Goal: Task Accomplishment & Management: Manage account settings

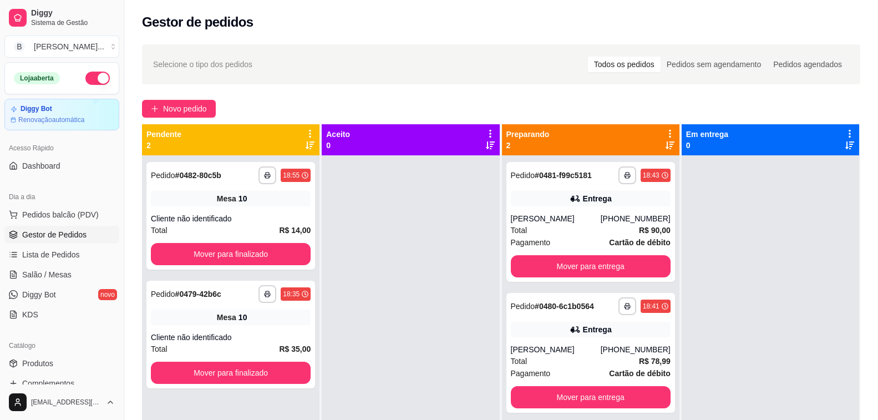
scroll to position [31, 0]
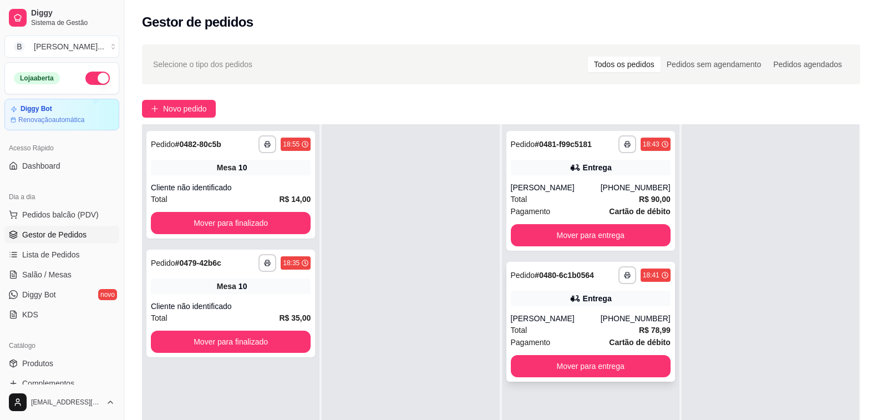
click at [559, 327] on div "Total R$ 78,99" at bounding box center [591, 330] width 160 height 12
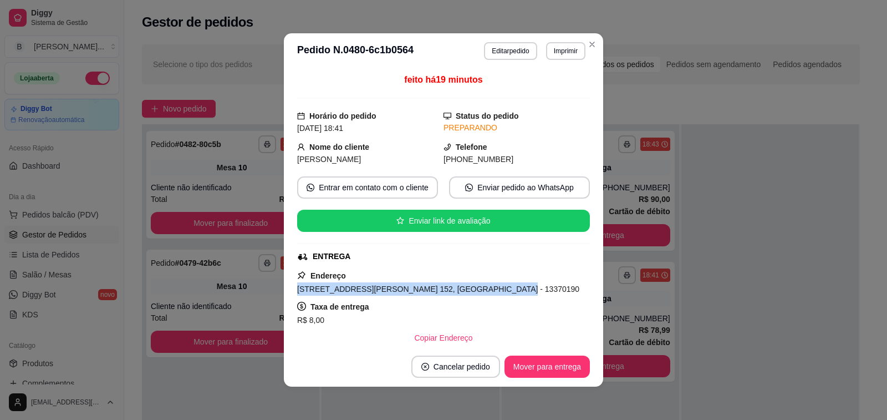
drag, startPoint x: 291, startPoint y: 292, endPoint x: 472, endPoint y: 286, distance: 182.0
click at [472, 286] on div "feito há 19 minutos Horário do pedido [DATE] 18:41 Status do pedido PREPARANDO …" at bounding box center [443, 208] width 319 height 278
copy span "[STREET_ADDRESS][PERSON_NAME] 152, [GEOGRAPHIC_DATA]"
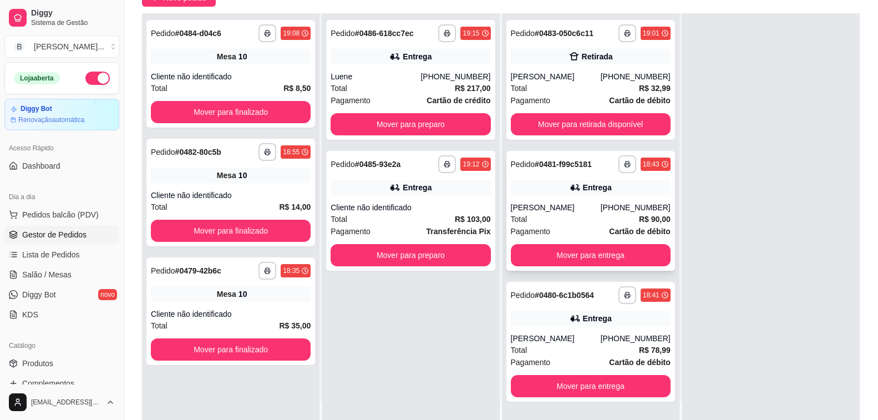
scroll to position [169, 0]
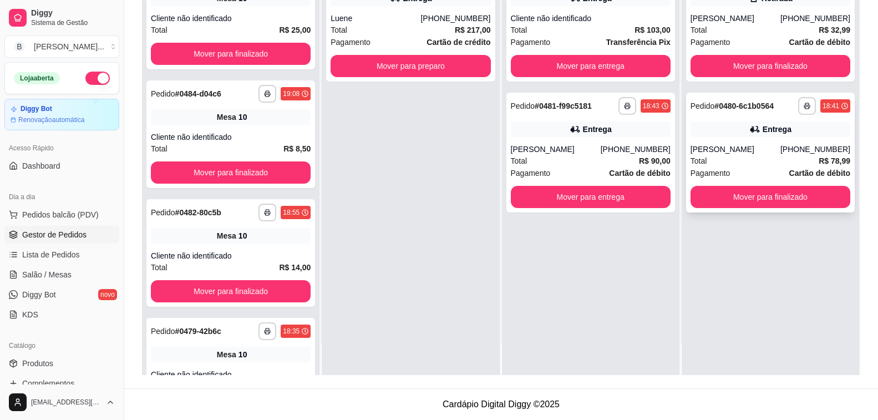
click at [725, 164] on div "Total R$ 78,99" at bounding box center [770, 161] width 160 height 12
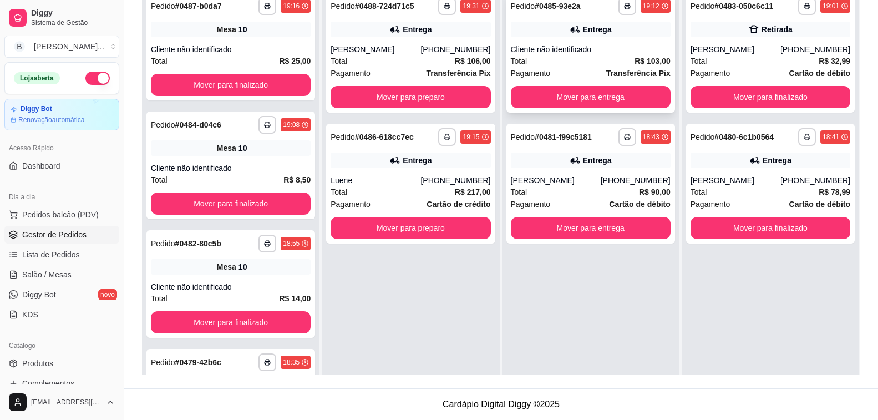
click at [593, 57] on div "Total R$ 103,00" at bounding box center [591, 61] width 160 height 12
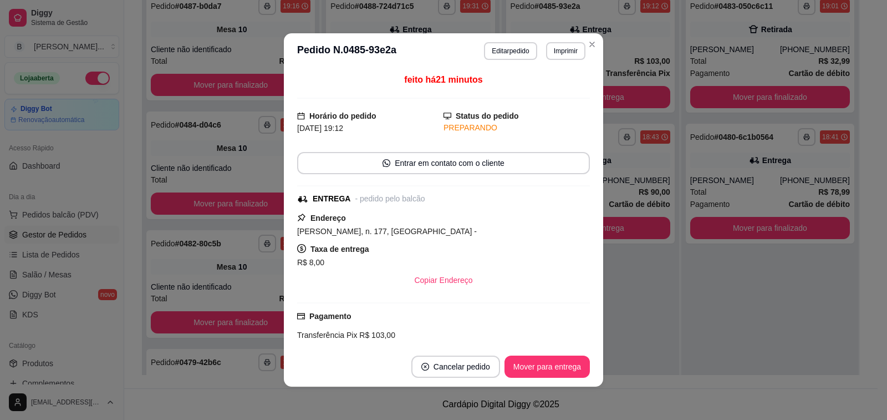
drag, startPoint x: 293, startPoint y: 231, endPoint x: 501, endPoint y: 235, distance: 208.6
click at [477, 235] on span "[PERSON_NAME], n. 177, [GEOGRAPHIC_DATA] -" at bounding box center [387, 231] width 180 height 9
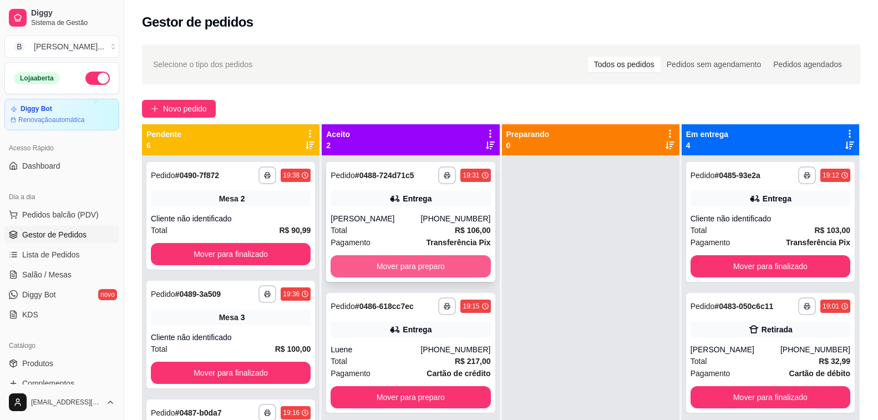
click at [435, 261] on button "Mover para preparo" at bounding box center [411, 266] width 160 height 22
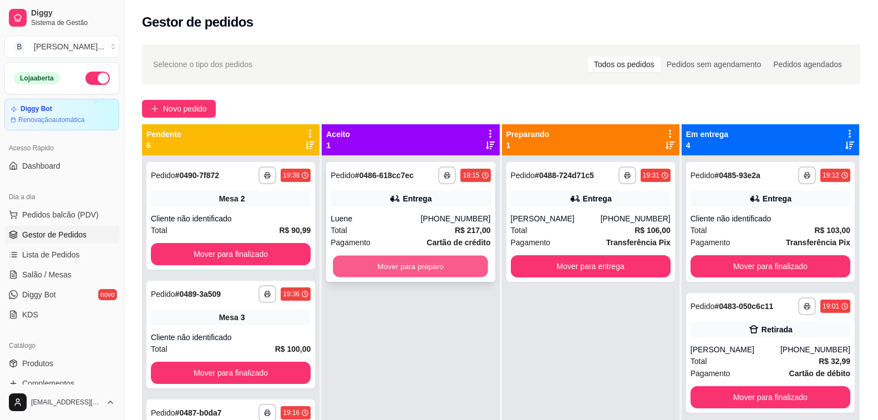
click at [425, 268] on button "Mover para preparo" at bounding box center [410, 267] width 155 height 22
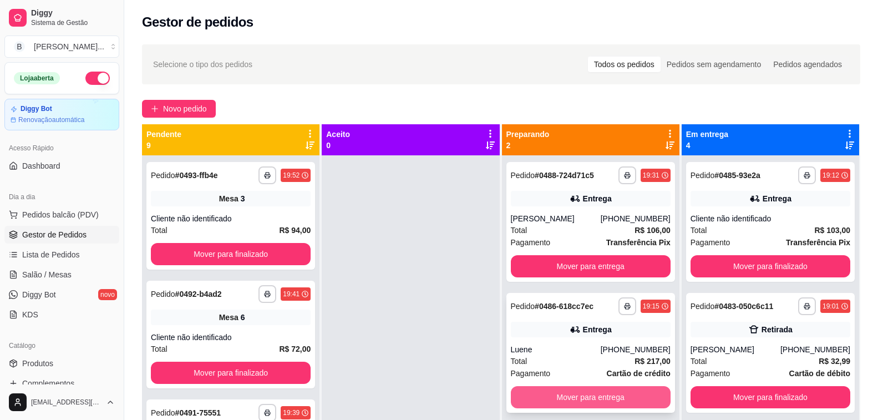
click at [589, 393] on button "Mover para entrega" at bounding box center [591, 397] width 160 height 22
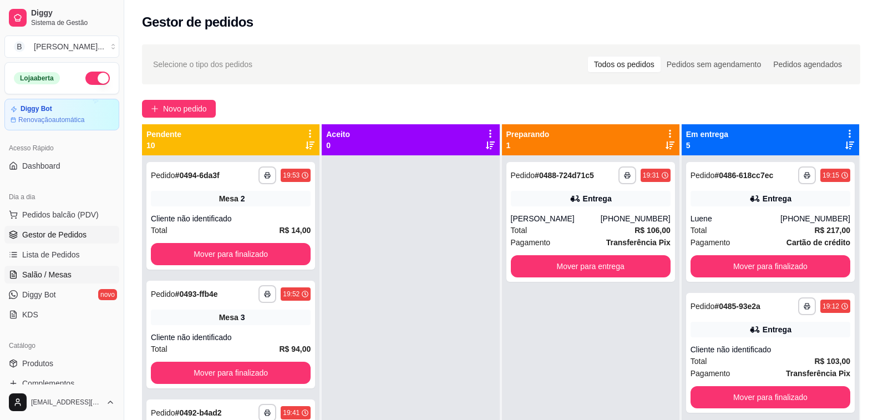
click at [52, 278] on span "Salão / Mesas" at bounding box center [46, 274] width 49 height 11
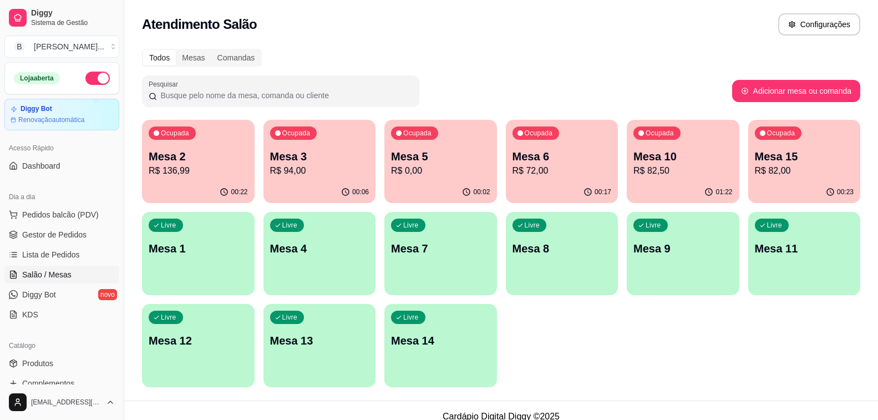
click at [772, 163] on p "Mesa 15" at bounding box center [804, 157] width 99 height 16
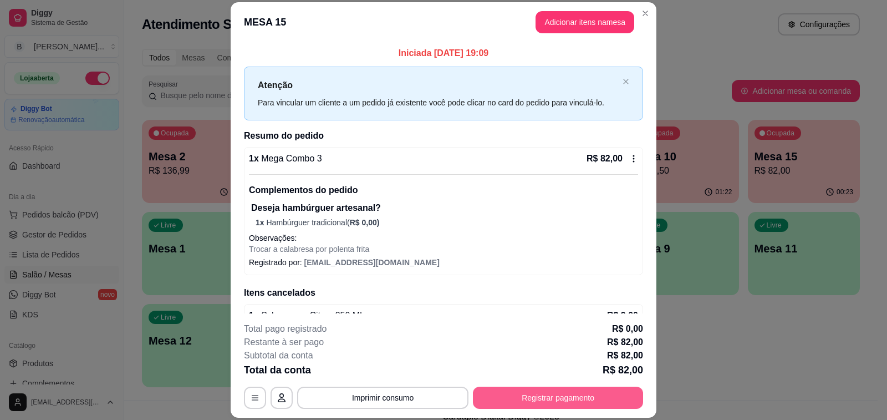
click at [560, 393] on button "Registrar pagamento" at bounding box center [558, 398] width 170 height 22
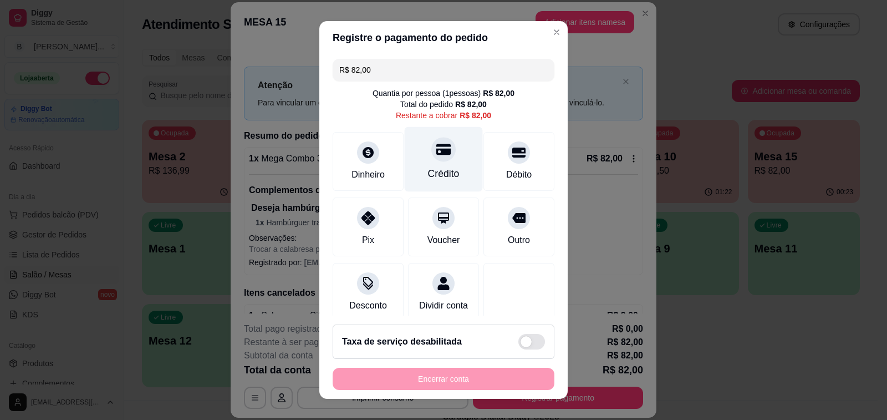
click at [436, 154] on icon at bounding box center [443, 149] width 14 height 11
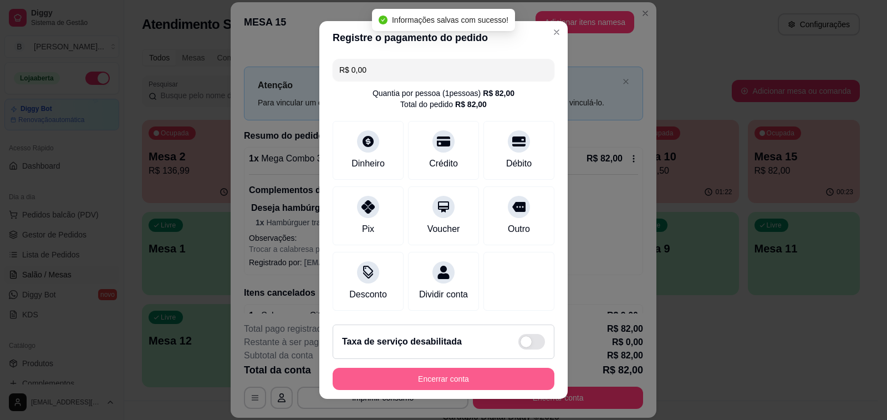
type input "R$ 0,00"
click at [456, 382] on button "Encerrar conta" at bounding box center [444, 379] width 222 height 22
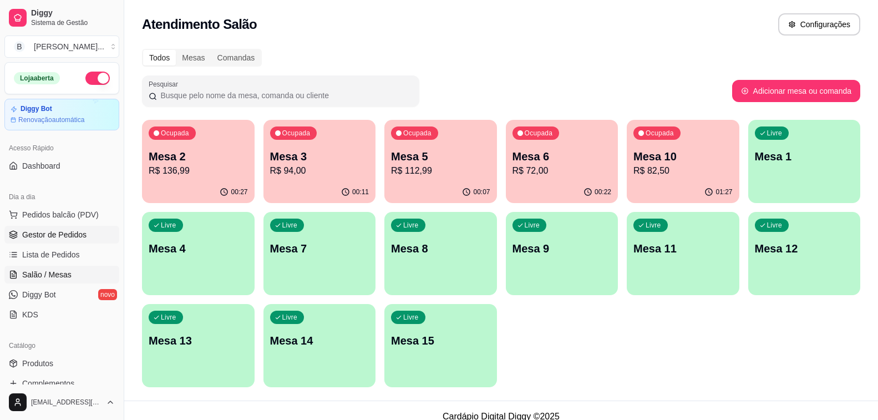
click at [63, 228] on link "Gestor de Pedidos" at bounding box center [61, 235] width 115 height 18
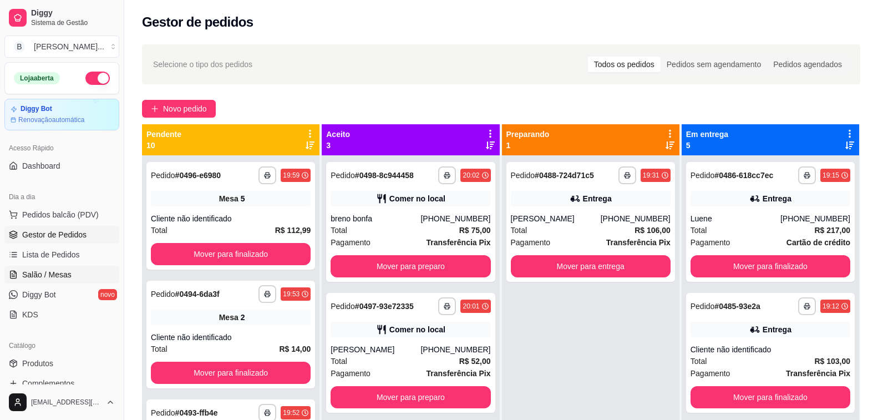
click at [66, 273] on span "Salão / Mesas" at bounding box center [46, 274] width 49 height 11
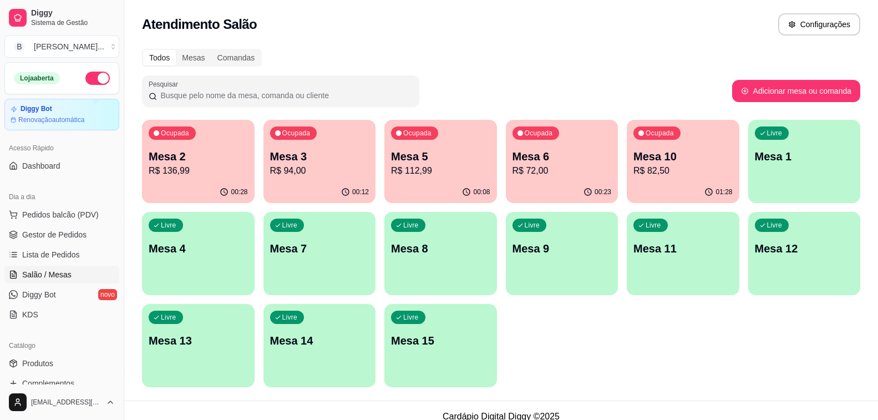
click at [699, 161] on p "Mesa 10" at bounding box center [682, 157] width 99 height 16
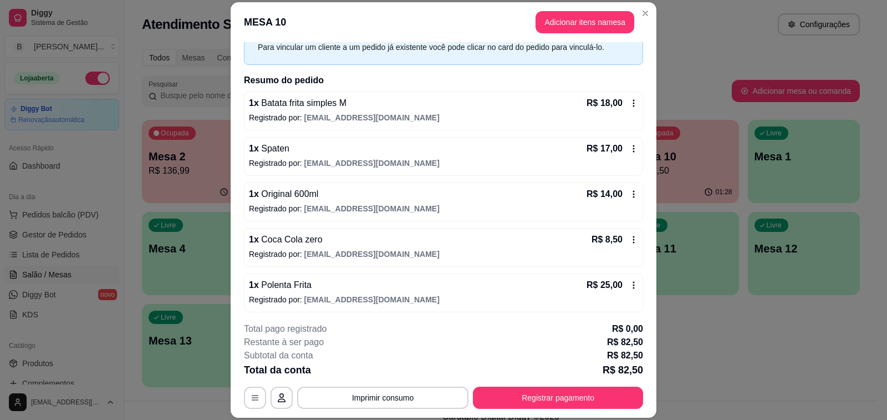
scroll to position [59, 0]
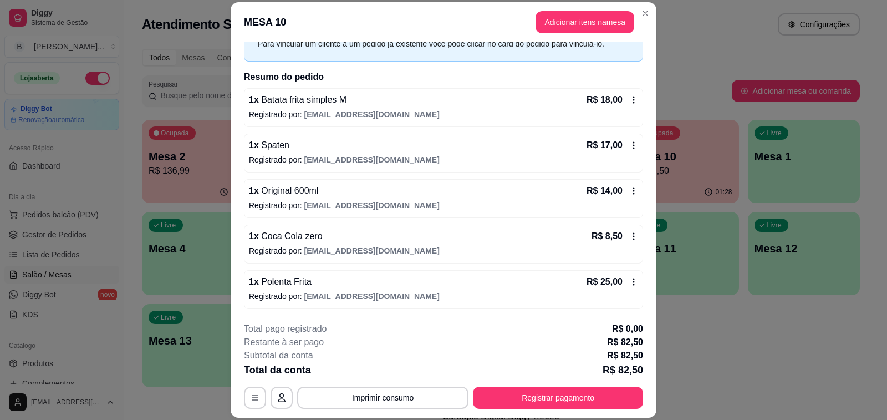
click at [595, 404] on button "Registrar pagamento" at bounding box center [558, 398] width 170 height 22
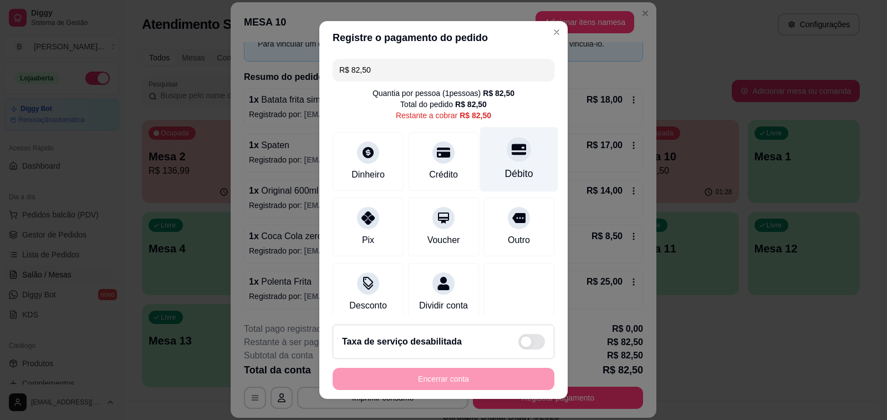
click at [512, 152] on icon at bounding box center [519, 149] width 14 height 11
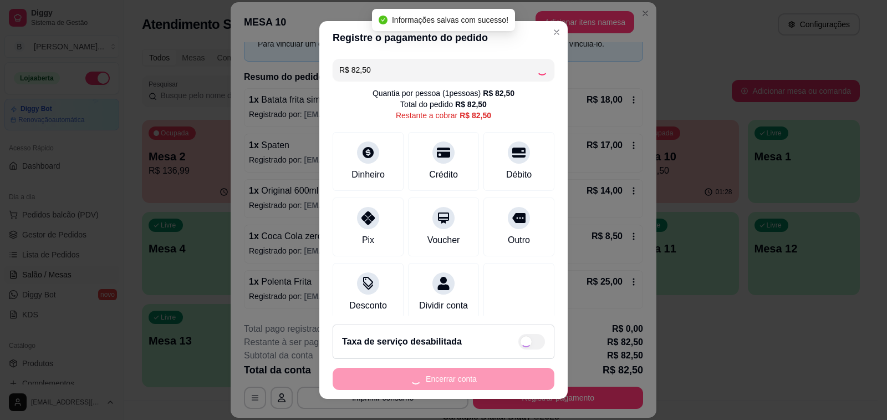
type input "R$ 0,00"
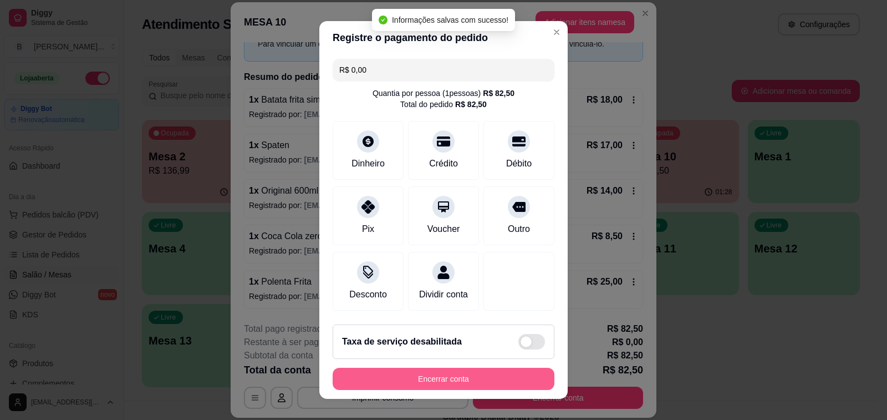
click at [472, 382] on button "Encerrar conta" at bounding box center [444, 379] width 222 height 22
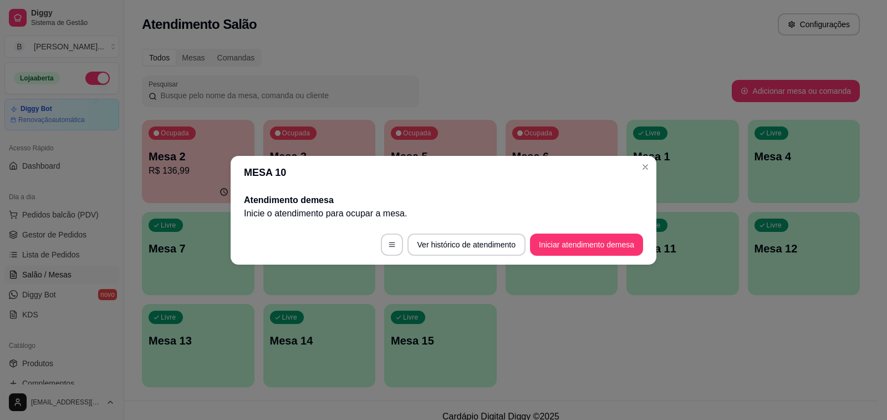
scroll to position [0, 0]
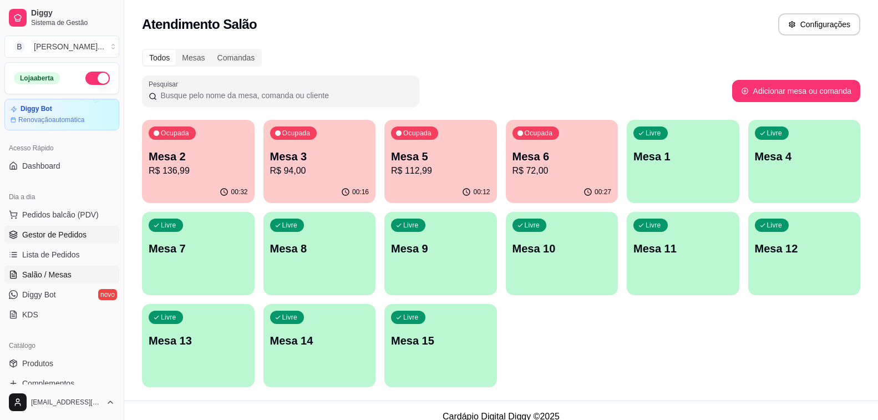
click at [92, 242] on link "Gestor de Pedidos" at bounding box center [61, 235] width 115 height 18
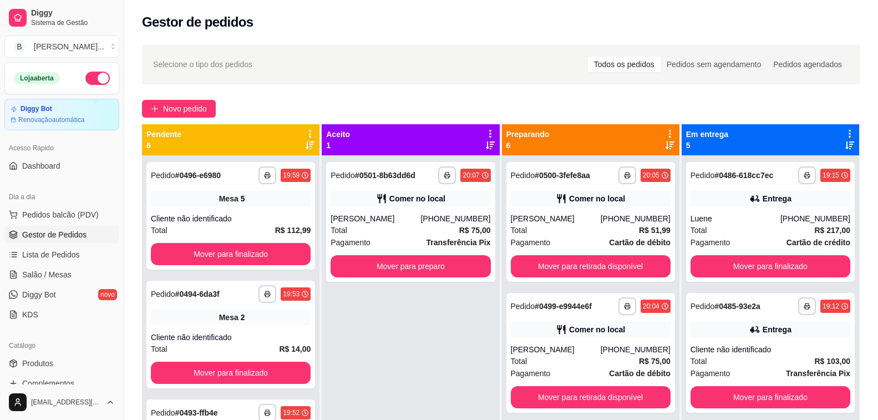
click at [602, 231] on div "Total R$ 51,99" at bounding box center [591, 230] width 160 height 12
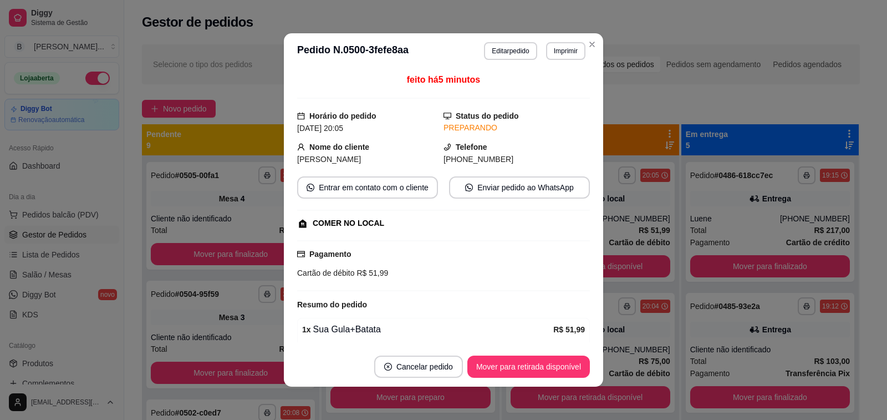
scroll to position [2, 0]
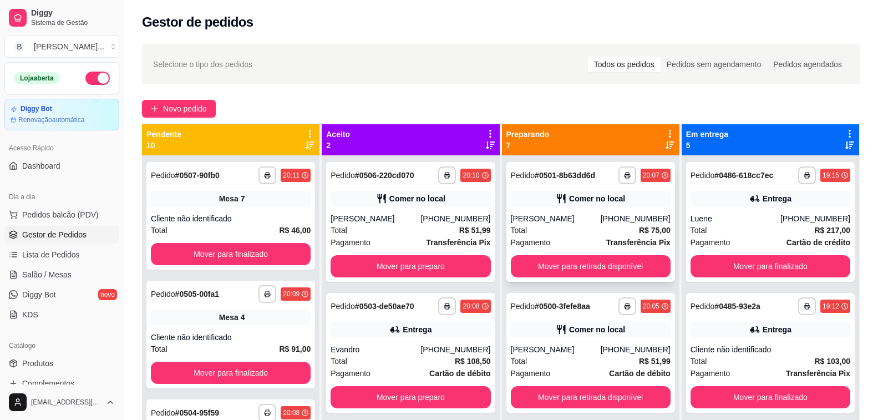
drag, startPoint x: 307, startPoint y: 84, endPoint x: 612, endPoint y: 205, distance: 328.6
click at [307, 84] on div "Selecione o tipo dos pedidos Todos os pedidos Pedidos sem agendamento Pedidos a…" at bounding box center [501, 64] width 718 height 40
click at [665, 143] on icon at bounding box center [669, 145] width 9 height 8
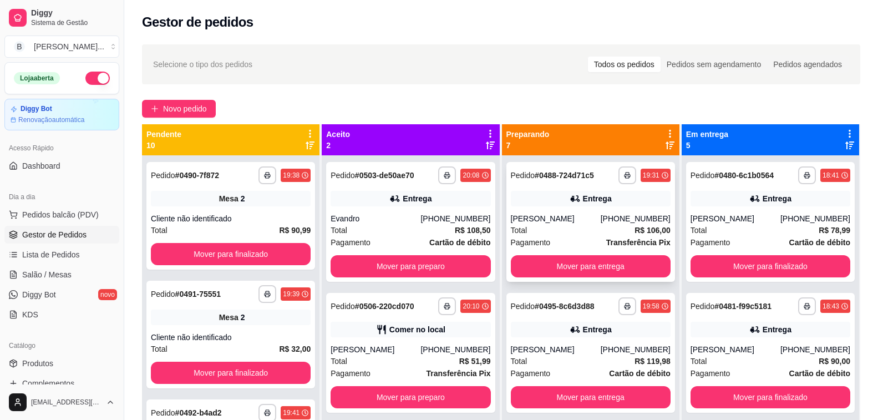
click at [553, 236] on div "Total R$ 106,00" at bounding box center [591, 230] width 160 height 12
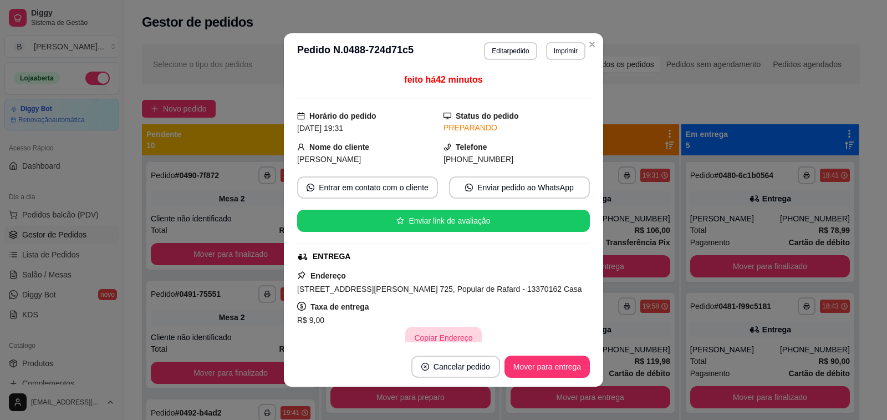
click at [435, 334] on button "Copiar Endereço" at bounding box center [443, 338] width 76 height 22
drag, startPoint x: 292, startPoint y: 291, endPoint x: 441, endPoint y: 291, distance: 149.2
click at [441, 291] on span "[STREET_ADDRESS][PERSON_NAME] 725, Popular de Rafard - 13370162 Casa" at bounding box center [439, 288] width 285 height 9
copy span "[STREET_ADDRESS][PERSON_NAME] 725, Popular de Rafard"
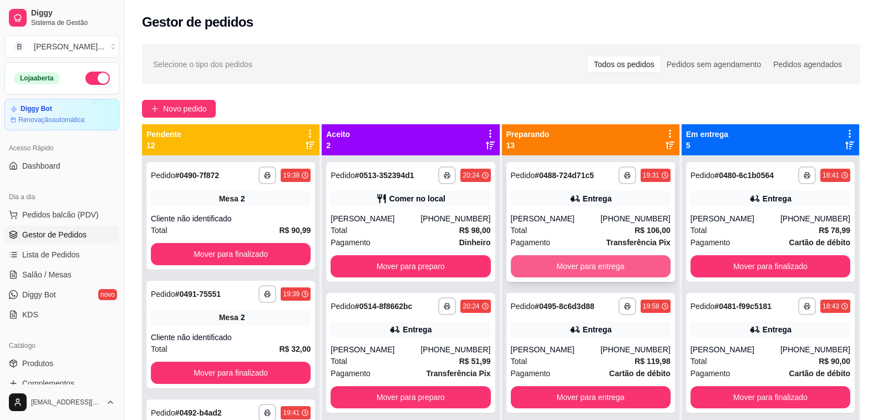
click at [563, 277] on button "Mover para entrega" at bounding box center [591, 266] width 160 height 22
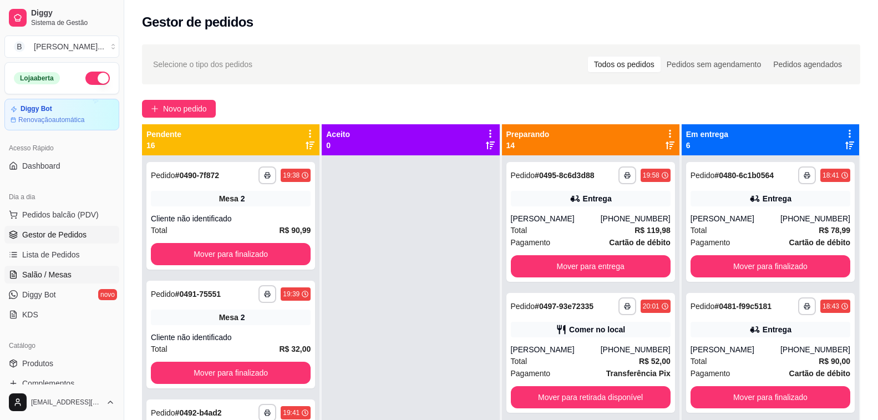
click at [64, 272] on span "Salão / Mesas" at bounding box center [46, 274] width 49 height 11
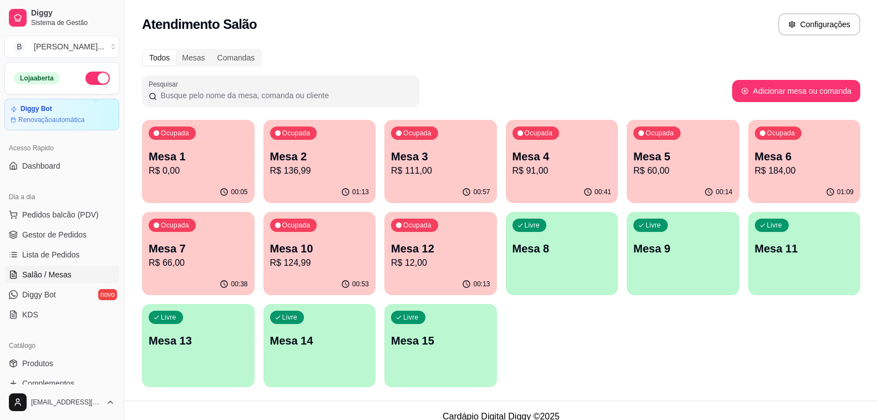
click at [420, 178] on div "Ocupada Mesa 3 R$ 111,00" at bounding box center [440, 151] width 113 height 62
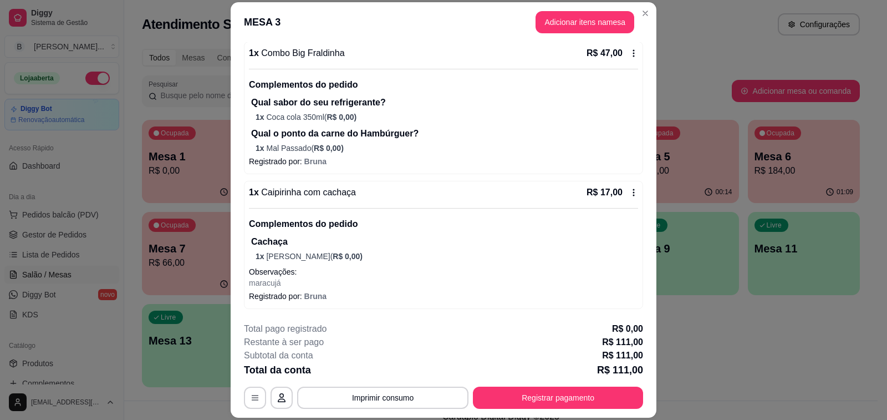
scroll to position [33, 0]
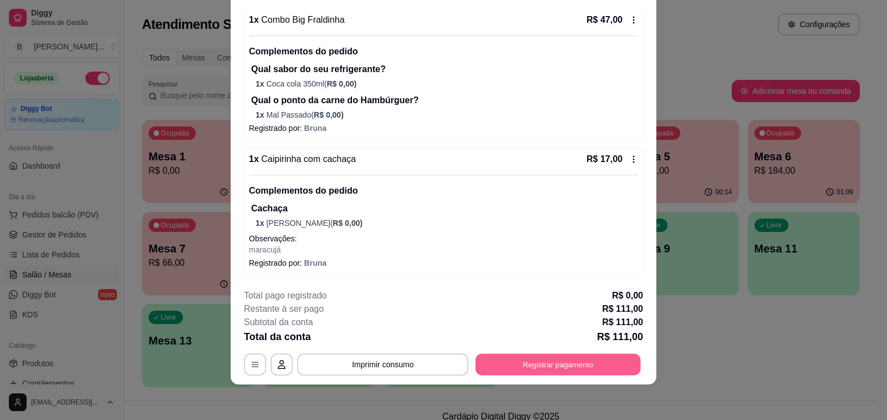
click at [540, 362] on button "Registrar pagamento" at bounding box center [558, 365] width 165 height 22
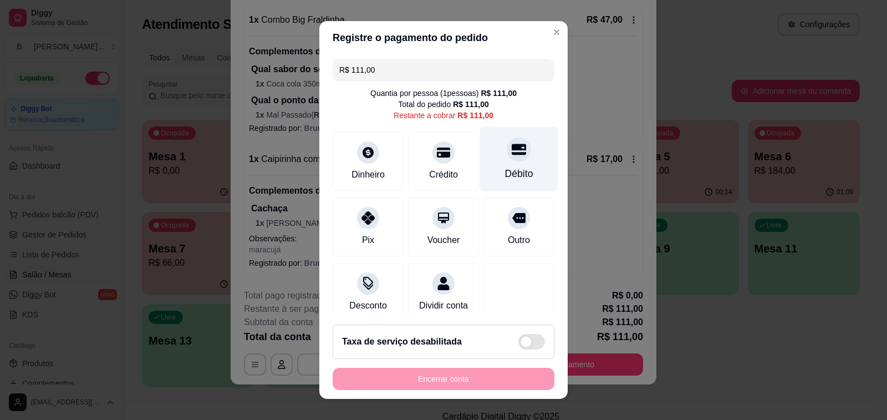
click at [510, 162] on div "Débito" at bounding box center [519, 159] width 78 height 65
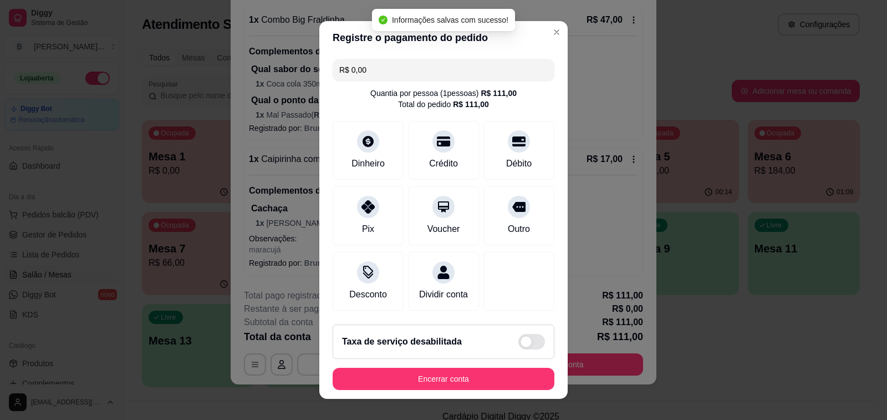
type input "R$ 0,00"
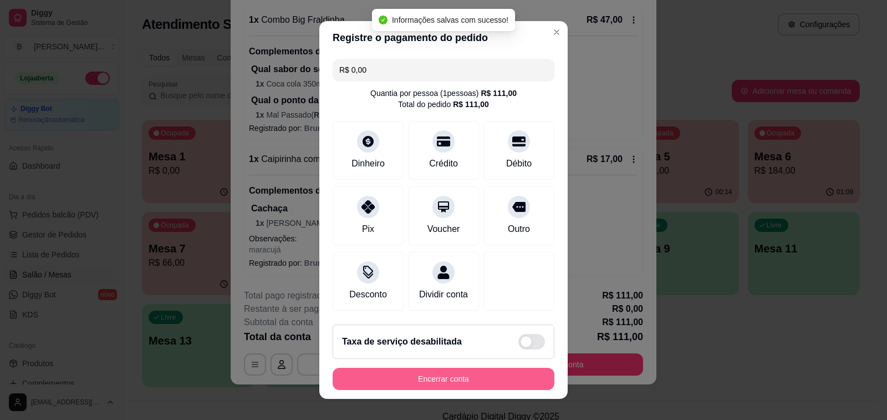
click at [451, 379] on button "Encerrar conta" at bounding box center [444, 379] width 222 height 22
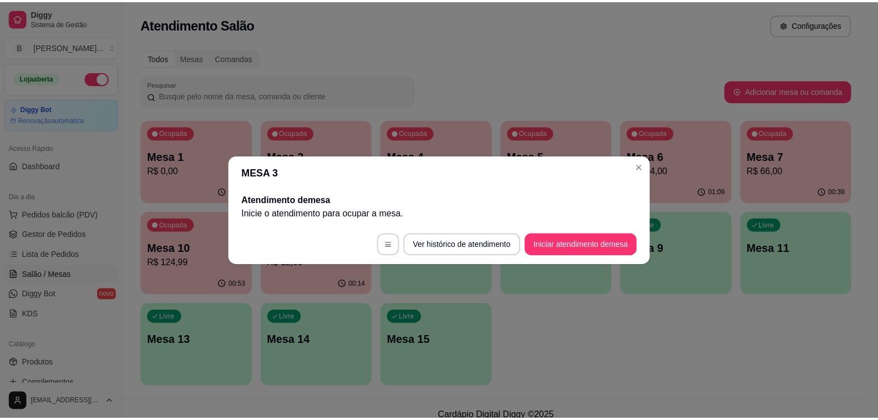
scroll to position [0, 0]
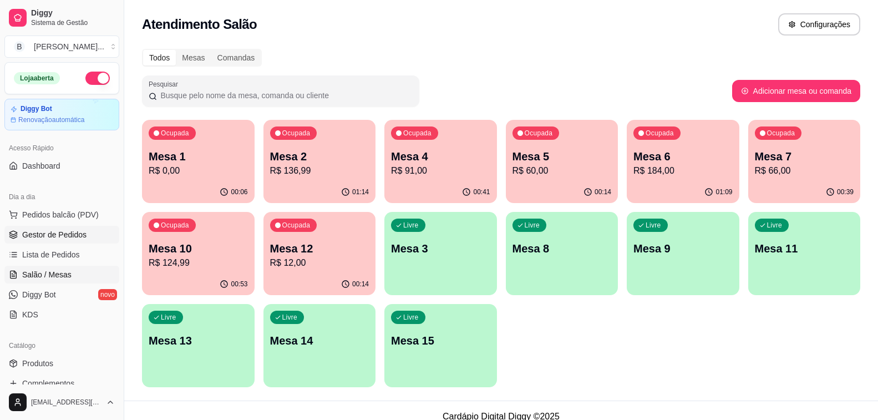
click at [82, 228] on link "Gestor de Pedidos" at bounding box center [61, 235] width 115 height 18
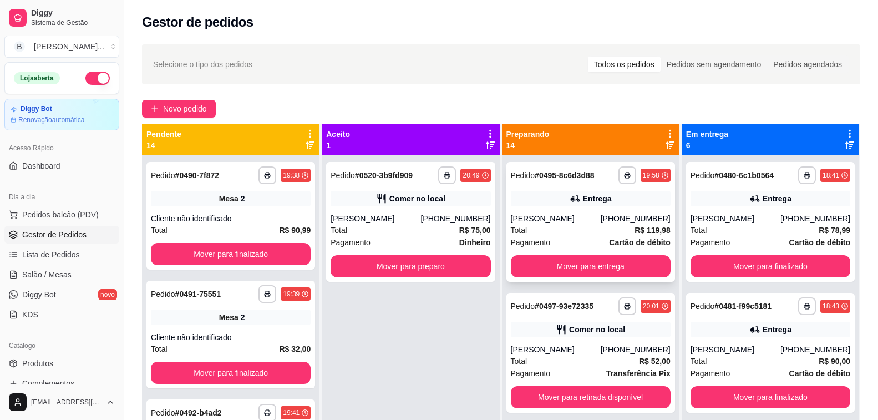
click at [558, 221] on div "[PERSON_NAME]" at bounding box center [556, 218] width 90 height 11
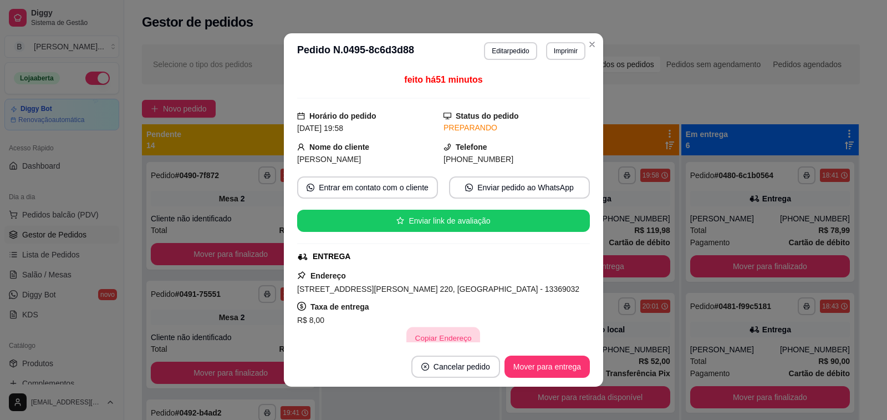
click at [444, 340] on button "Copiar Endereço" at bounding box center [444, 338] width 74 height 22
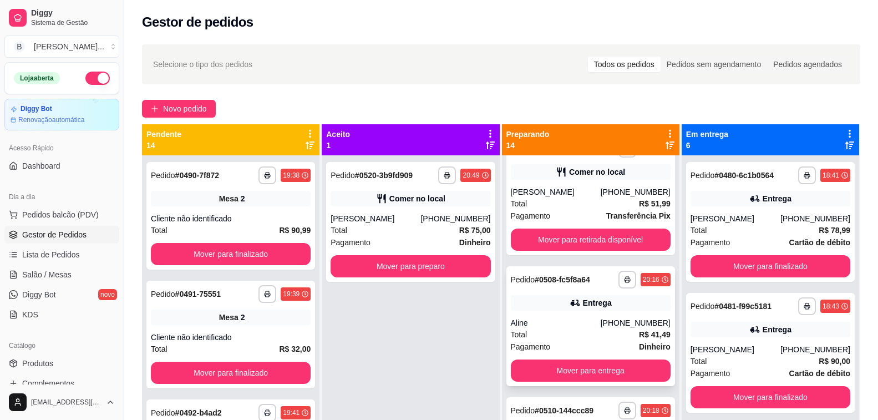
scroll to position [998, 0]
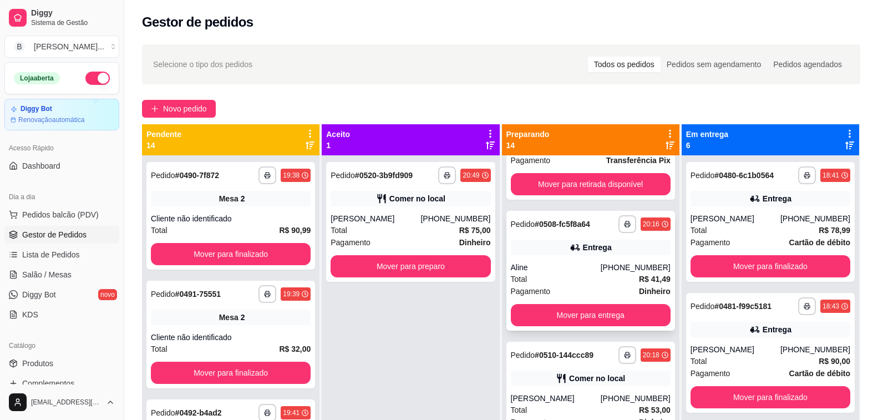
click at [558, 260] on div "**********" at bounding box center [590, 271] width 169 height 120
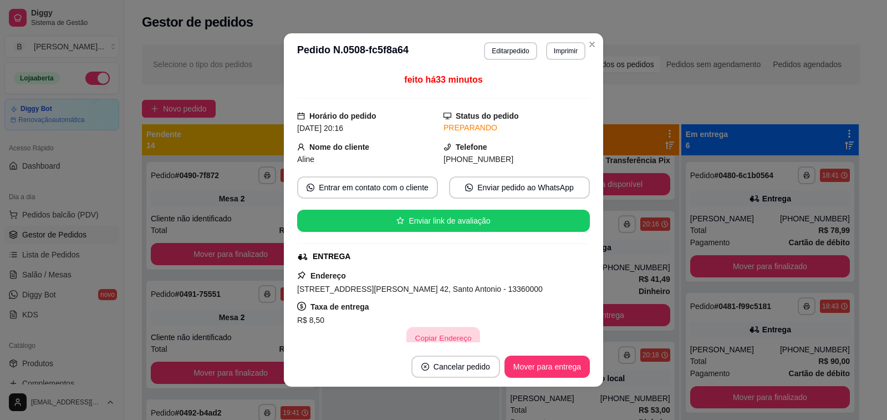
click at [448, 333] on button "Copiar Endereço" at bounding box center [444, 338] width 74 height 22
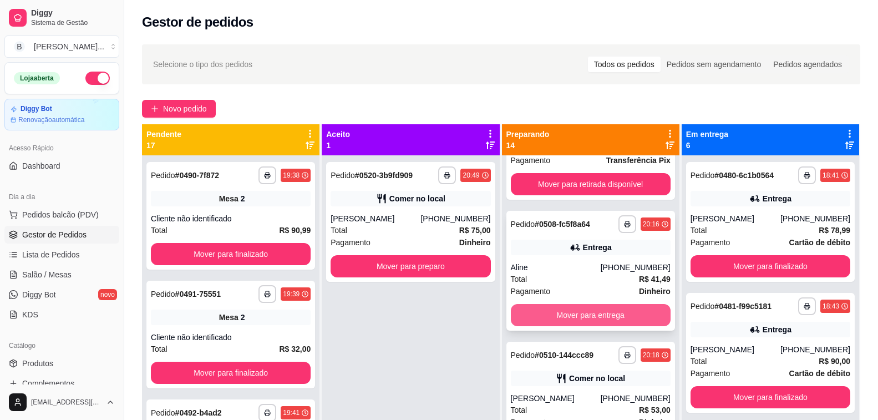
click at [567, 318] on button "Mover para entrega" at bounding box center [591, 315] width 160 height 22
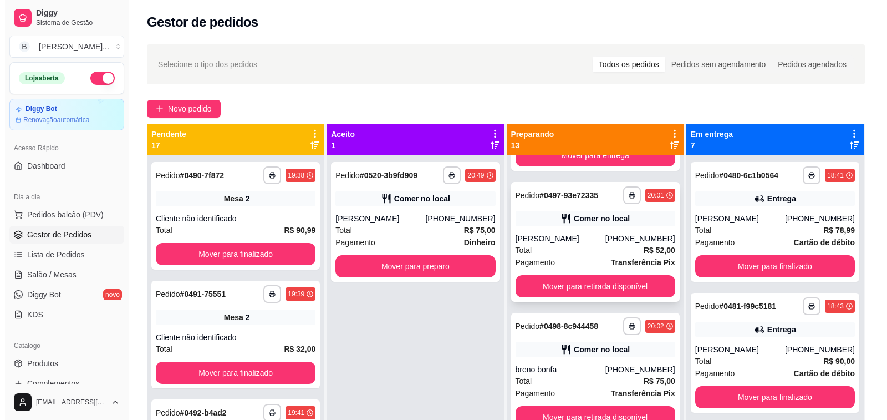
scroll to position [0, 0]
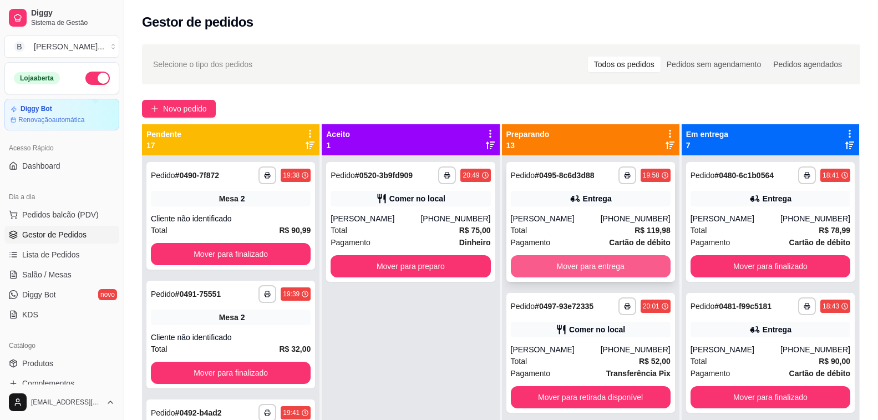
click at [597, 273] on button "Mover para entrega" at bounding box center [591, 266] width 160 height 22
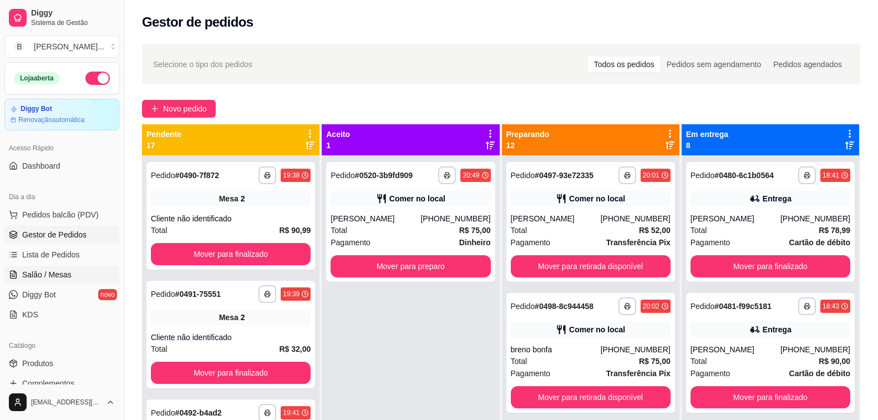
click at [59, 278] on span "Salão / Mesas" at bounding box center [46, 274] width 49 height 11
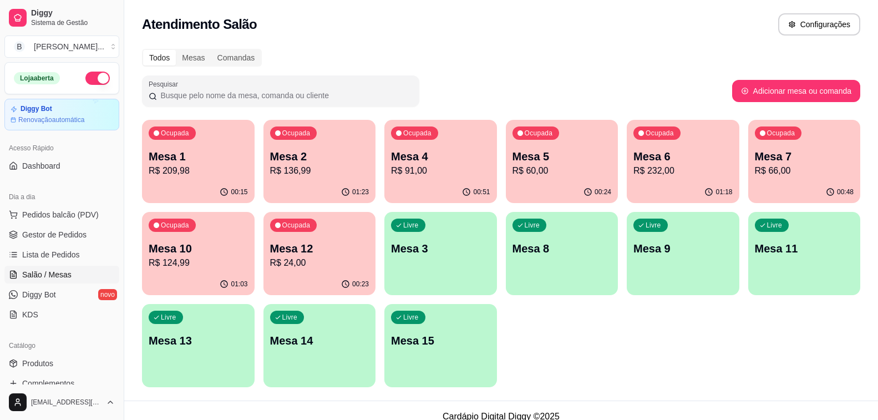
click at [210, 261] on p "R$ 124,99" at bounding box center [198, 262] width 99 height 13
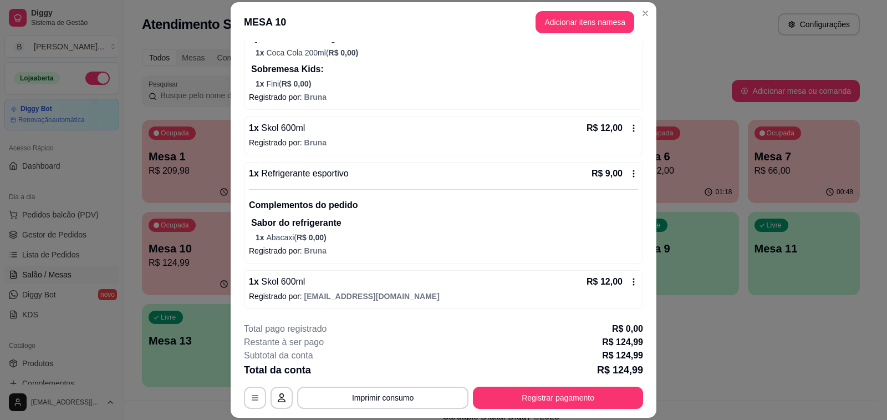
scroll to position [33, 0]
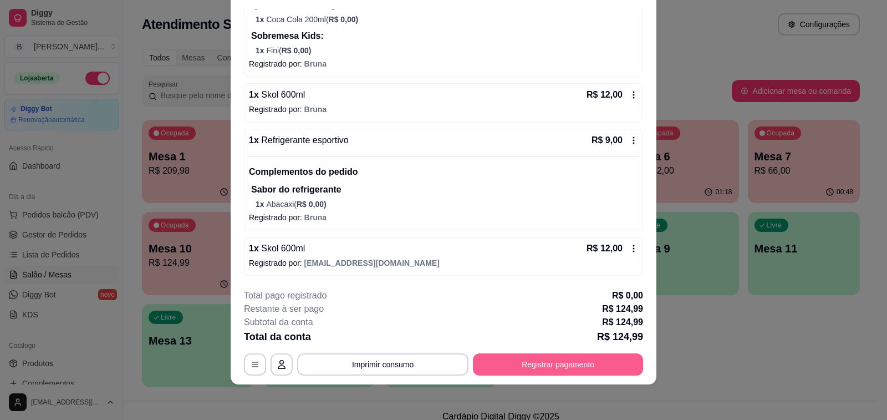
click at [595, 365] on button "Registrar pagamento" at bounding box center [558, 364] width 170 height 22
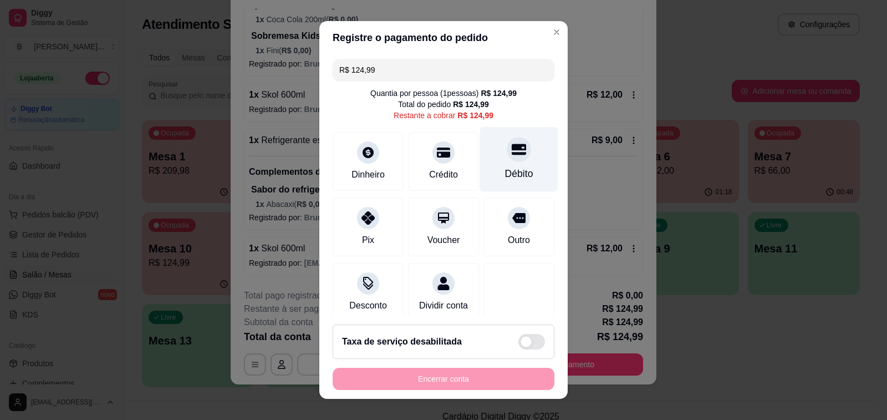
click at [507, 141] on div at bounding box center [519, 149] width 24 height 24
click at [438, 383] on div "Encerrar conta" at bounding box center [444, 379] width 222 height 22
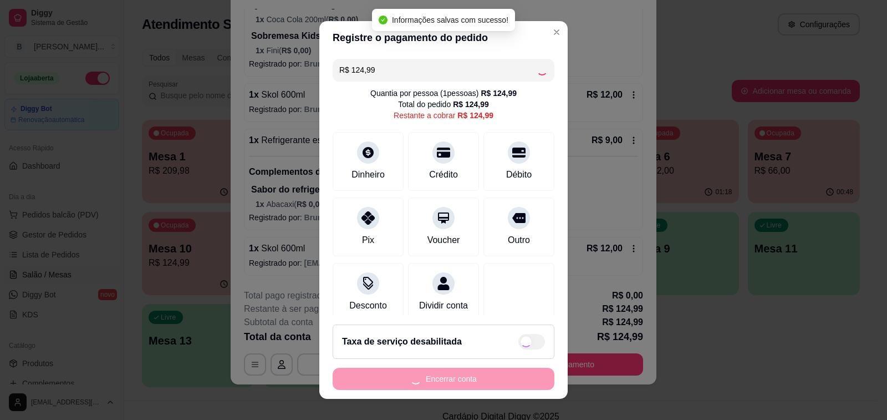
type input "R$ 0,00"
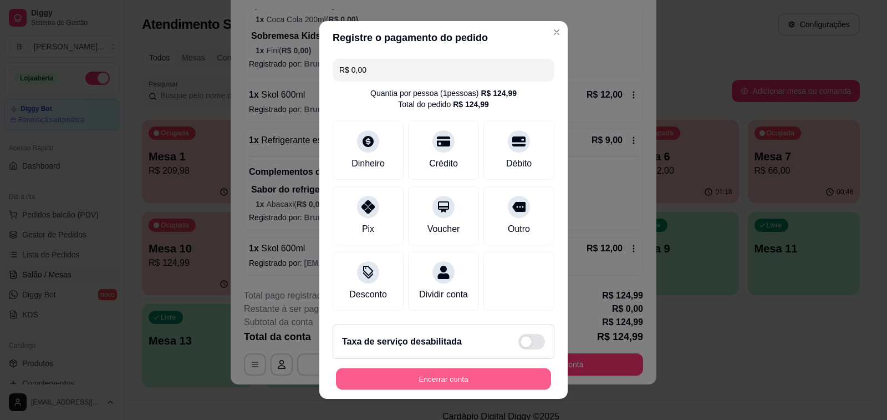
click at [438, 383] on button "Encerrar conta" at bounding box center [443, 379] width 215 height 22
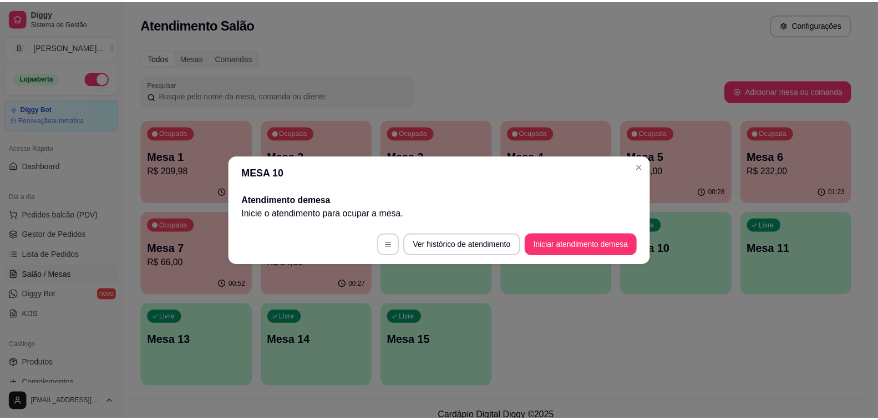
scroll to position [0, 0]
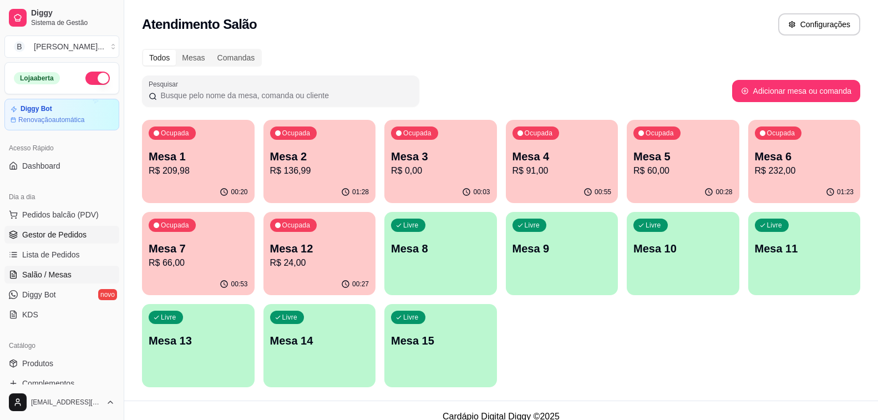
click at [83, 237] on span "Gestor de Pedidos" at bounding box center [54, 234] width 64 height 11
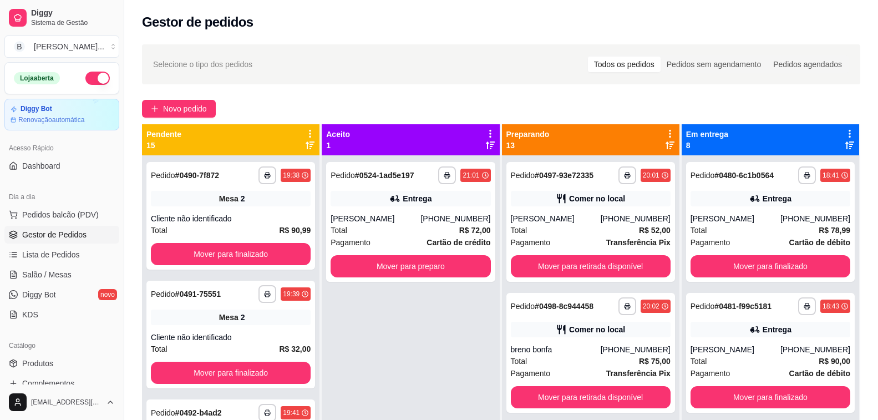
click at [665, 146] on icon at bounding box center [669, 145] width 9 height 9
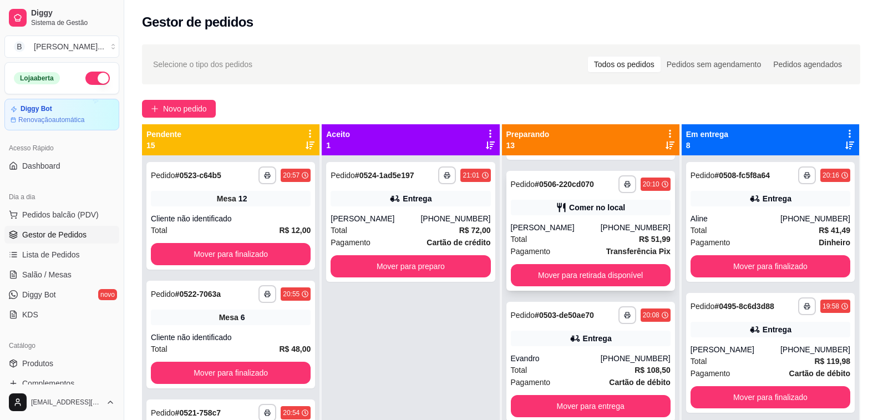
scroll to position [832, 0]
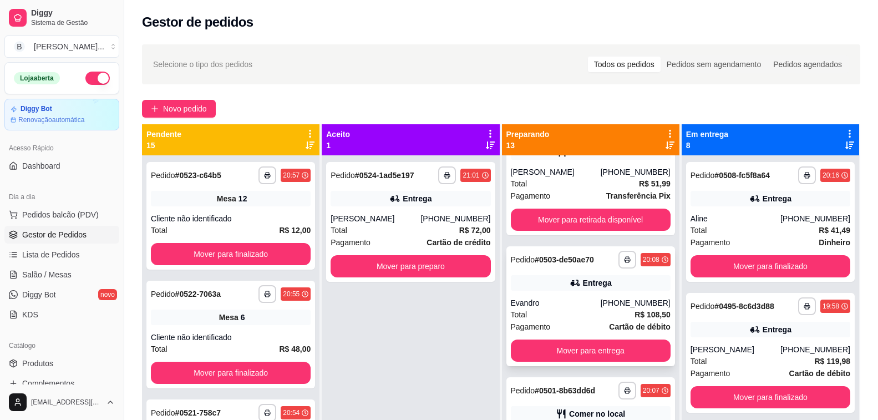
click at [562, 302] on div "Evandro" at bounding box center [556, 302] width 90 height 11
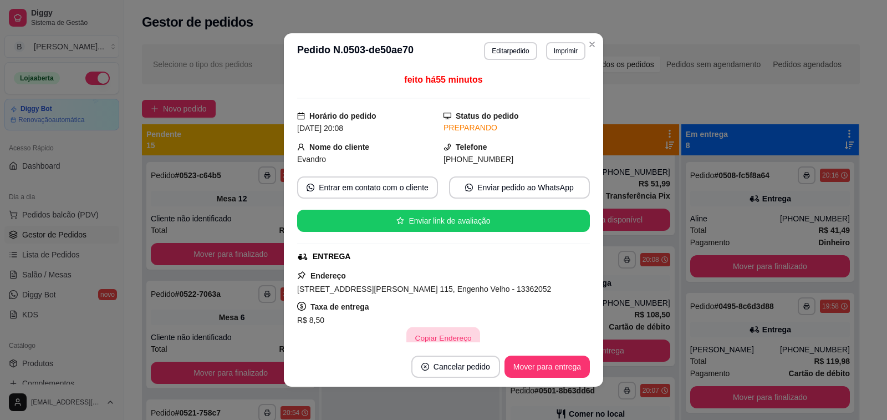
click at [430, 340] on button "Copiar Endereço" at bounding box center [444, 338] width 74 height 22
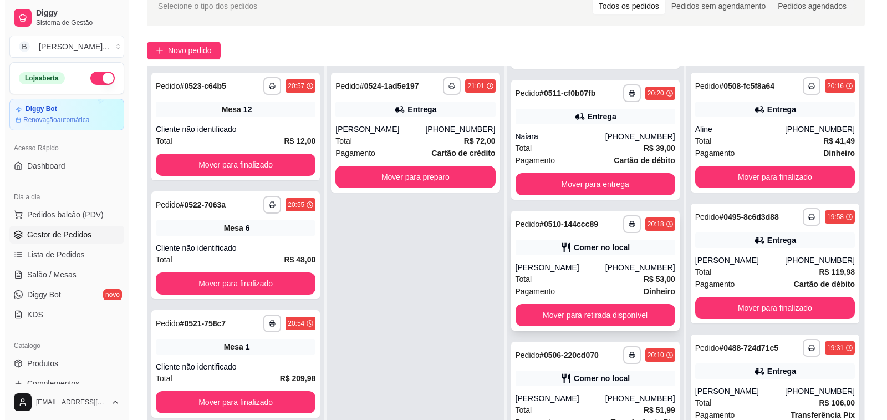
scroll to position [405, 0]
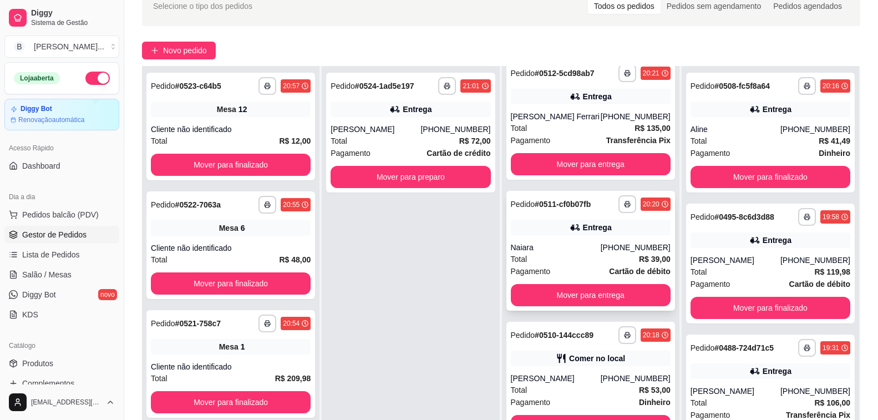
click at [573, 247] on div "Naiara" at bounding box center [556, 247] width 90 height 11
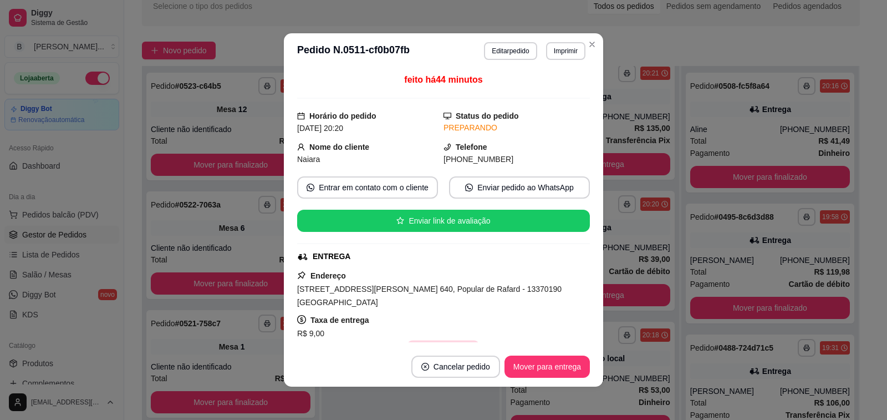
click at [445, 340] on button "Copiar Endereço" at bounding box center [444, 351] width 74 height 22
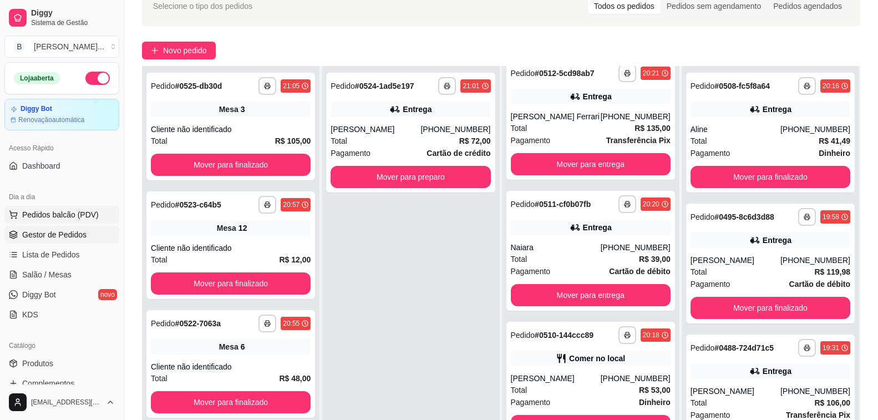
click at [48, 215] on span "Pedidos balcão (PDV)" at bounding box center [60, 214] width 77 height 11
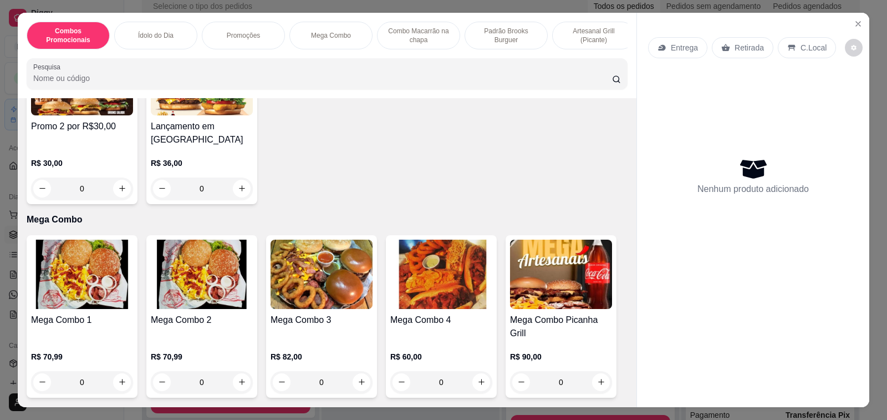
scroll to position [998, 0]
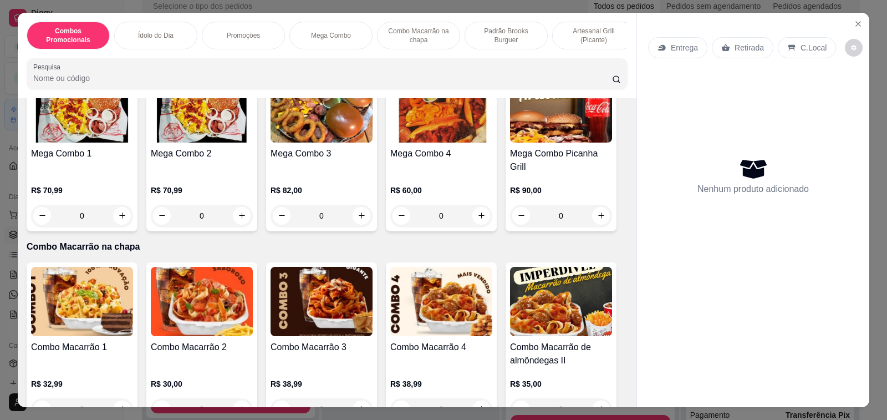
click at [201, 150] on h4 "Mega Combo 2" at bounding box center [202, 153] width 102 height 13
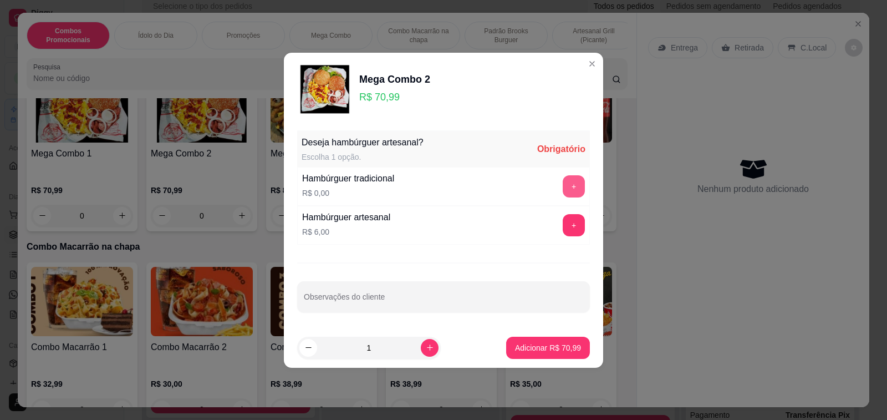
click at [563, 181] on button "+" at bounding box center [574, 186] width 22 height 22
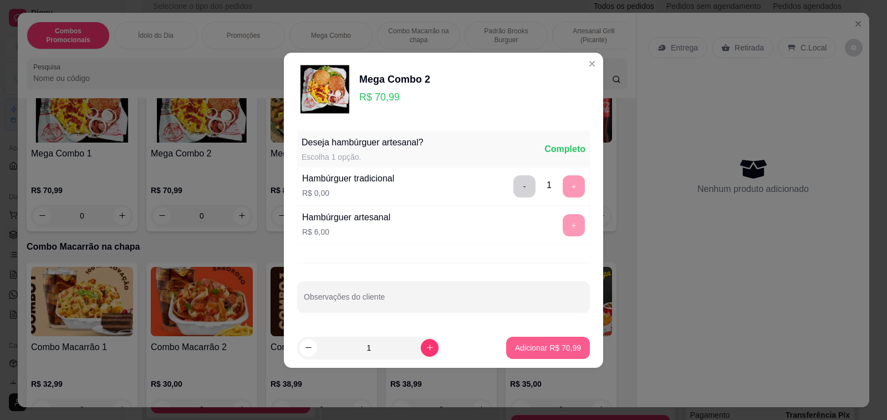
click at [522, 350] on p "Adicionar R$ 70,99" at bounding box center [548, 347] width 66 height 11
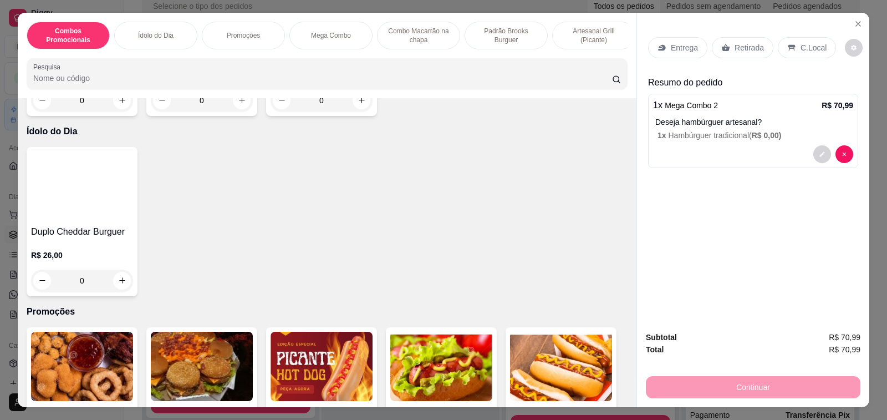
scroll to position [0, 0]
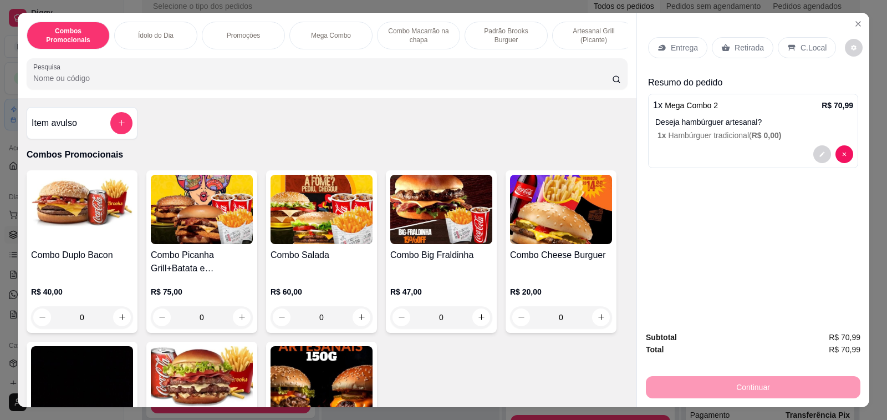
click at [51, 130] on h4 "Item avulso" at bounding box center [54, 122] width 45 height 13
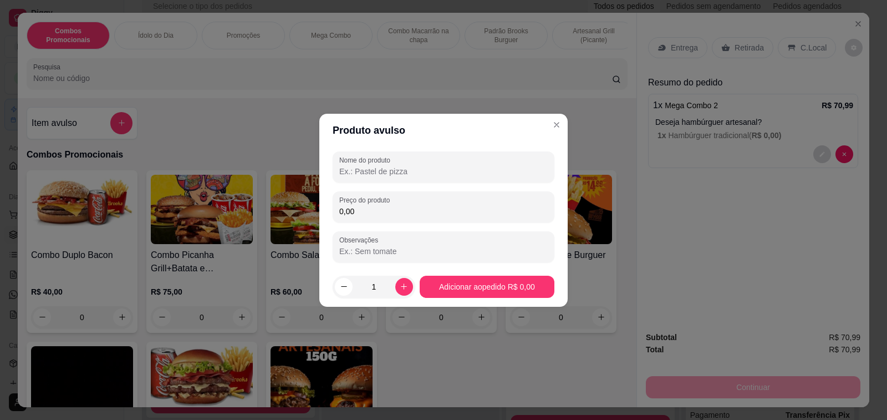
click at [390, 174] on input "Nome do produto" at bounding box center [443, 171] width 209 height 11
type input "Tubaina"
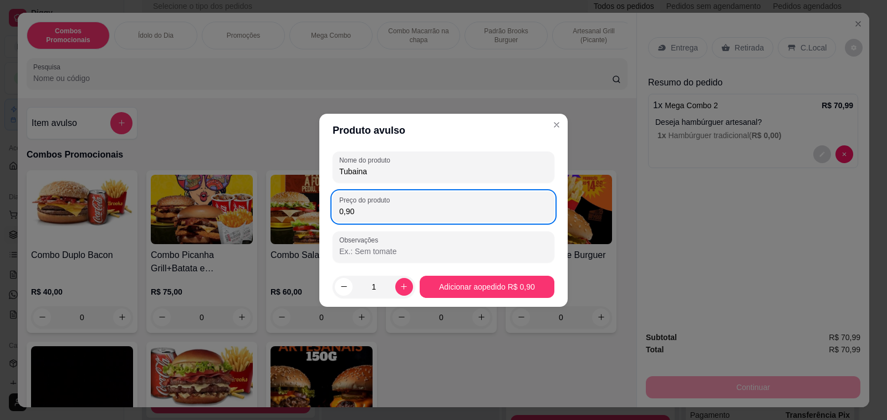
type input "9,00"
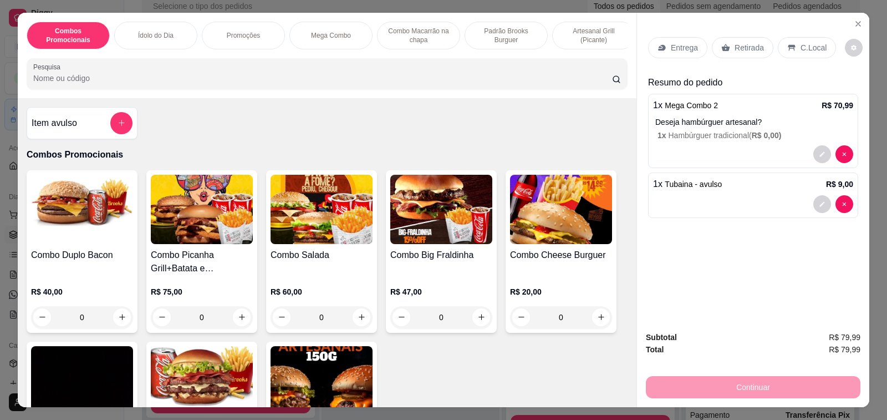
click at [735, 43] on p "Retirada" at bounding box center [749, 47] width 29 height 11
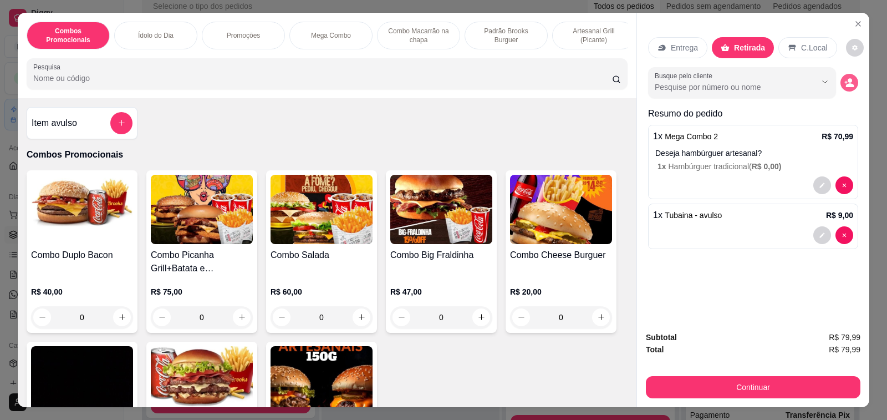
click at [848, 78] on circle "decrease-product-quantity" at bounding box center [850, 80] width 4 height 4
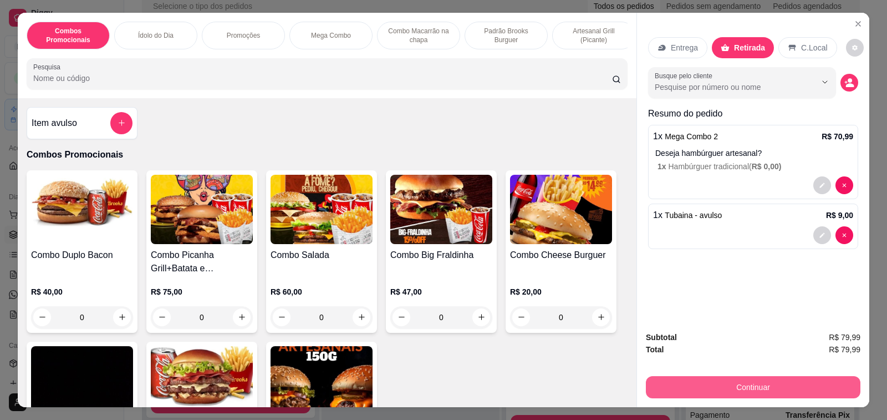
click at [683, 376] on button "Continuar" at bounding box center [753, 387] width 215 height 22
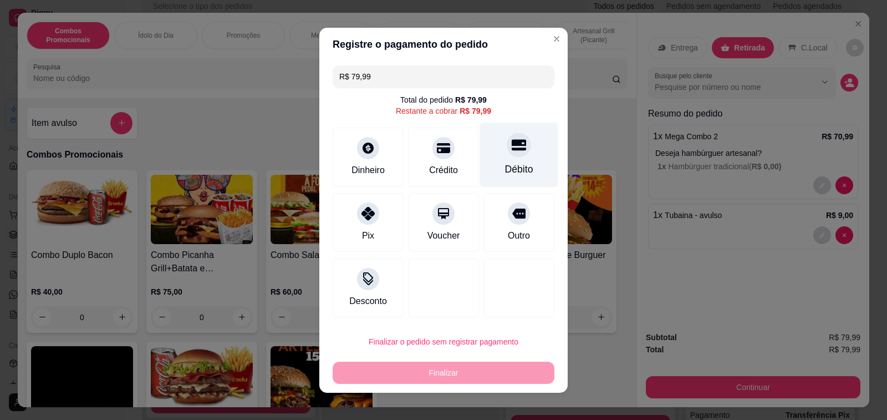
click at [516, 146] on div at bounding box center [519, 145] width 24 height 24
type input "R$ 0,00"
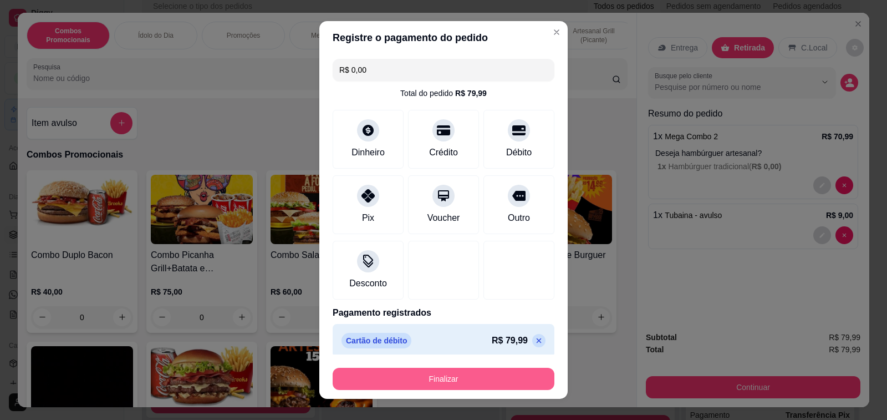
click at [477, 380] on button "Finalizar" at bounding box center [444, 379] width 222 height 22
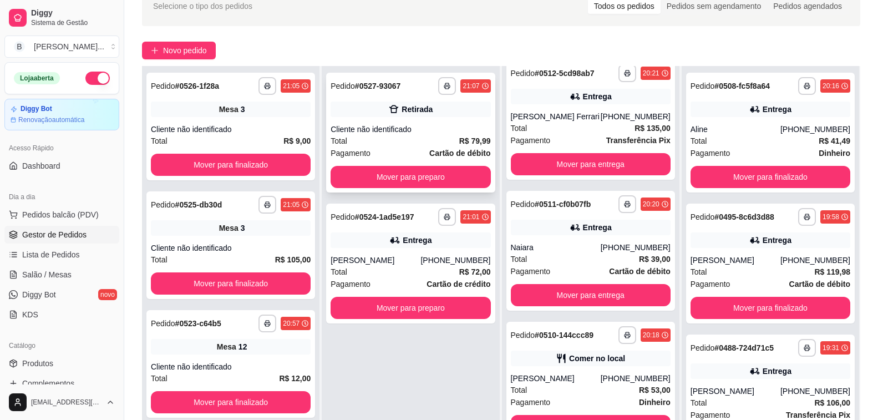
click at [383, 120] on div "**********" at bounding box center [410, 133] width 169 height 120
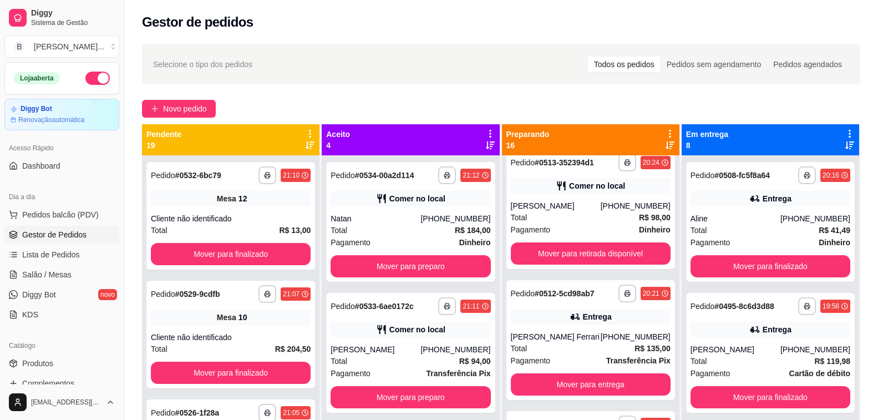
scroll to position [798, 0]
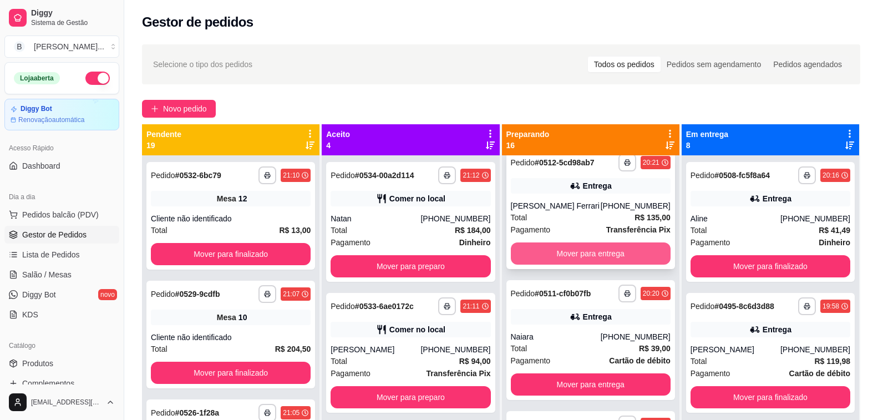
click at [570, 207] on div "[PERSON_NAME] Ferrari" at bounding box center [556, 205] width 90 height 11
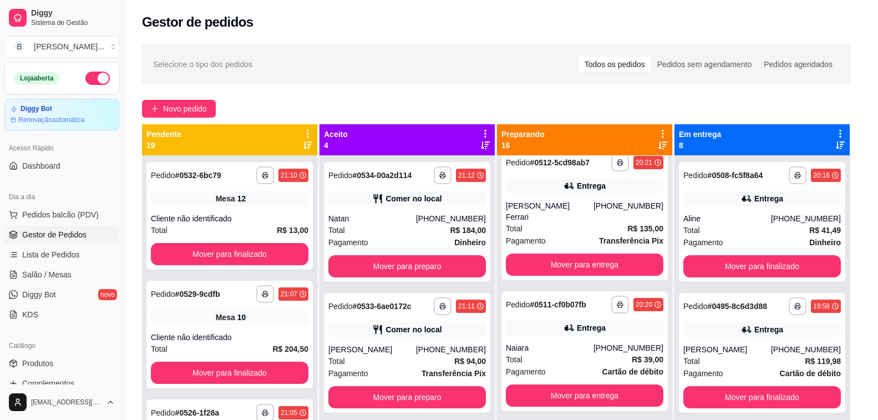
click at [433, 337] on button "Copiar Endereço" at bounding box center [439, 338] width 76 height 22
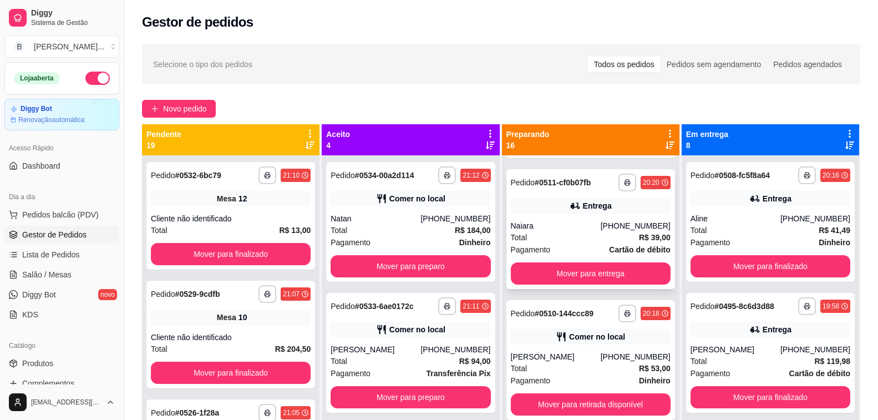
scroll to position [743, 0]
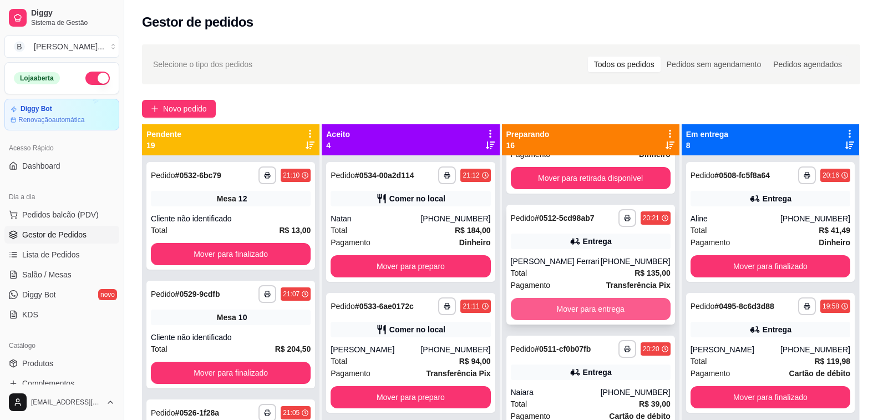
click at [578, 316] on button "Mover para entrega" at bounding box center [591, 309] width 160 height 22
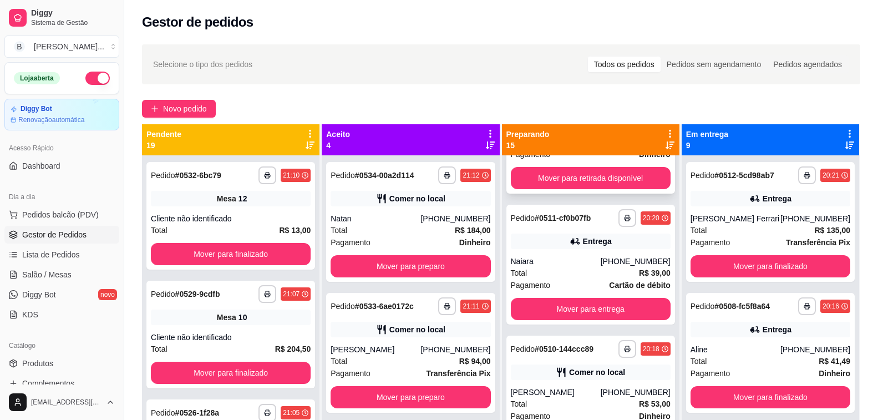
scroll to position [465, 0]
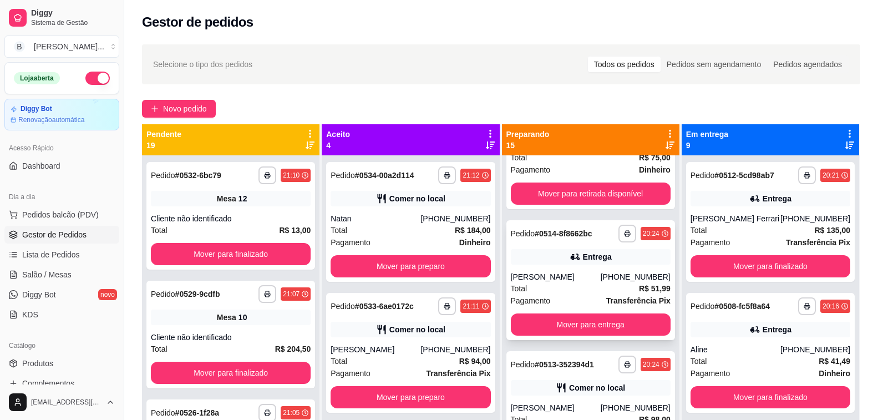
click at [547, 282] on div "Total R$ 51,99" at bounding box center [591, 288] width 160 height 12
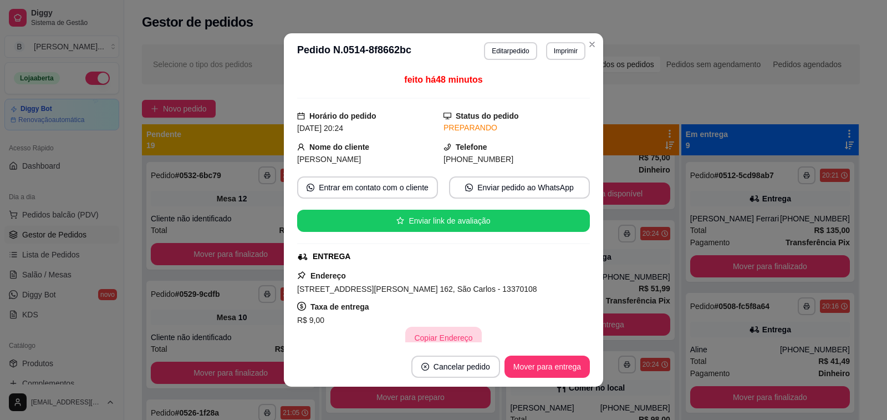
click at [433, 333] on button "Copiar Endereço" at bounding box center [443, 338] width 76 height 22
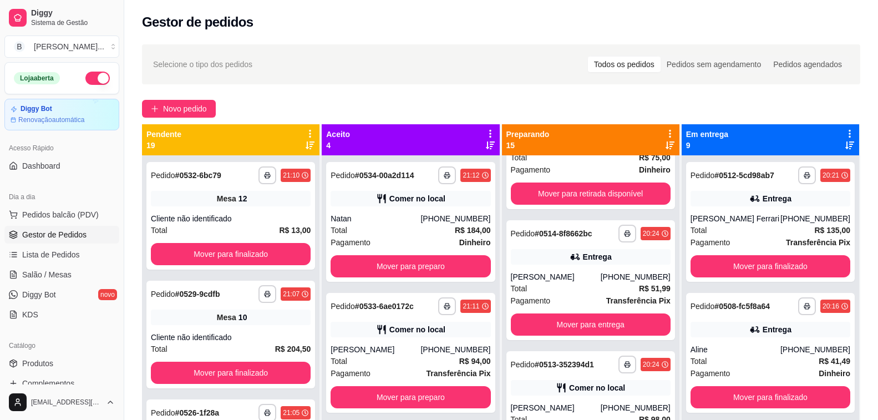
scroll to position [410, 0]
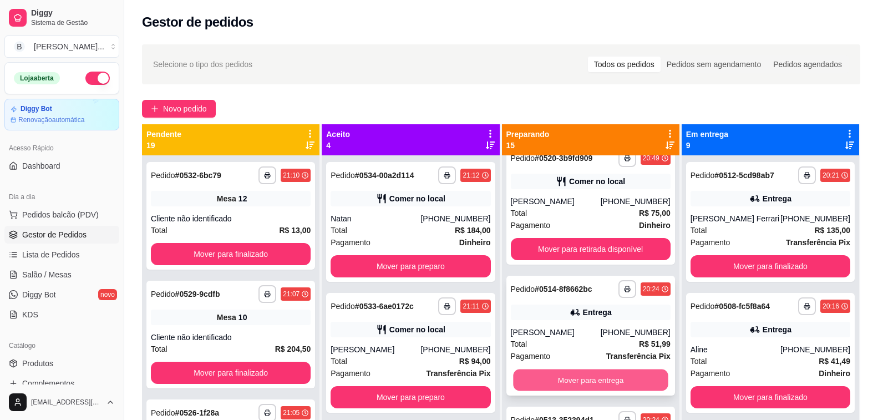
click at [565, 374] on button "Mover para entrega" at bounding box center [590, 380] width 155 height 22
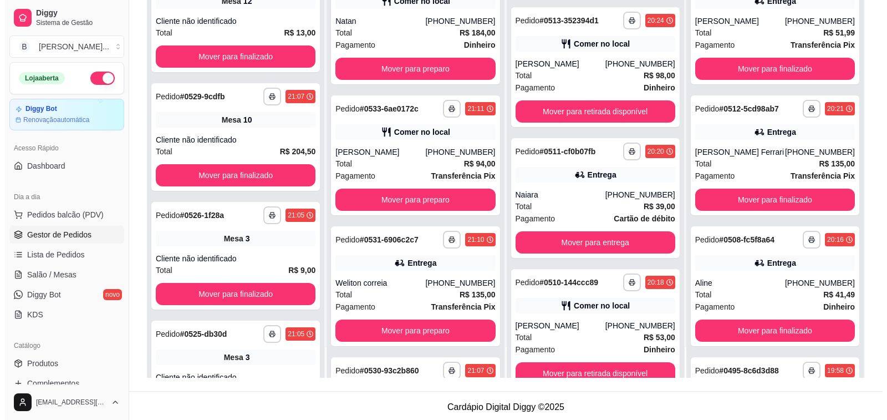
scroll to position [370, 0]
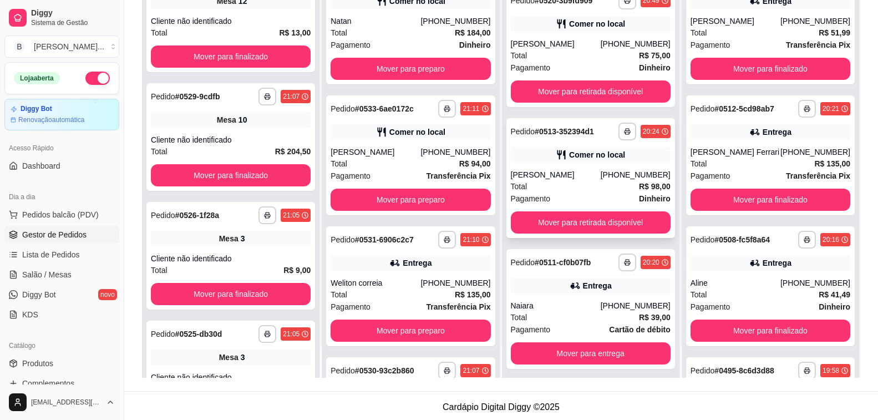
click at [536, 178] on div "[PERSON_NAME]" at bounding box center [556, 174] width 90 height 11
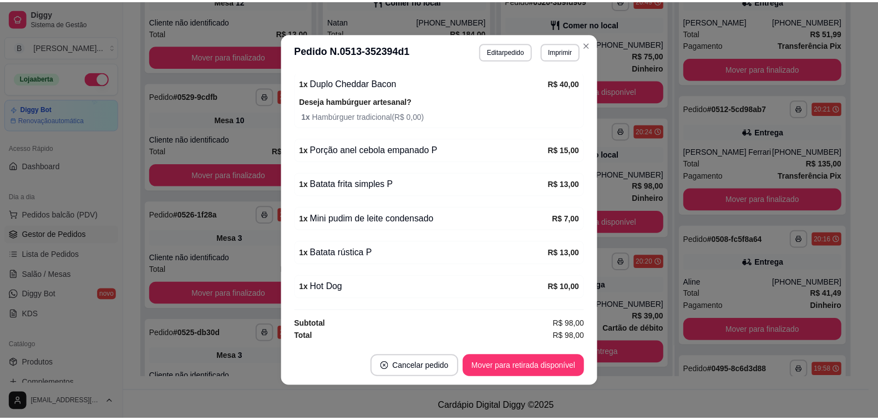
scroll to position [2, 0]
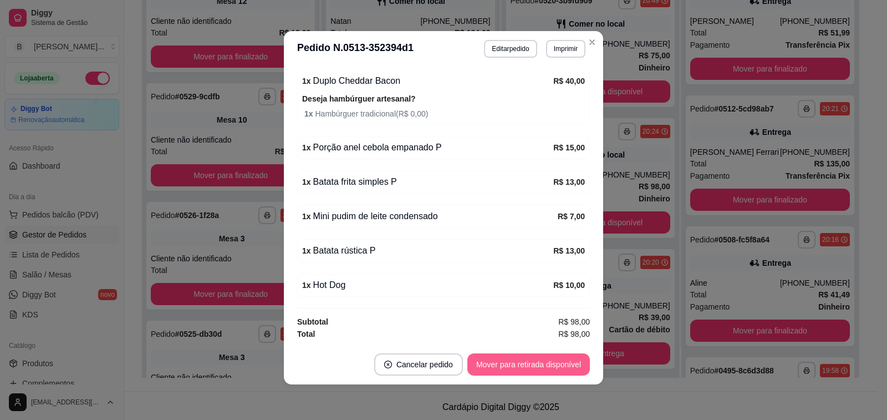
click at [501, 370] on button "Mover para retirada disponível" at bounding box center [528, 364] width 123 height 22
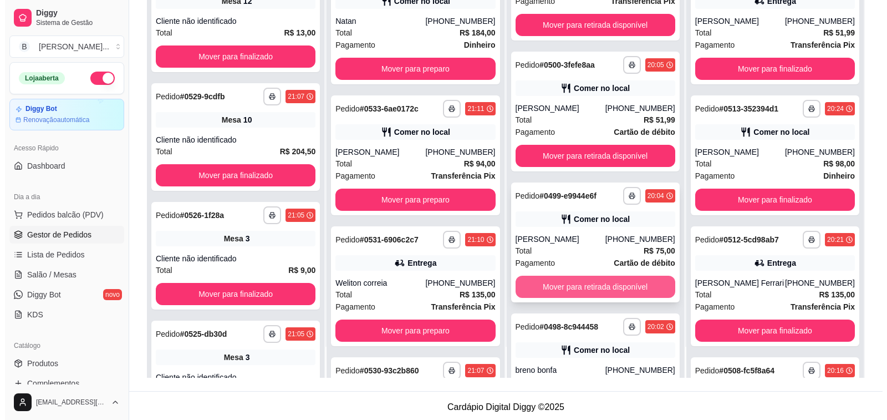
scroll to position [1293, 0]
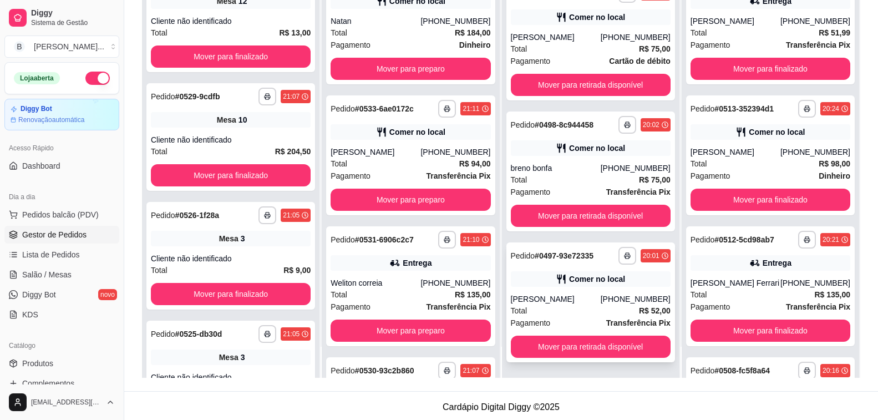
click at [578, 296] on div "[PERSON_NAME]" at bounding box center [556, 298] width 90 height 11
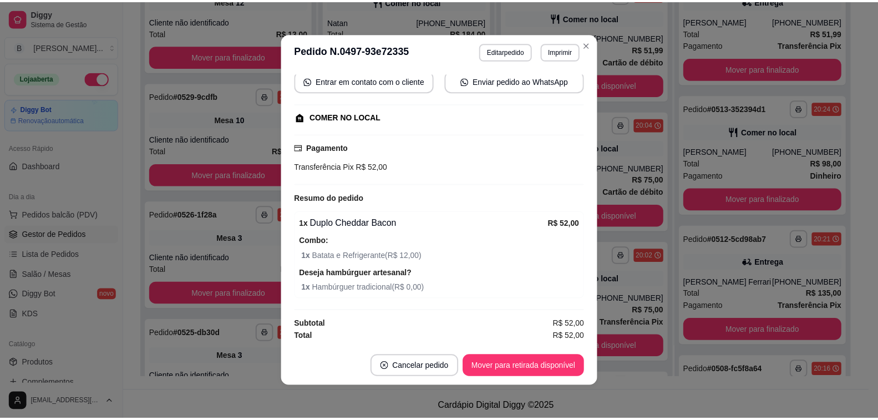
scroll to position [1554, 0]
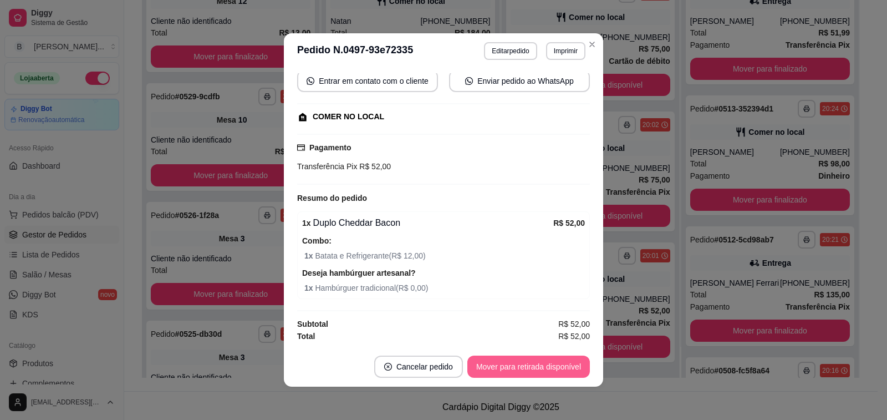
click at [540, 366] on button "Mover para retirada disponível" at bounding box center [528, 366] width 123 height 22
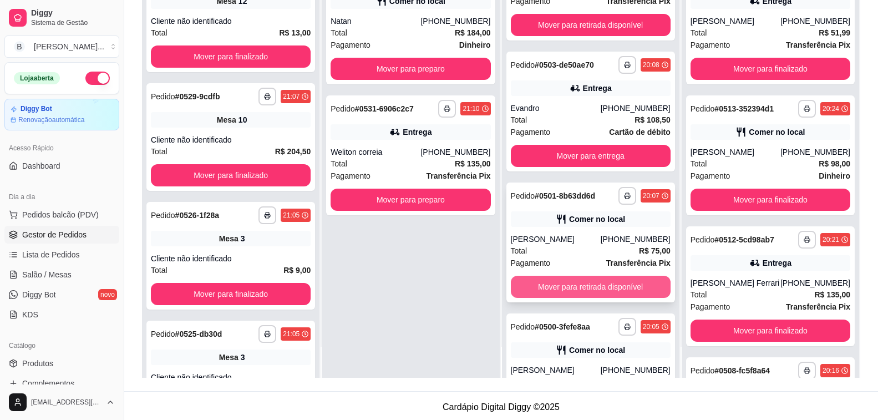
scroll to position [1035, 0]
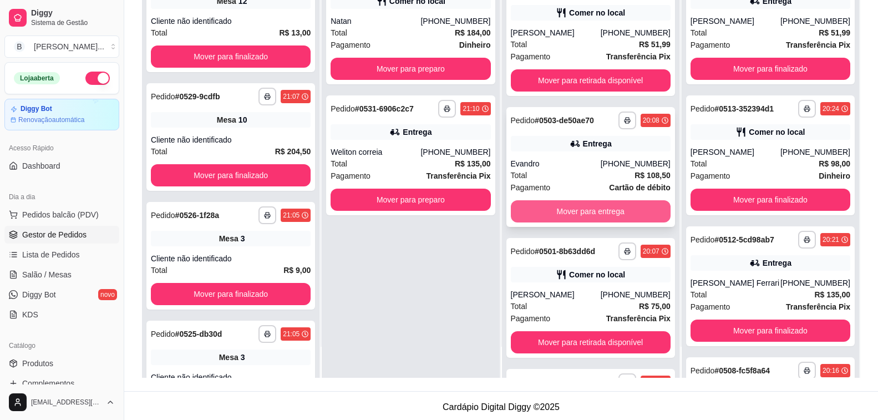
click at [557, 213] on button "Mover para entrega" at bounding box center [591, 211] width 160 height 22
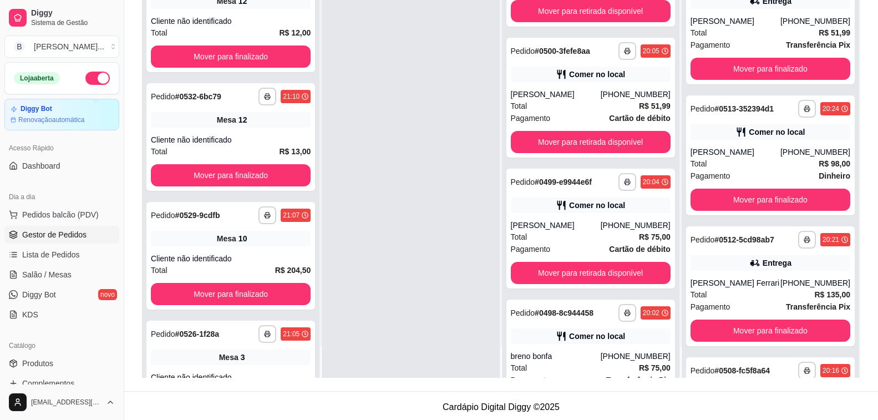
scroll to position [1554, 0]
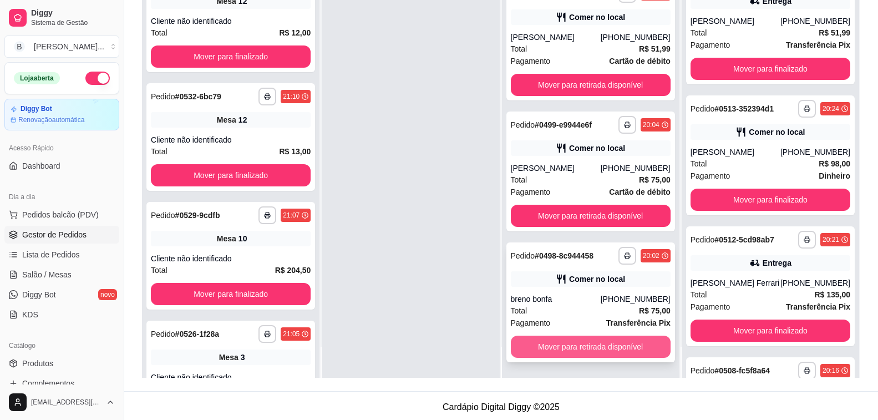
click at [607, 352] on button "Mover para retirada disponível" at bounding box center [591, 347] width 160 height 22
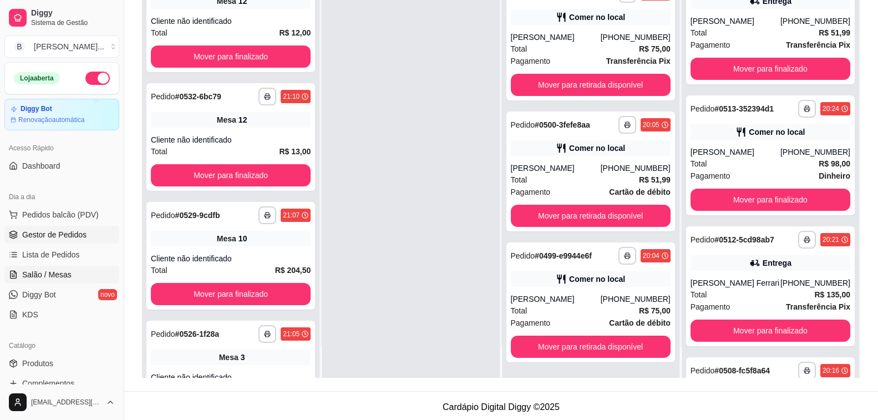
click at [45, 278] on span "Salão / Mesas" at bounding box center [46, 274] width 49 height 11
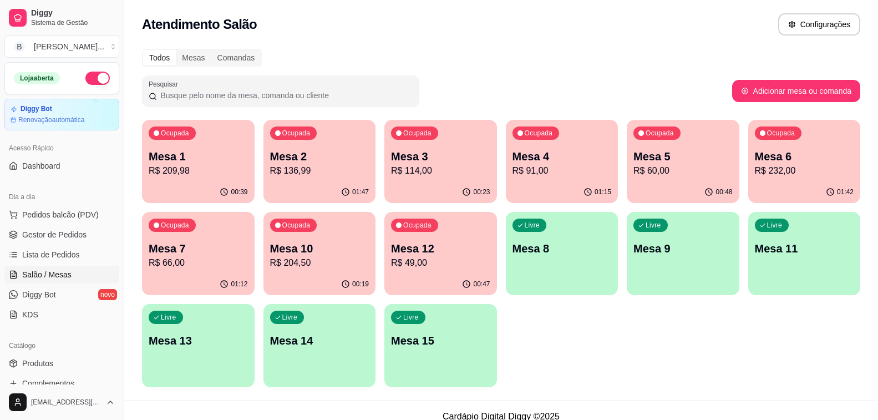
click at [204, 248] on p "Mesa 7" at bounding box center [198, 249] width 99 height 16
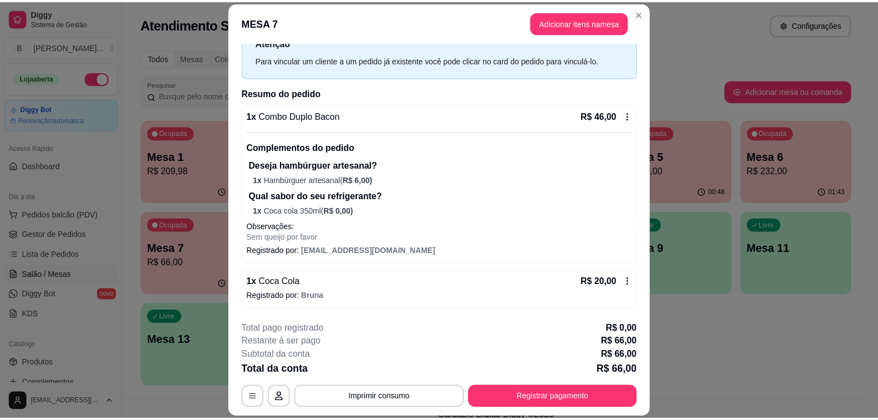
scroll to position [33, 0]
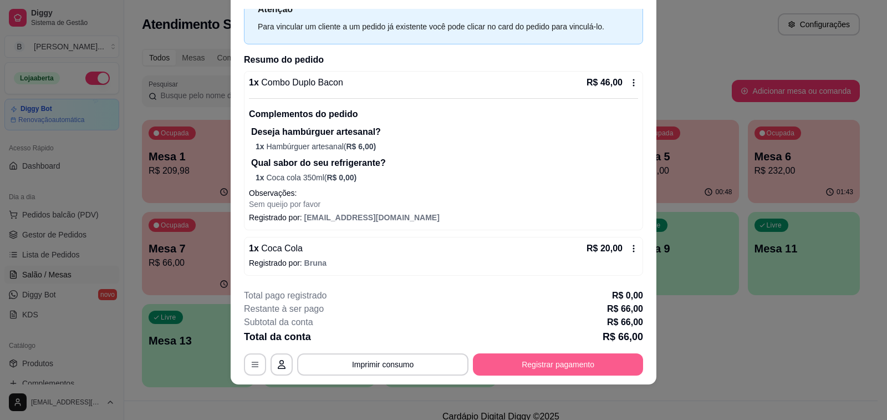
click at [514, 359] on button "Registrar pagamento" at bounding box center [558, 364] width 170 height 22
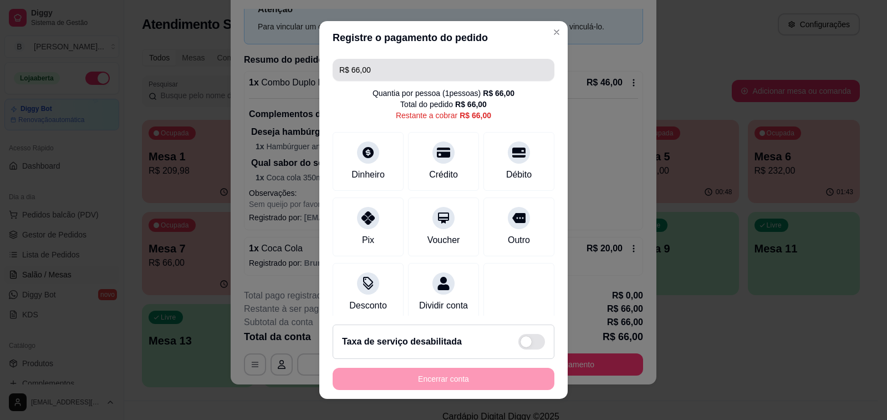
click at [399, 69] on input "R$ 66,00" at bounding box center [443, 70] width 209 height 22
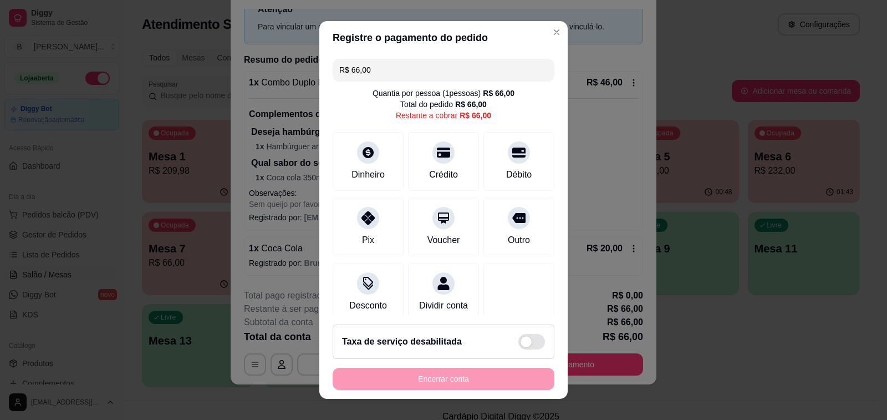
click at [399, 69] on input "R$ 66,00" at bounding box center [443, 70] width 209 height 22
type input "R$ 46,00"
click at [369, 153] on div at bounding box center [368, 149] width 24 height 24
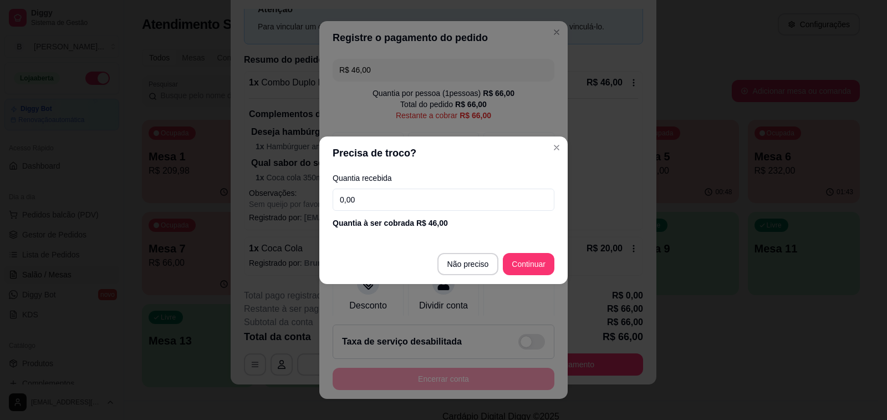
click at [444, 202] on input "0,00" at bounding box center [444, 200] width 222 height 22
type input "100,00"
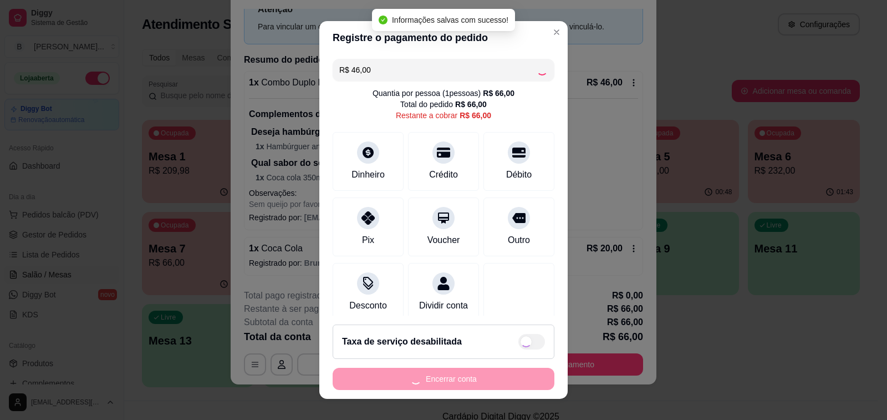
type input "R$ 20,00"
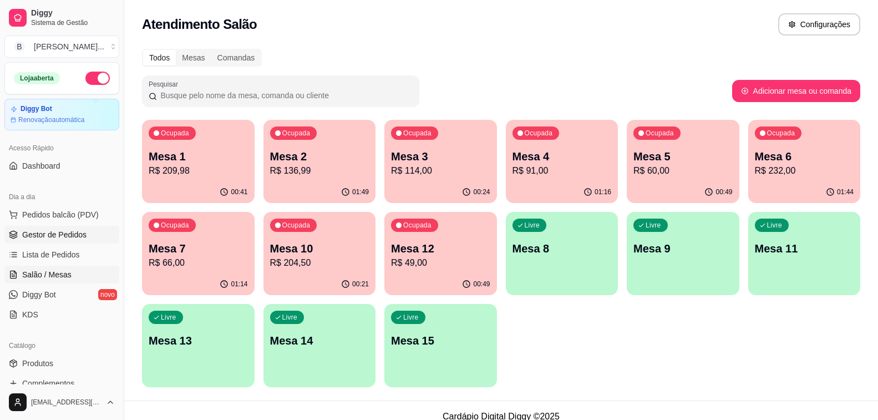
click at [81, 233] on span "Gestor de Pedidos" at bounding box center [54, 234] width 64 height 11
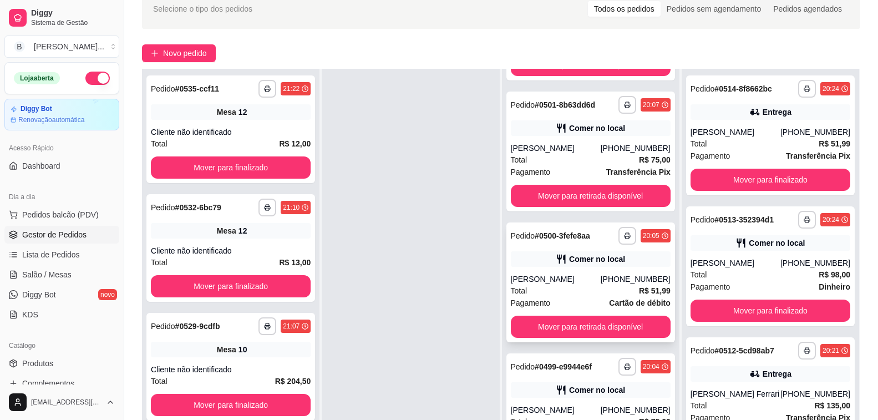
scroll to position [111, 0]
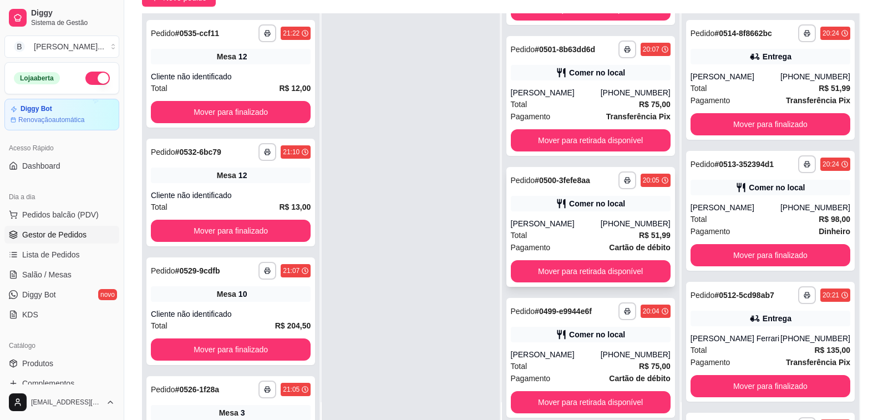
click at [563, 232] on div "Total R$ 51,99" at bounding box center [591, 235] width 160 height 12
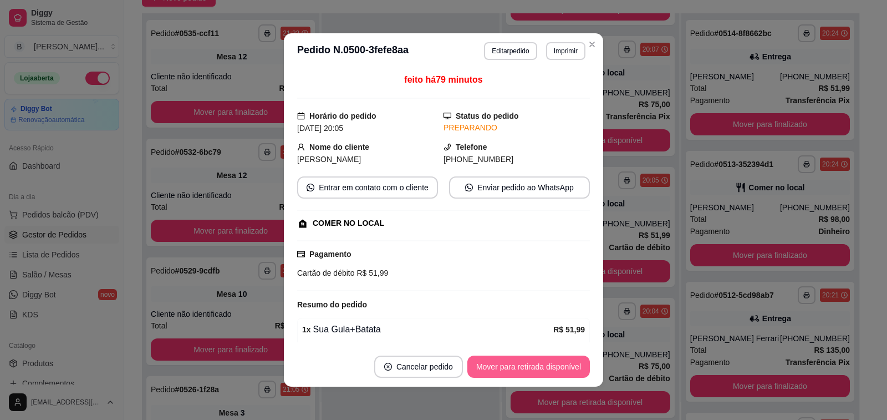
click at [538, 373] on button "Mover para retirada disponível" at bounding box center [528, 366] width 123 height 22
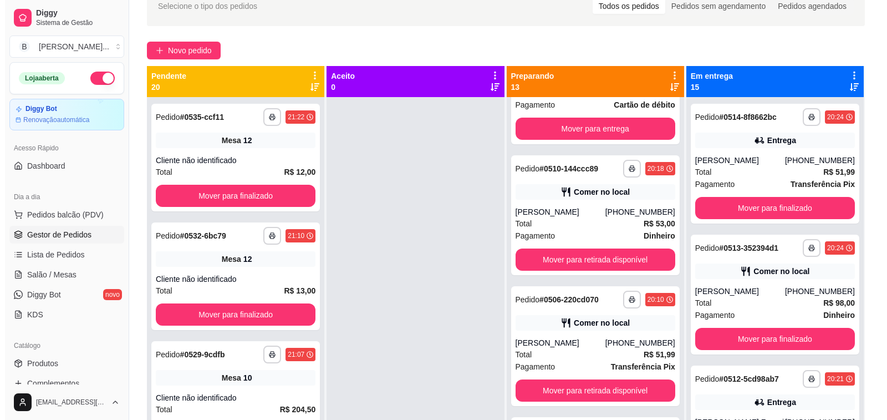
scroll to position [1293, 0]
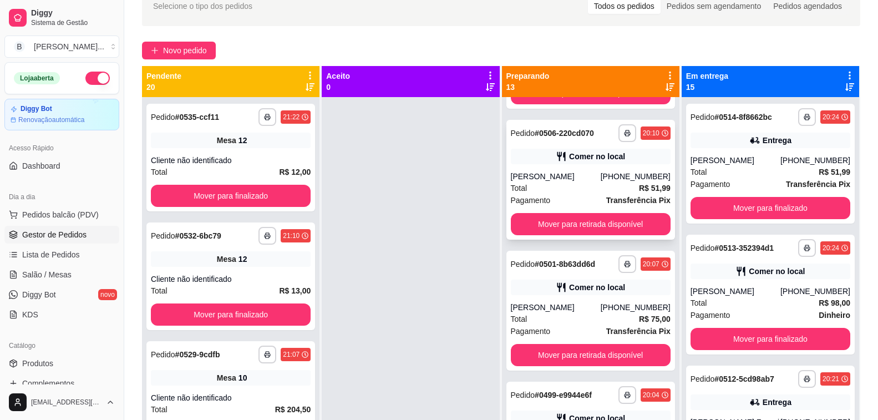
click at [522, 171] on div "[PERSON_NAME]" at bounding box center [556, 176] width 90 height 11
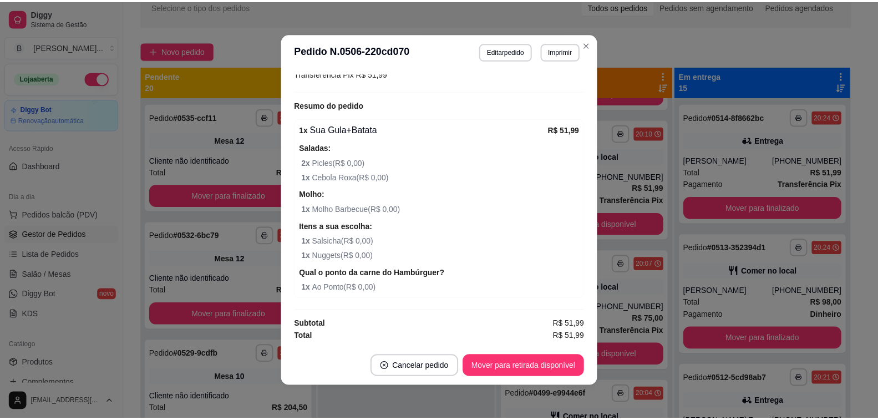
scroll to position [2, 0]
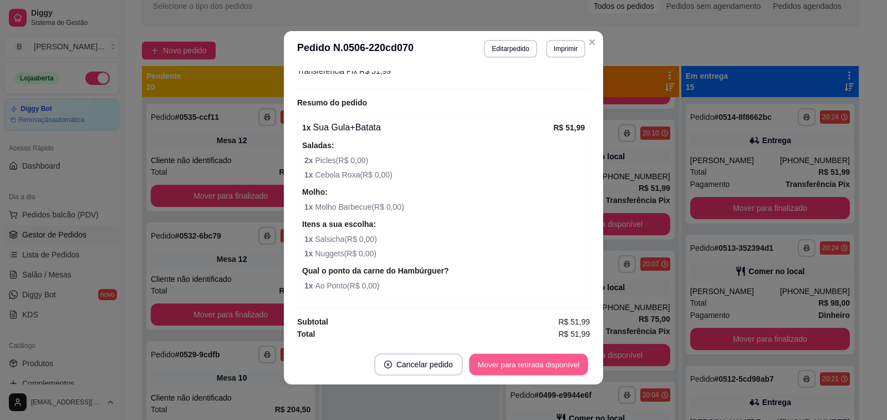
click at [546, 370] on button "Mover para retirada disponível" at bounding box center [528, 365] width 119 height 22
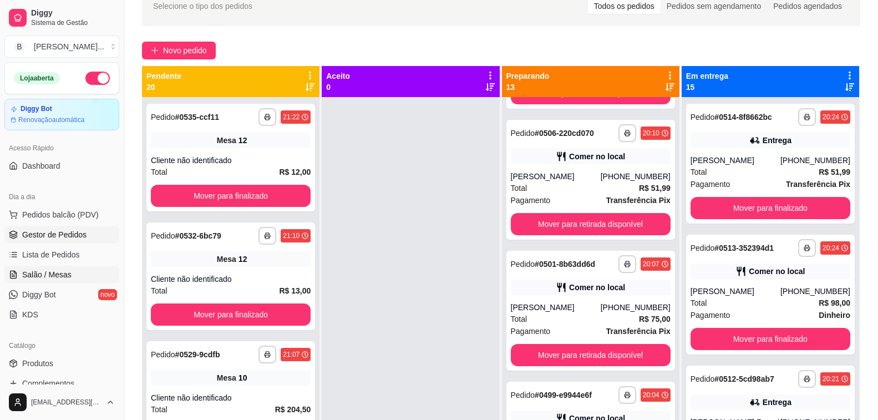
click at [52, 278] on span "Salão / Mesas" at bounding box center [46, 274] width 49 height 11
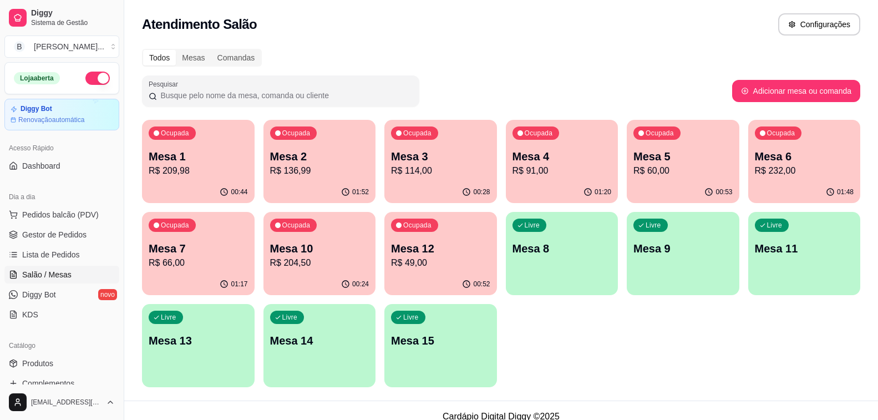
click at [541, 170] on p "R$ 91,00" at bounding box center [561, 170] width 99 height 13
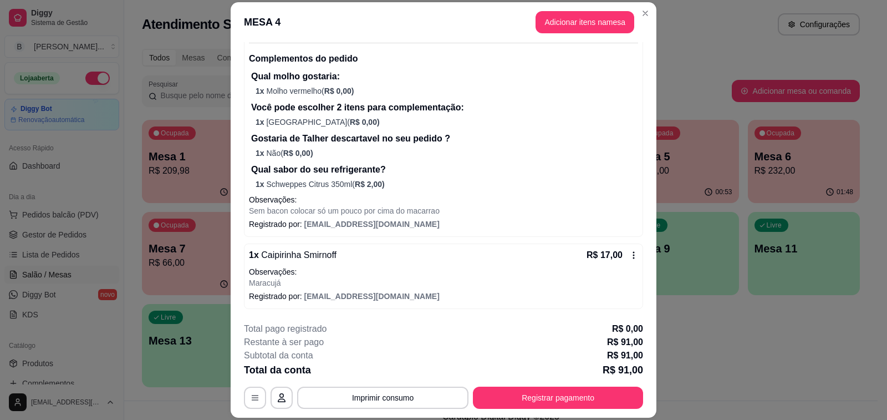
scroll to position [33, 0]
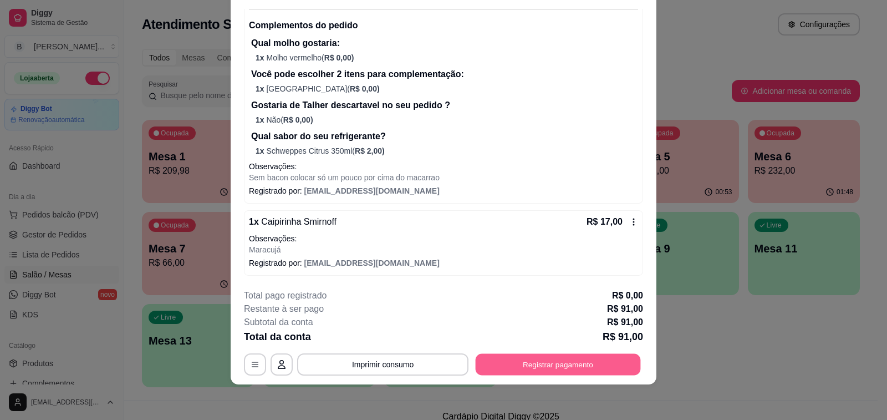
click at [552, 364] on button "Registrar pagamento" at bounding box center [558, 365] width 165 height 22
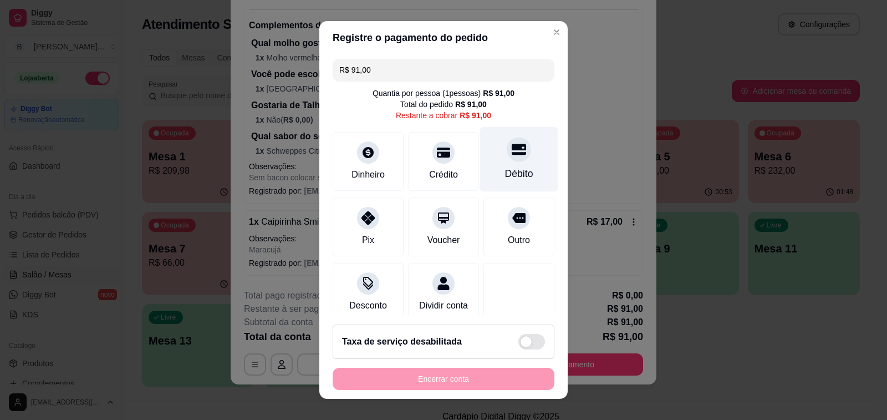
click at [513, 160] on div "Débito" at bounding box center [519, 159] width 78 height 65
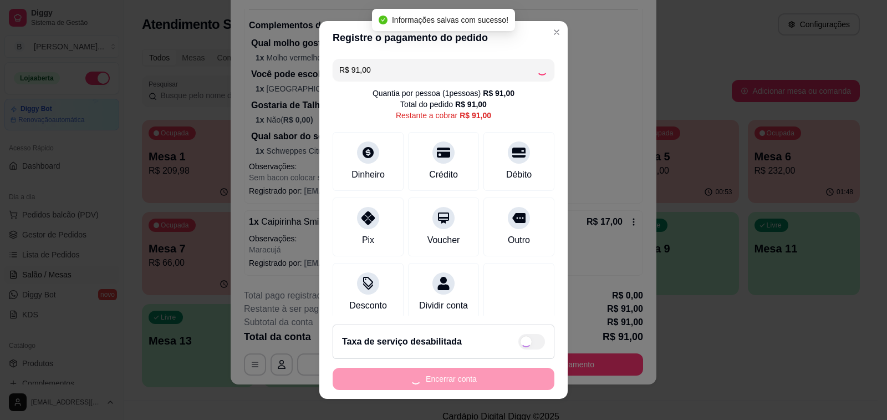
type input "R$ 0,00"
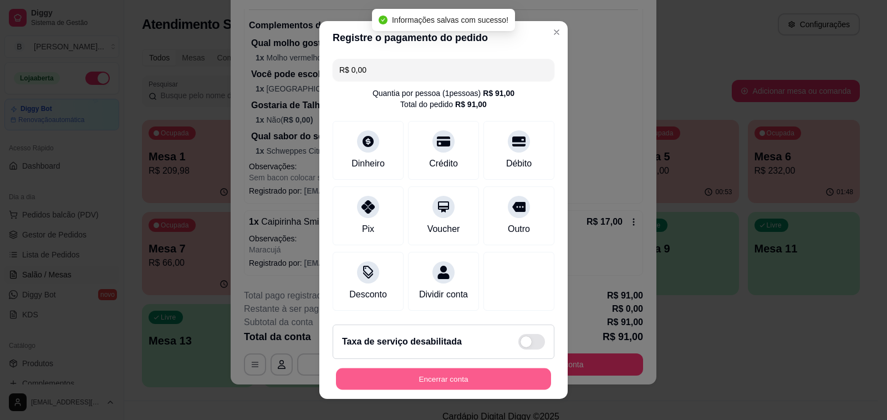
click at [470, 381] on button "Encerrar conta" at bounding box center [443, 379] width 215 height 22
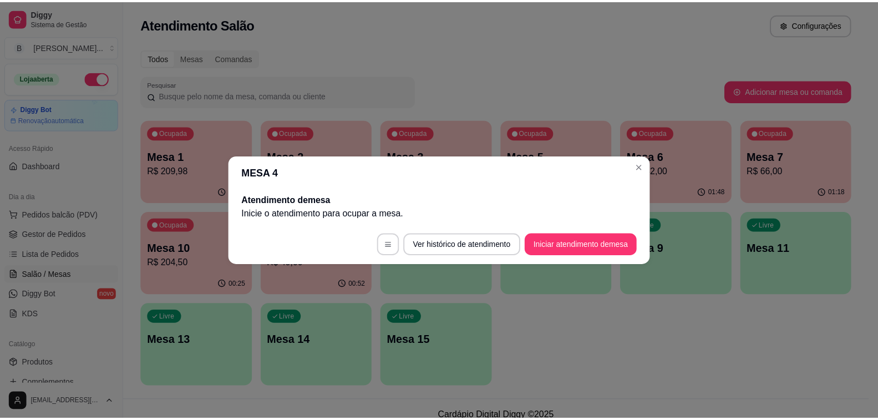
scroll to position [0, 0]
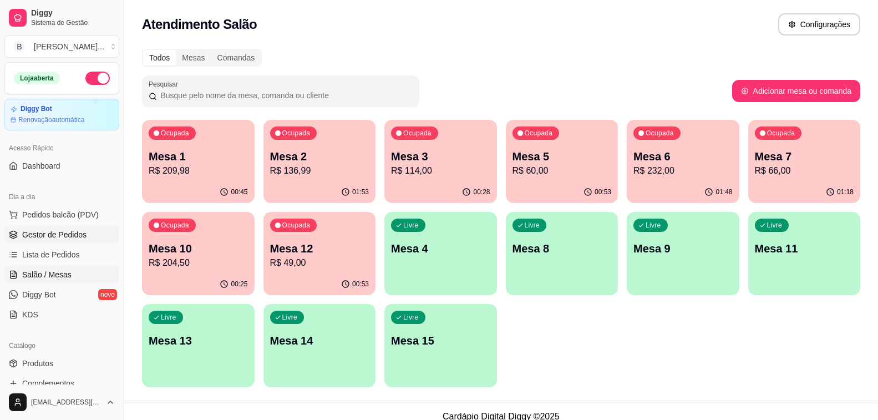
click at [89, 230] on link "Gestor de Pedidos" at bounding box center [61, 235] width 115 height 18
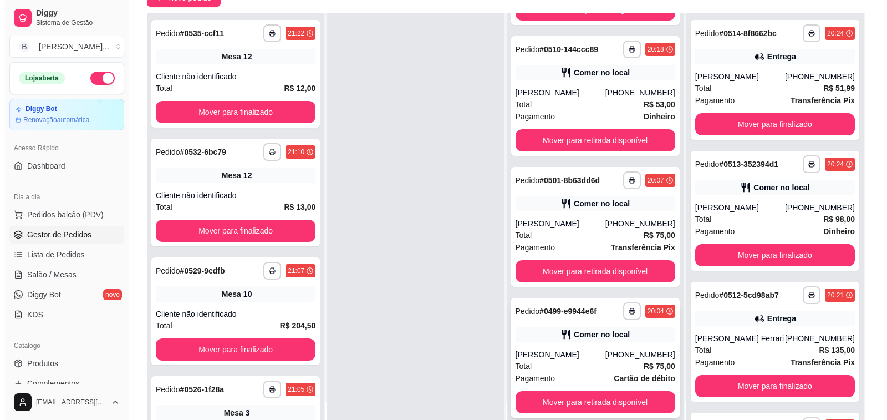
scroll to position [166, 0]
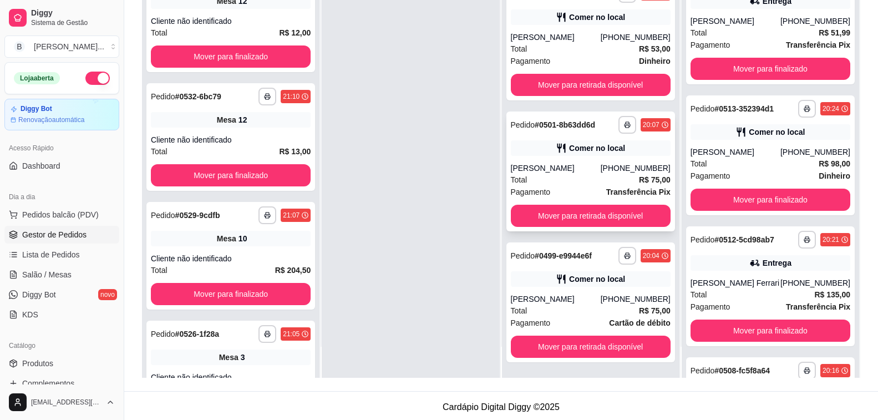
click at [547, 169] on div "[PERSON_NAME]" at bounding box center [556, 167] width 90 height 11
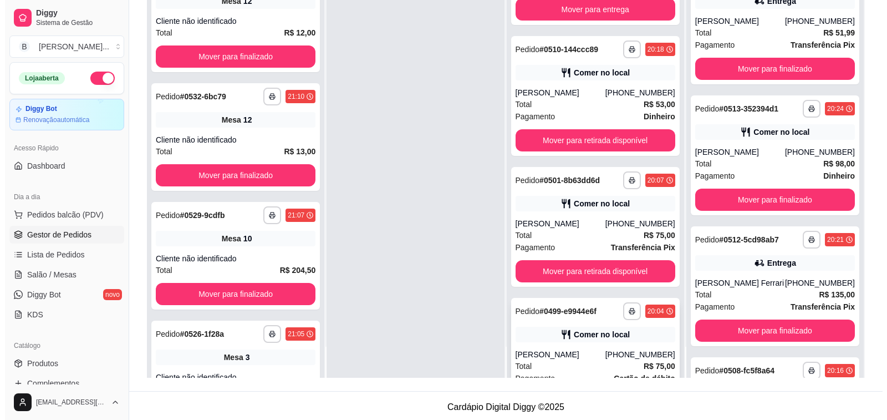
scroll to position [1051, 0]
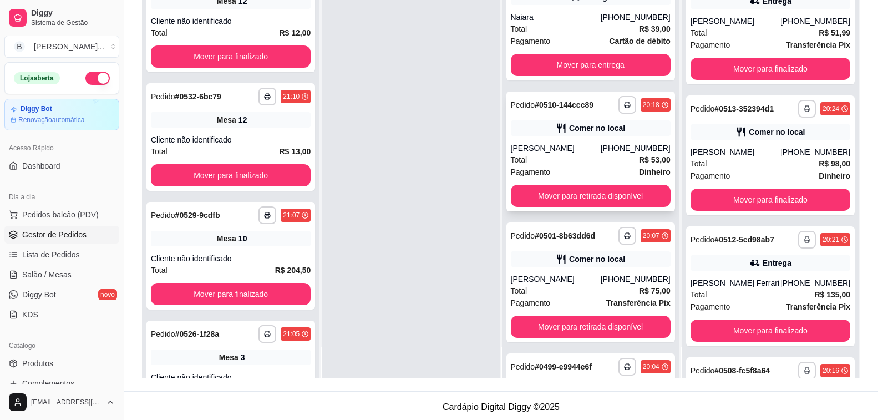
click at [575, 163] on div "Total R$ 53,00" at bounding box center [591, 160] width 160 height 12
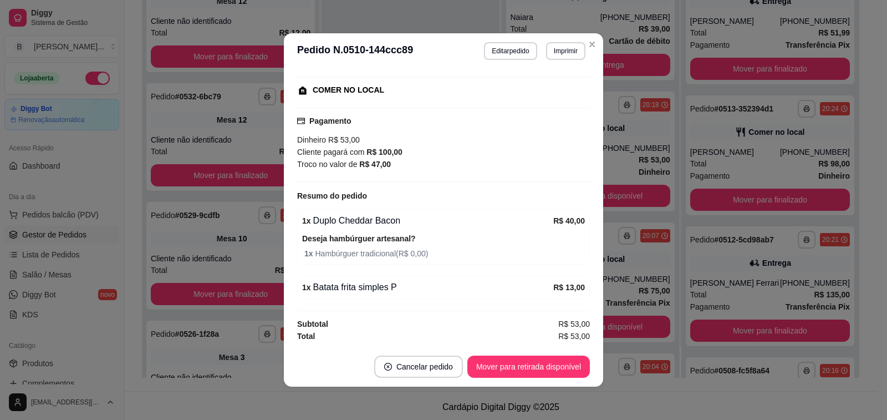
scroll to position [0, 0]
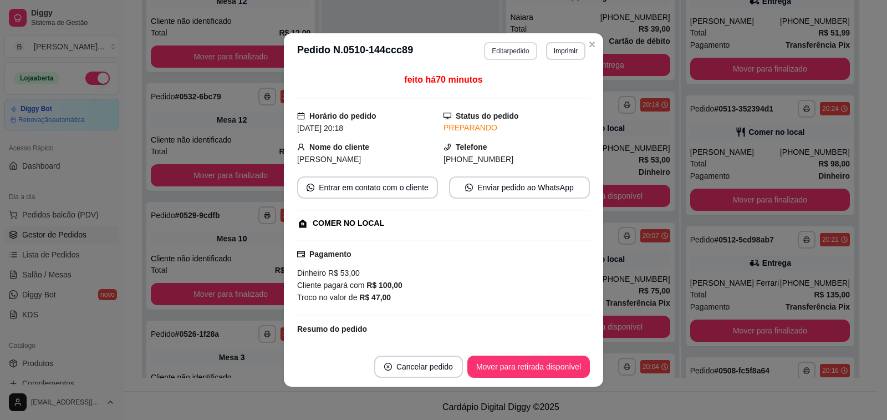
click at [517, 50] on button "Editar pedido" at bounding box center [510, 51] width 53 height 18
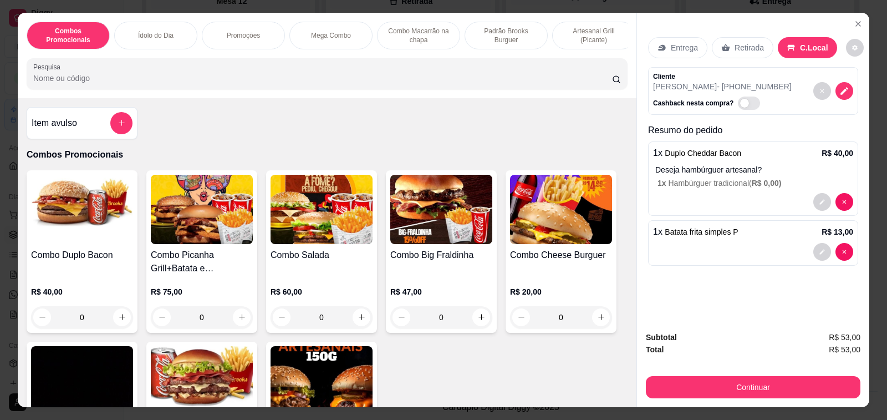
click at [201, 84] on input "Pesquisa" at bounding box center [322, 78] width 579 height 11
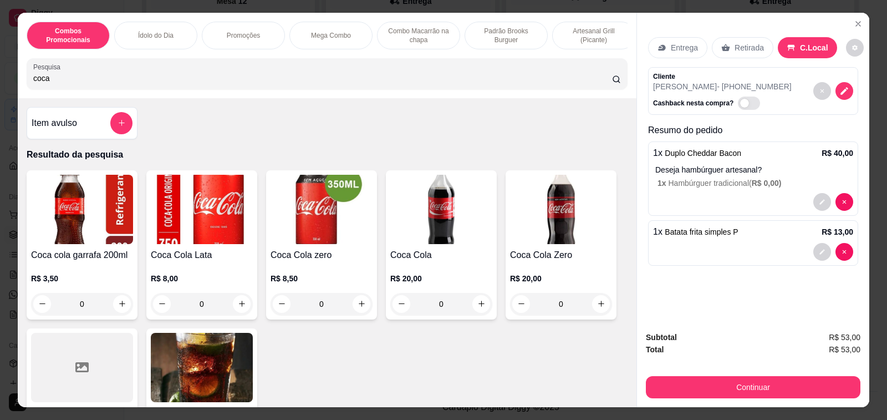
type input "coca"
click at [472, 307] on div "0" at bounding box center [441, 304] width 102 height 22
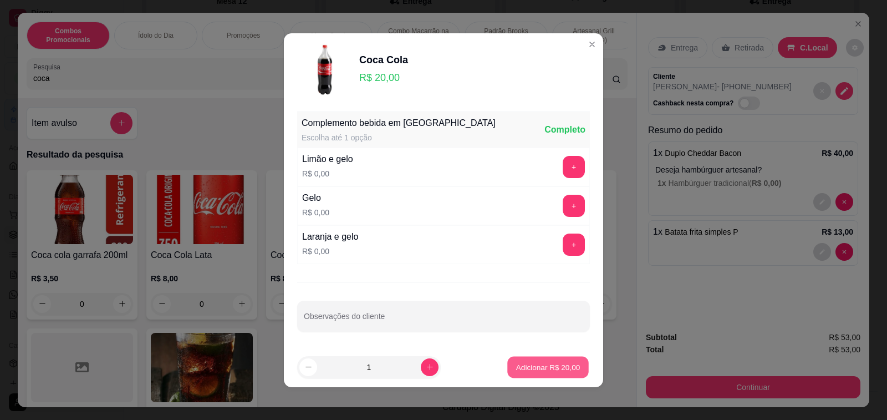
click at [524, 369] on p "Adicionar R$ 20,00" at bounding box center [548, 367] width 64 height 11
type input "1"
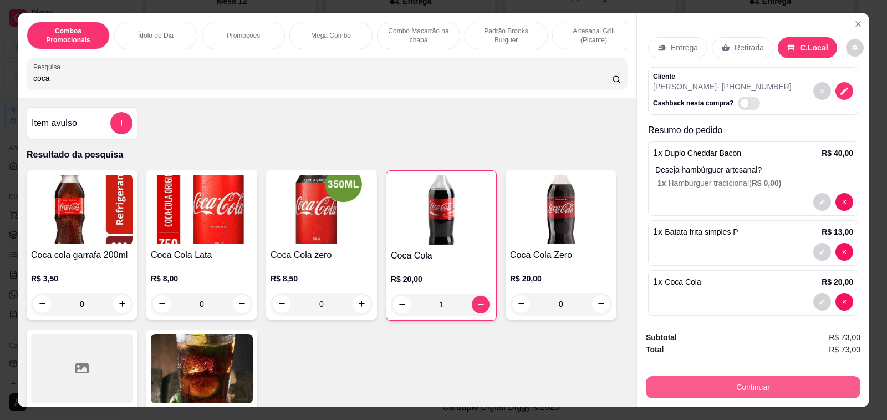
click at [766, 388] on button "Continuar" at bounding box center [753, 387] width 215 height 22
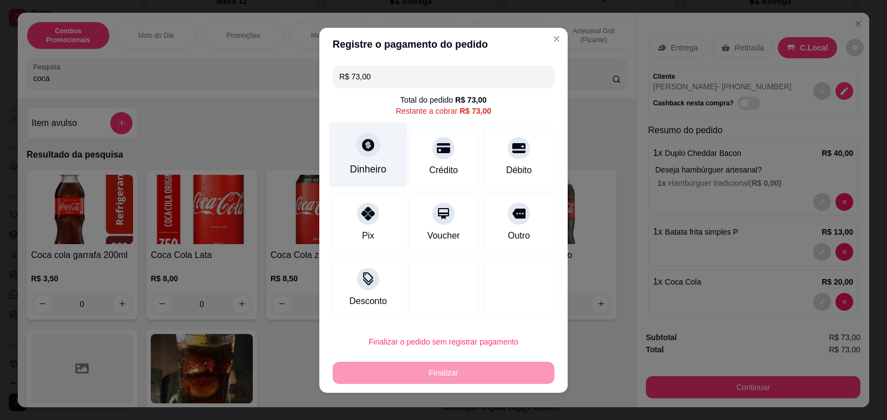
click at [369, 150] on icon at bounding box center [368, 145] width 14 height 14
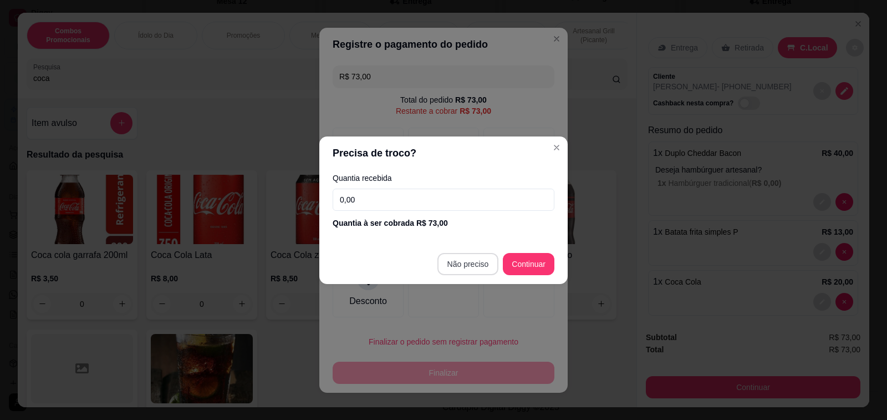
type input "R$ 0,00"
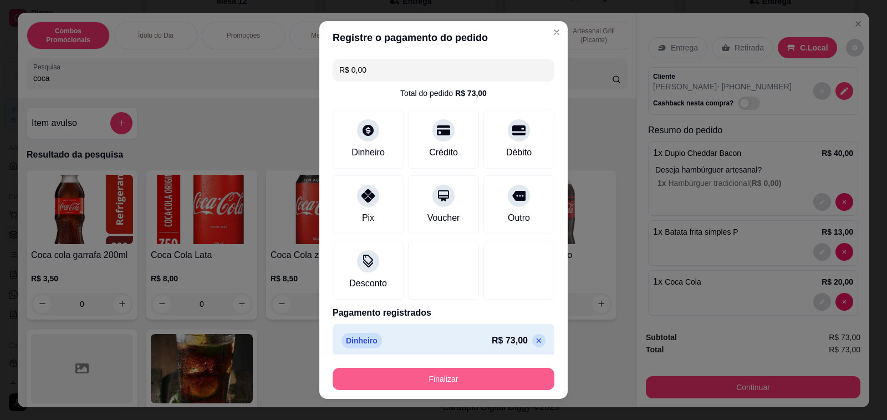
click at [479, 377] on button "Finalizar" at bounding box center [444, 379] width 222 height 22
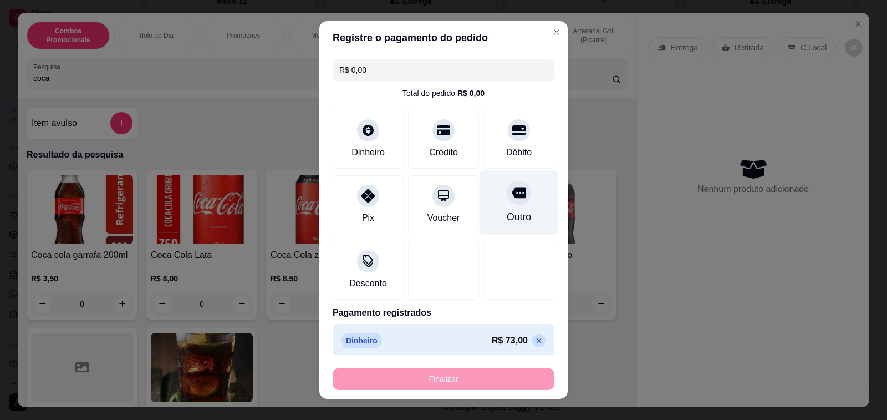
type input "0"
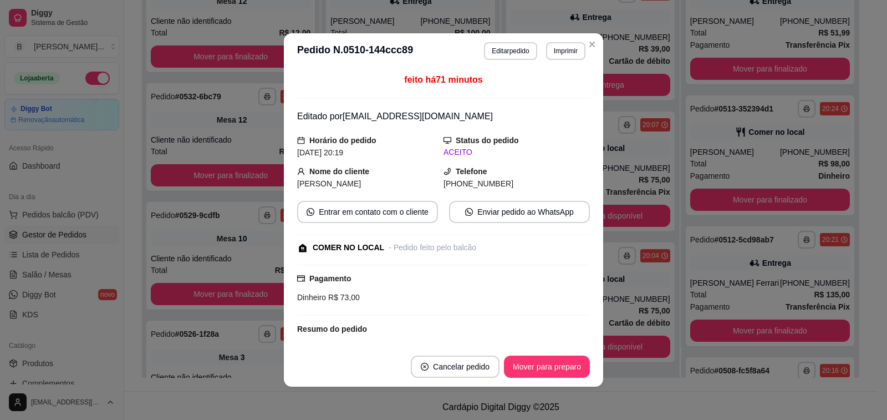
scroll to position [1031, 0]
click at [541, 368] on button "Mover para preparo" at bounding box center [547, 366] width 86 height 22
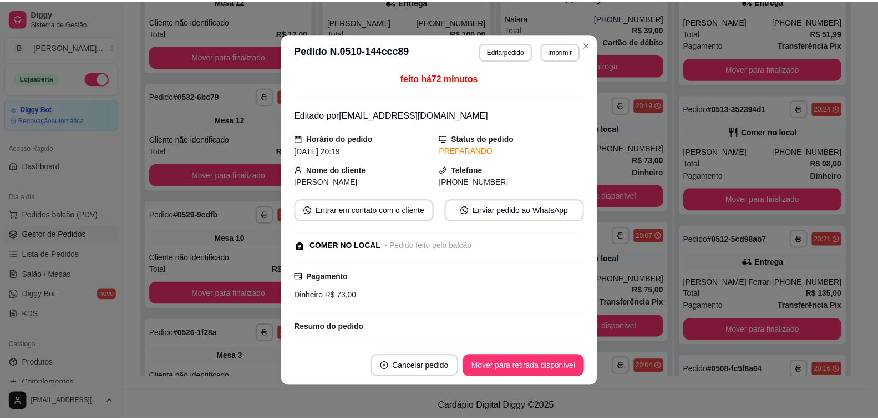
scroll to position [113, 0]
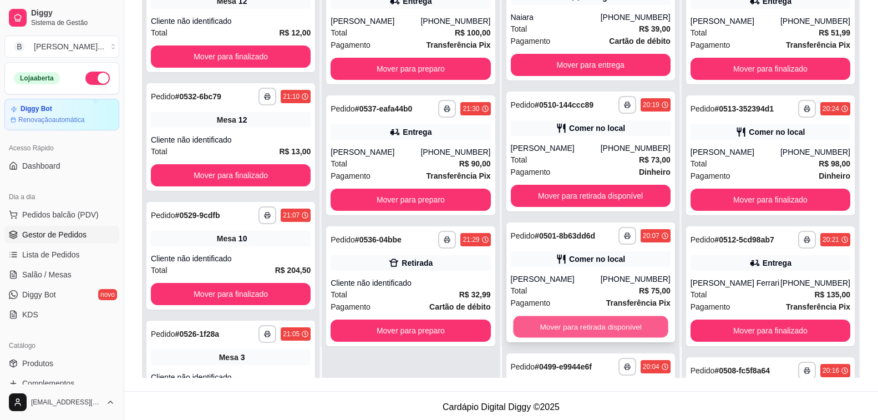
click at [554, 321] on button "Mover para retirada disponível" at bounding box center [590, 327] width 155 height 22
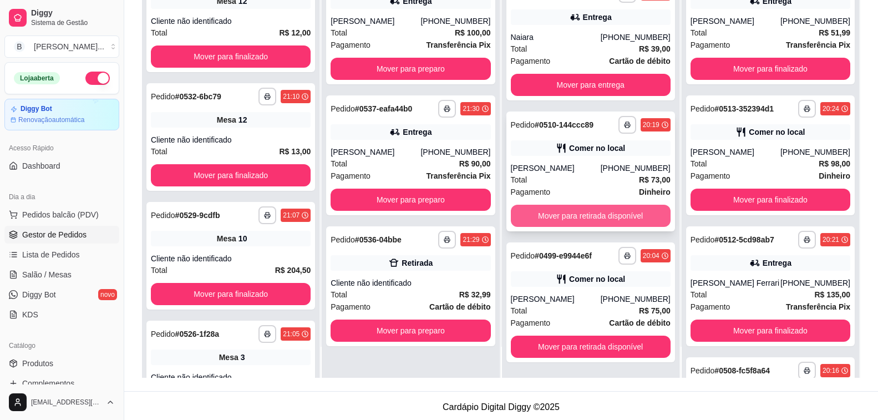
scroll to position [1031, 0]
click at [563, 215] on button "Mover para retirada disponível" at bounding box center [591, 216] width 160 height 22
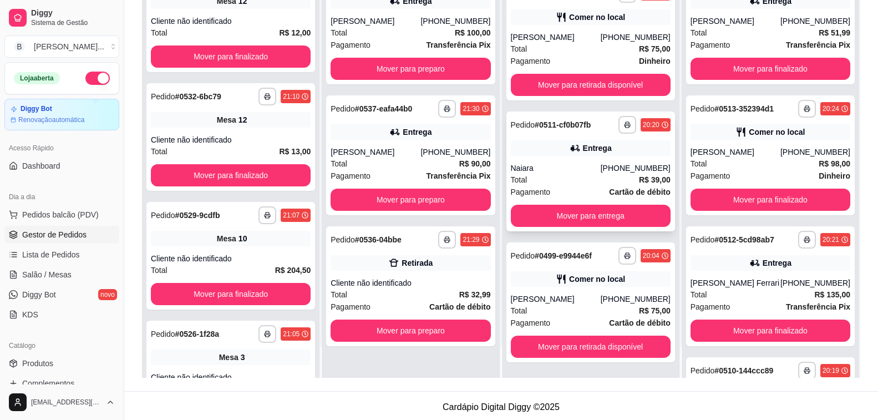
scroll to position [900, 0]
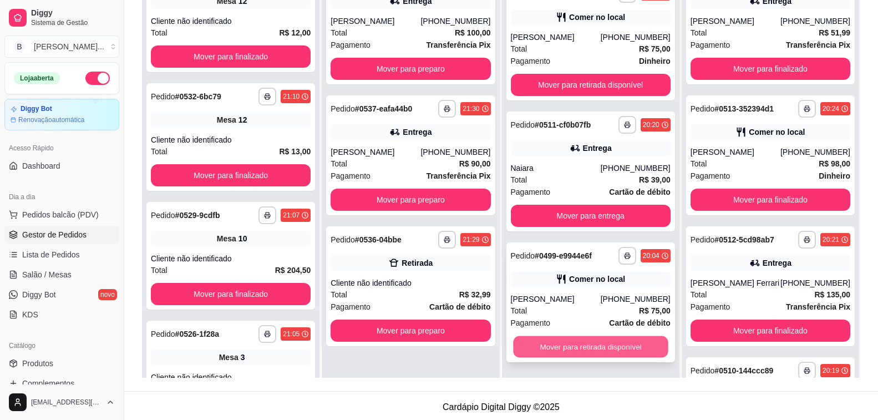
click at [553, 345] on button "Mover para retirada disponível" at bounding box center [590, 347] width 155 height 22
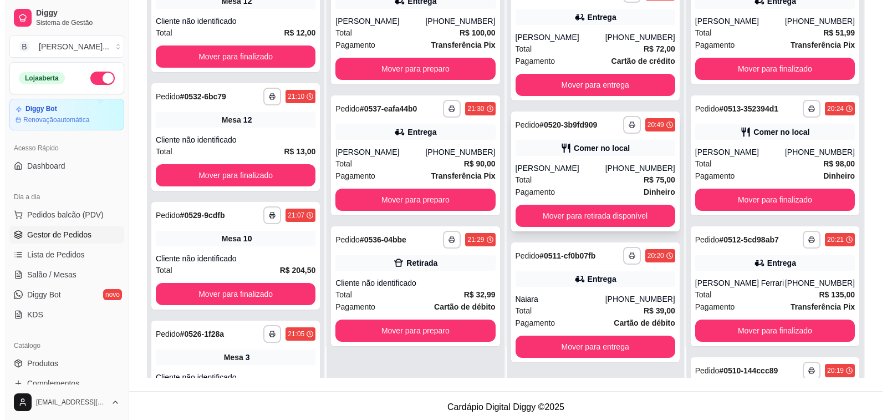
scroll to position [769, 0]
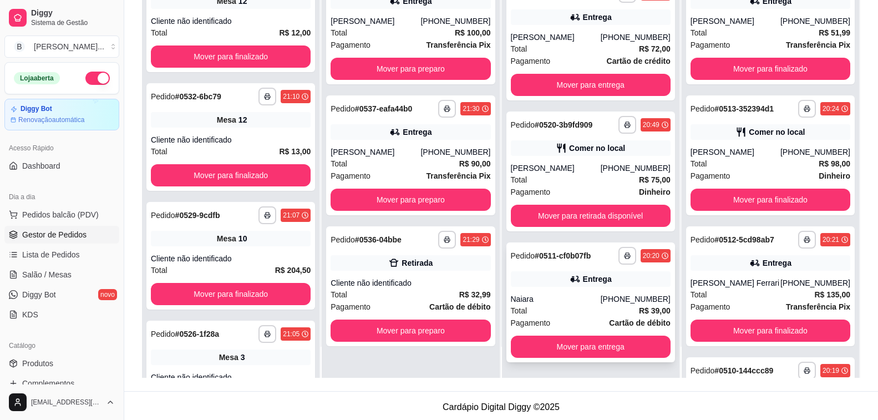
click at [577, 297] on div "Naiara" at bounding box center [556, 298] width 90 height 11
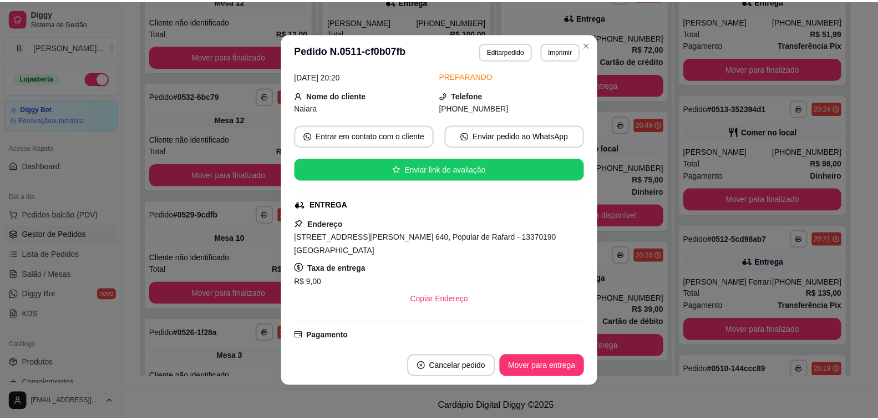
scroll to position [0, 0]
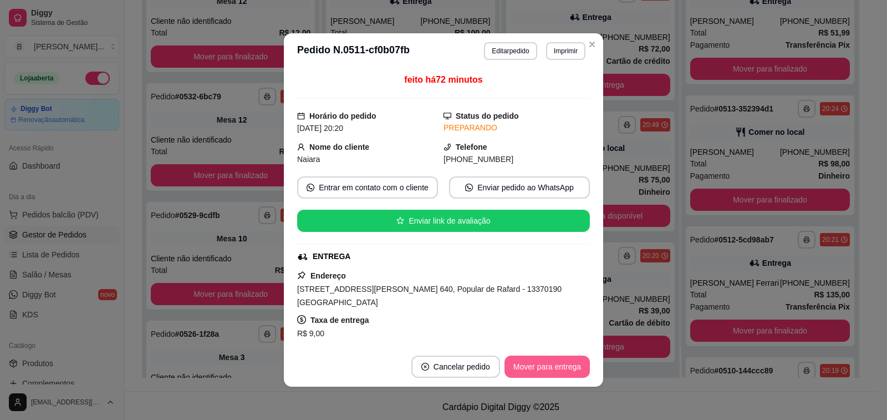
click at [562, 369] on button "Mover para entrega" at bounding box center [547, 366] width 85 height 22
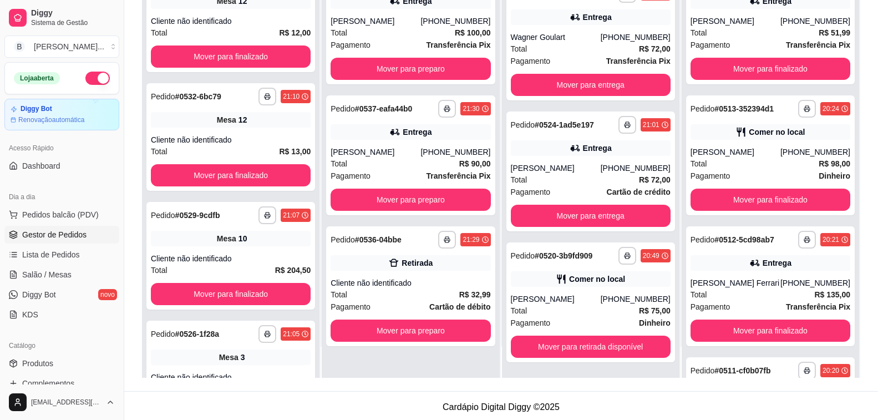
scroll to position [638, 0]
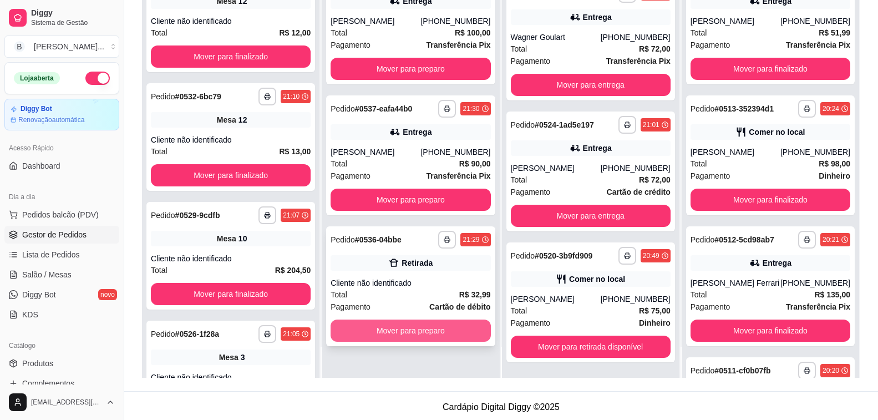
click at [406, 332] on button "Mover para preparo" at bounding box center [411, 330] width 160 height 22
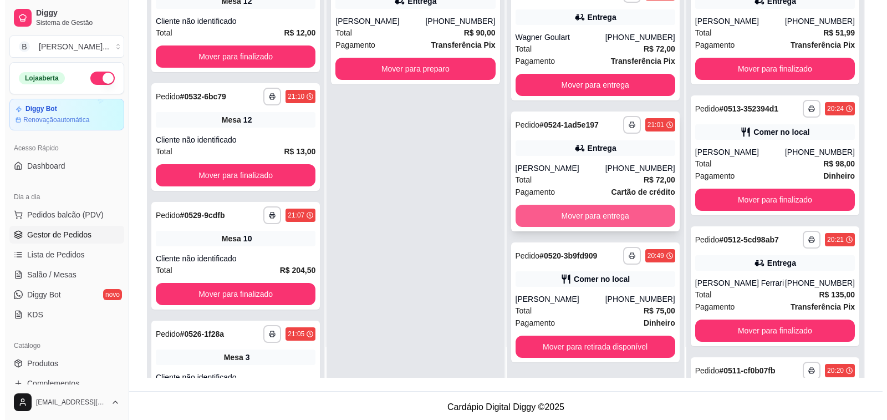
scroll to position [169, 0]
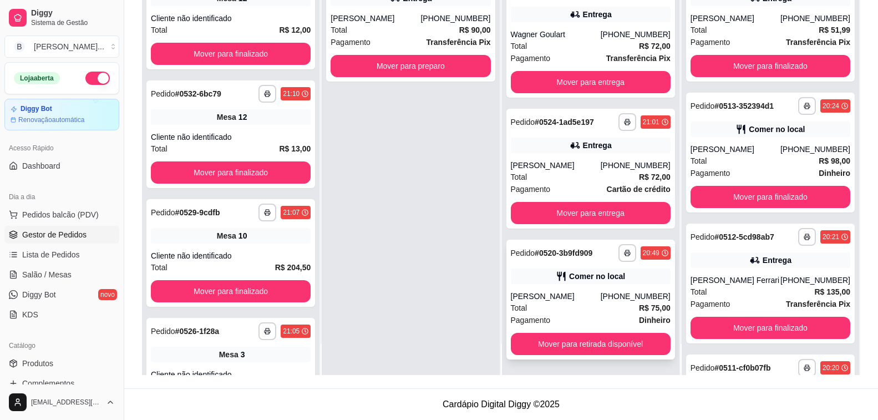
click at [557, 302] on div "Total R$ 75,00" at bounding box center [591, 308] width 160 height 12
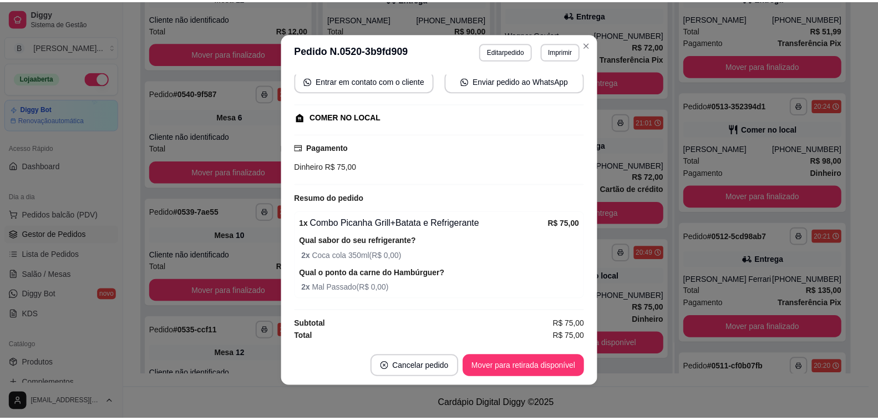
scroll to position [0, 0]
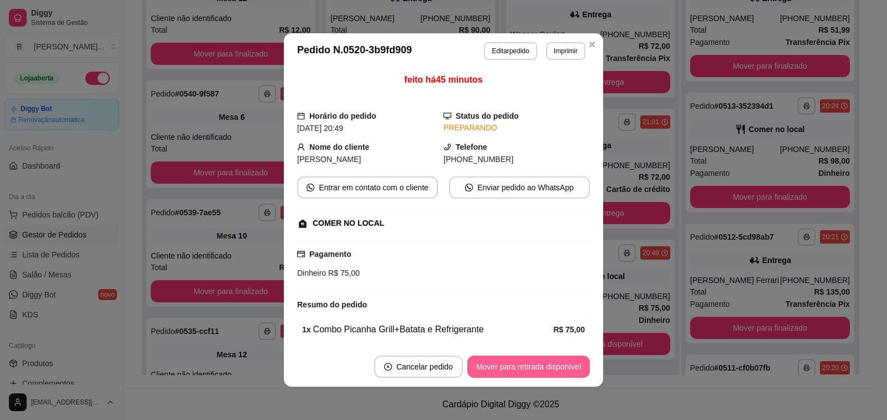
click at [507, 359] on button "Mover para retirada disponível" at bounding box center [528, 366] width 123 height 22
click at [507, 359] on div "Mover para retirada disponível" at bounding box center [528, 366] width 123 height 22
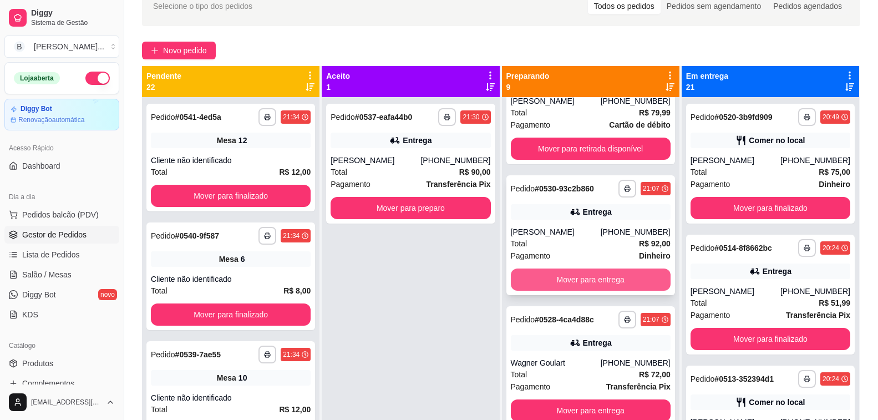
scroll to position [658, 0]
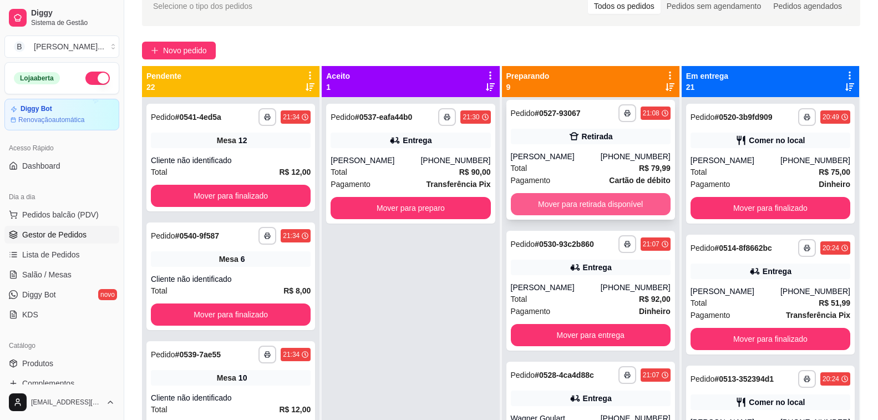
click at [570, 205] on button "Mover para retirada disponível" at bounding box center [591, 204] width 160 height 22
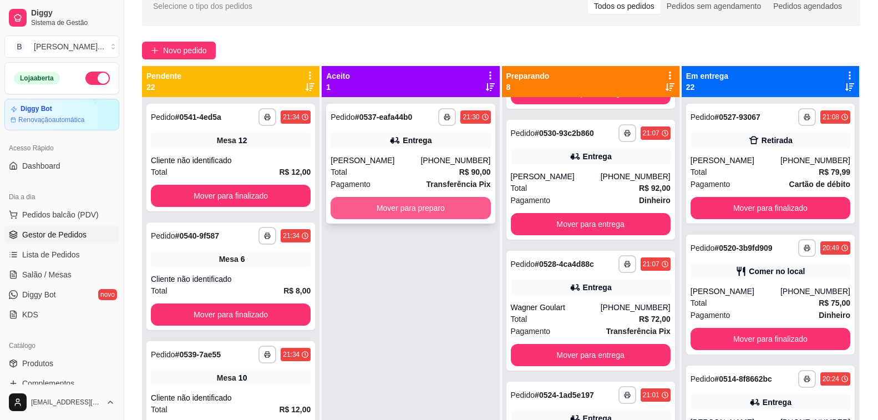
scroll to position [527, 0]
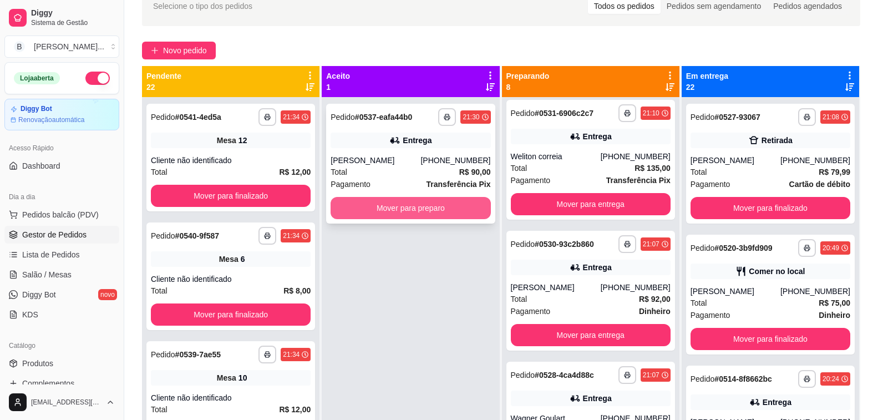
click at [406, 210] on button "Mover para preparo" at bounding box center [411, 208] width 160 height 22
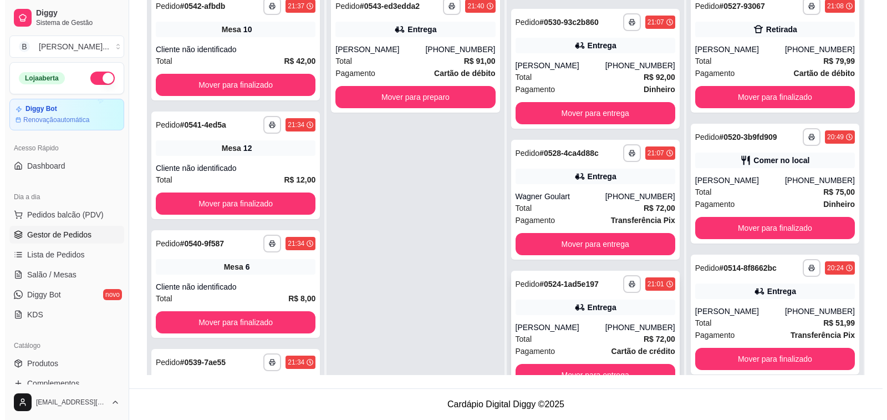
scroll to position [31, 0]
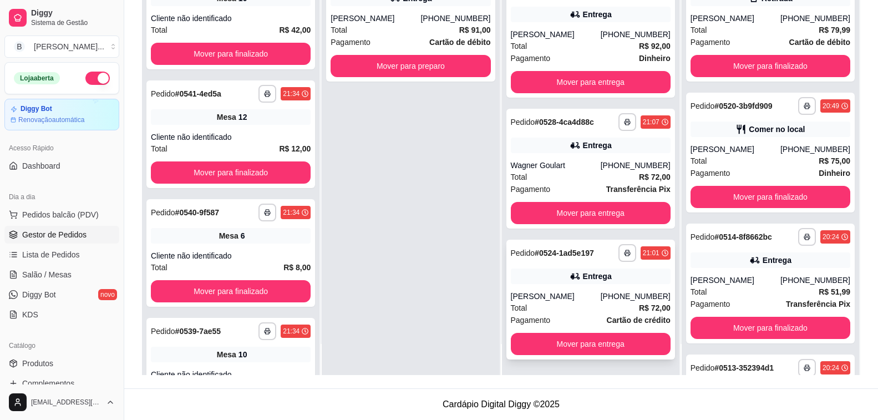
click at [571, 299] on div "[PERSON_NAME]" at bounding box center [556, 296] width 90 height 11
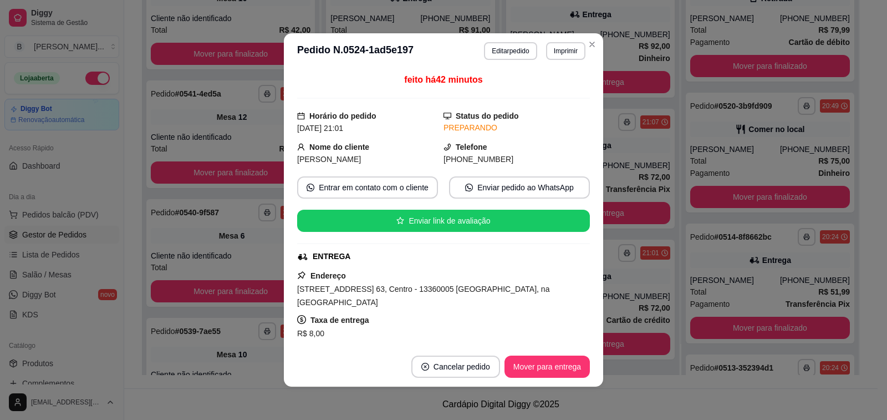
scroll to position [111, 0]
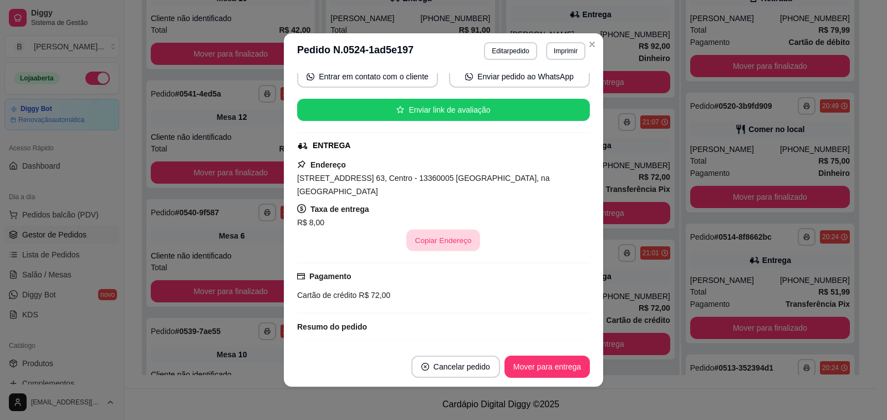
click at [423, 240] on button "Copiar Endereço" at bounding box center [444, 241] width 74 height 22
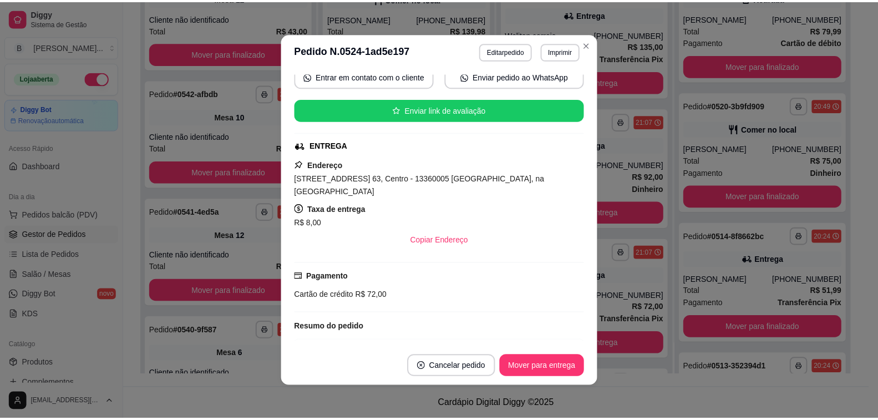
scroll to position [900, 0]
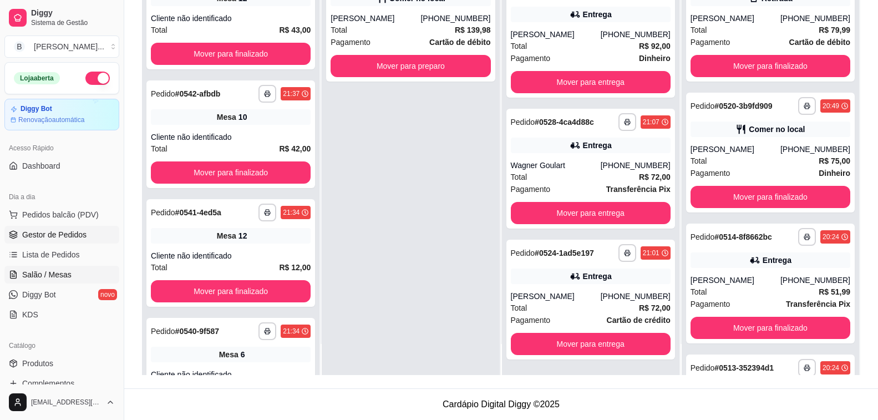
click at [68, 277] on span "Salão / Mesas" at bounding box center [46, 274] width 49 height 11
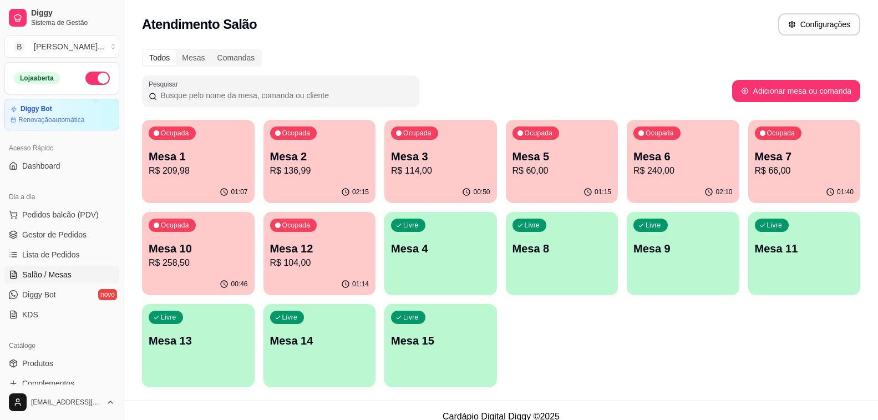
click at [728, 184] on div "02:10" at bounding box center [683, 192] width 113 height 22
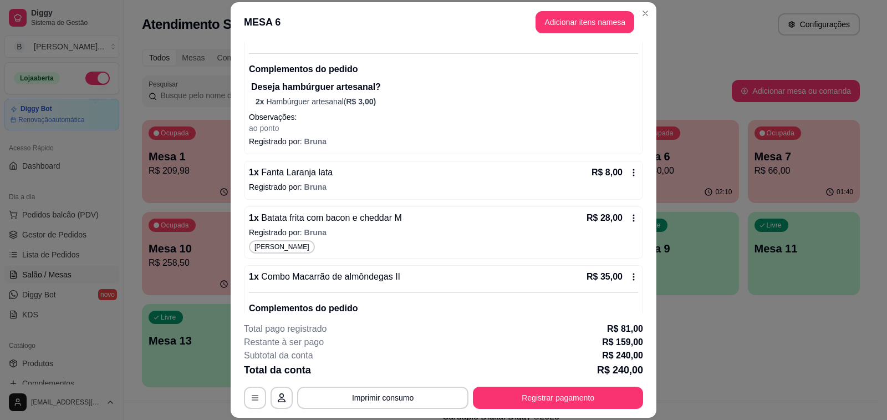
scroll to position [222, 0]
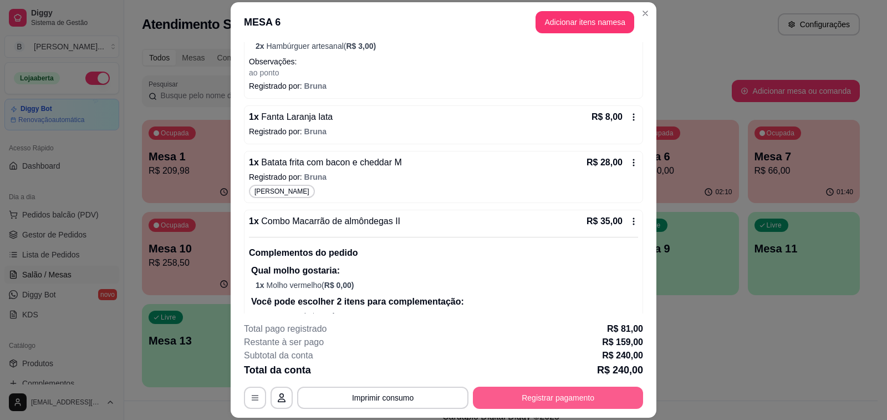
click at [499, 395] on button "Registrar pagamento" at bounding box center [558, 398] width 170 height 22
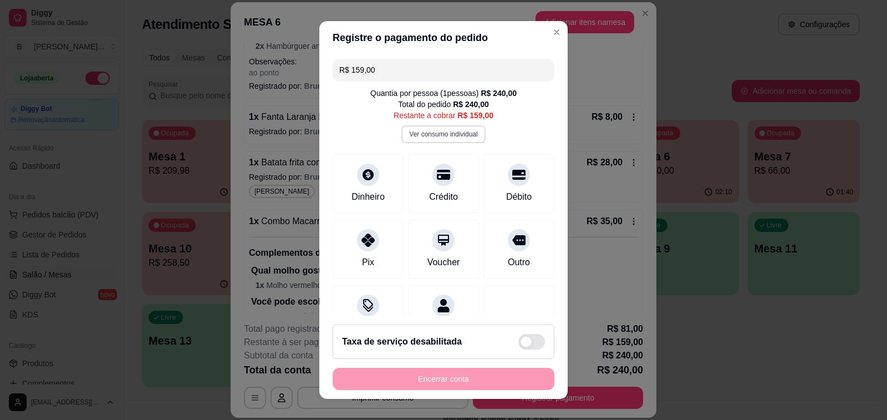
click at [437, 138] on button "Ver consumo individual" at bounding box center [443, 134] width 84 height 18
click at [511, 179] on div "Débito" at bounding box center [519, 181] width 78 height 65
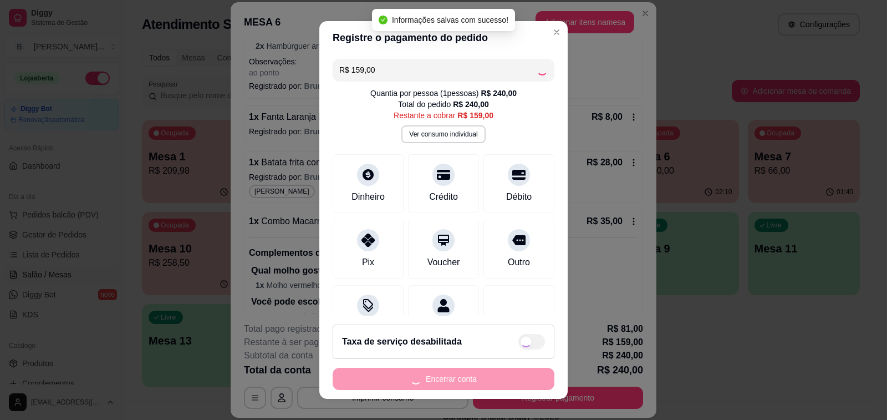
type input "R$ 0,00"
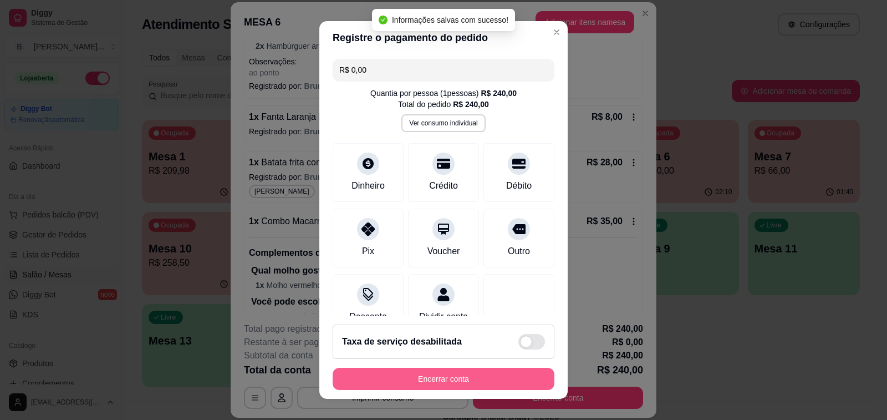
click at [485, 378] on button "Encerrar conta" at bounding box center [444, 379] width 222 height 22
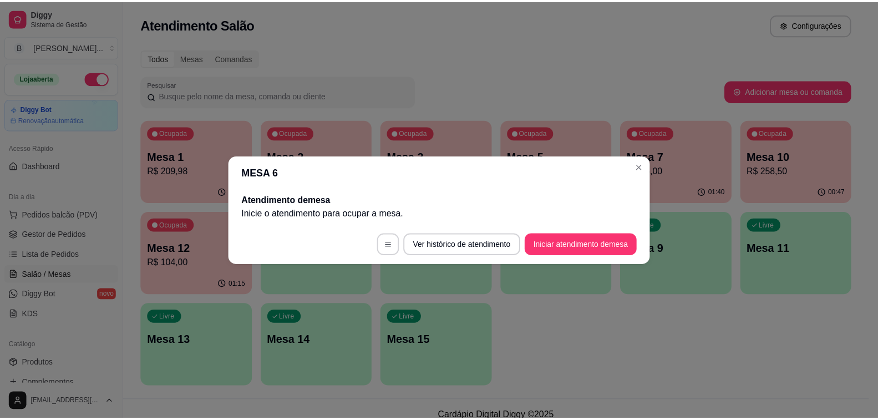
scroll to position [0, 0]
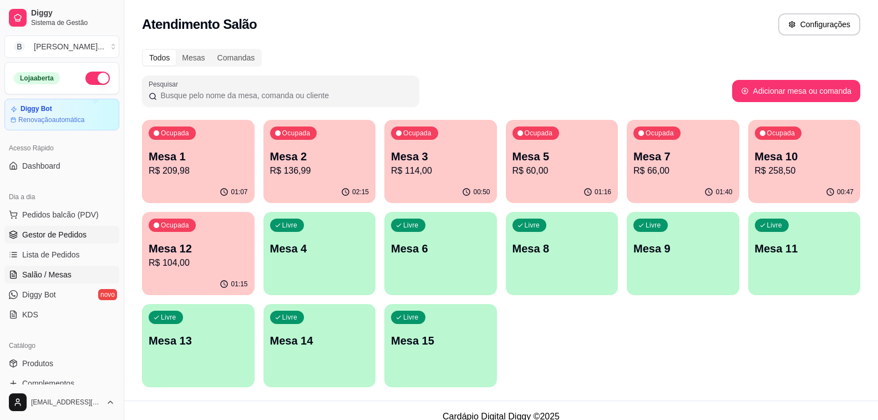
click at [82, 235] on span "Gestor de Pedidos" at bounding box center [54, 234] width 64 height 11
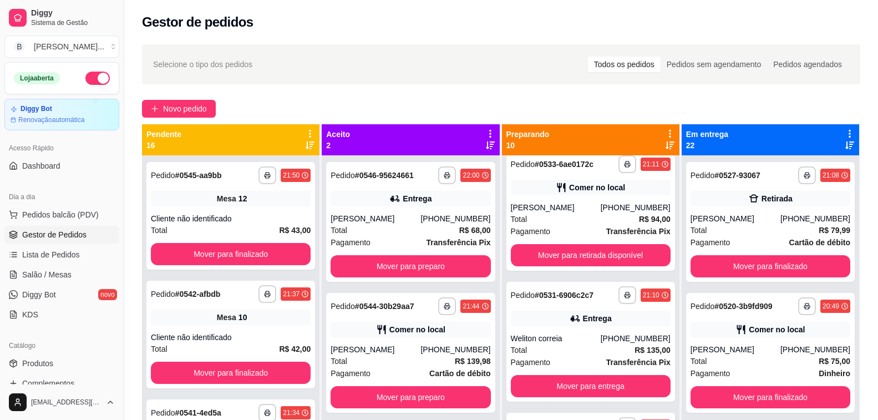
scroll to position [887, 0]
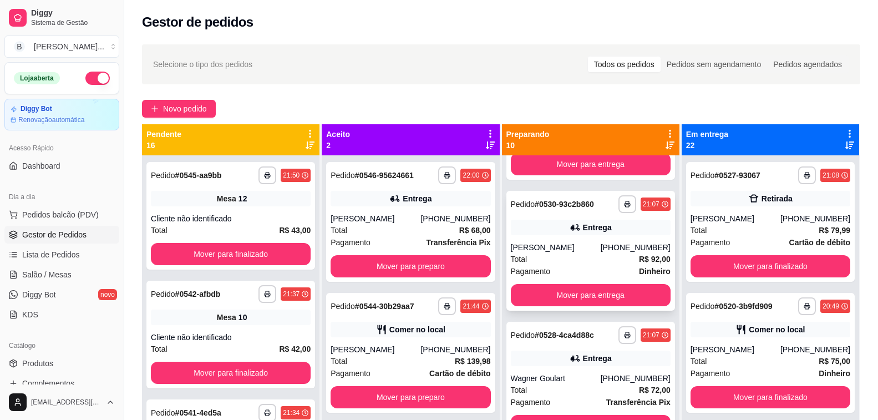
click at [576, 255] on div "Total R$ 92,00" at bounding box center [591, 259] width 160 height 12
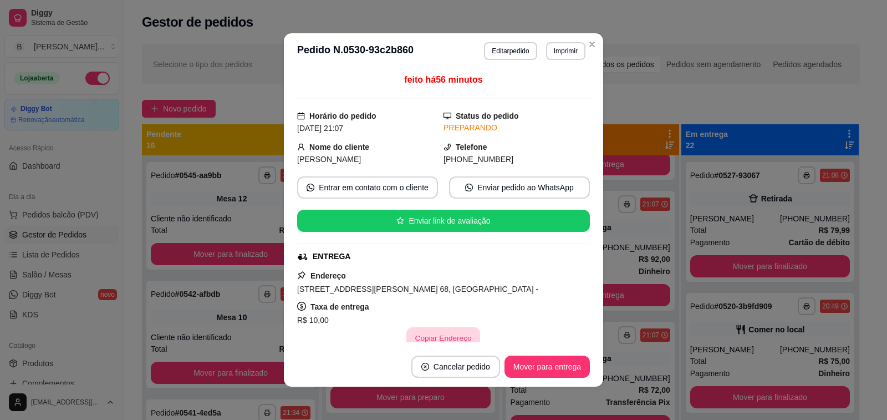
click at [439, 336] on button "Copiar Endereço" at bounding box center [444, 338] width 74 height 22
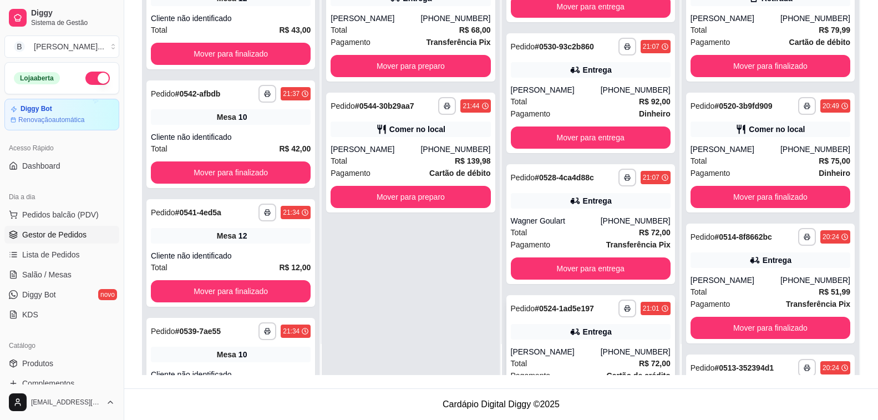
scroll to position [900, 0]
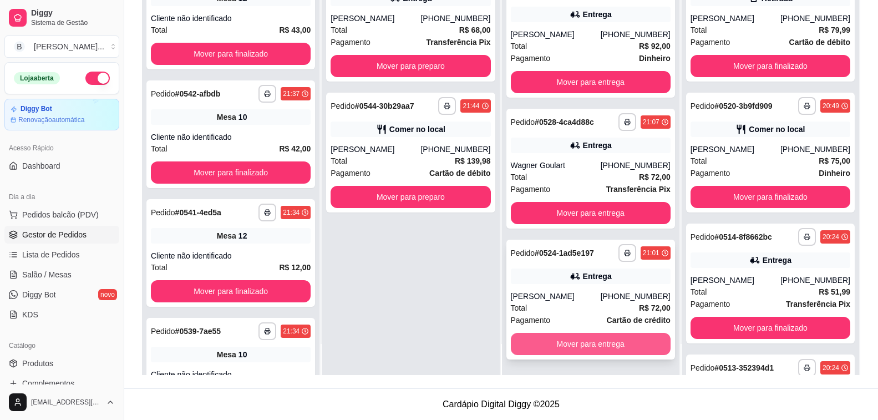
click at [568, 343] on button "Mover para entrega" at bounding box center [591, 344] width 160 height 22
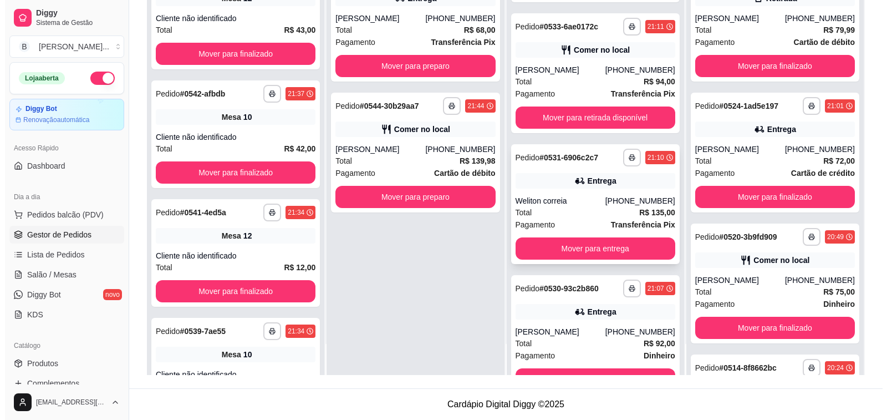
scroll to position [547, 0]
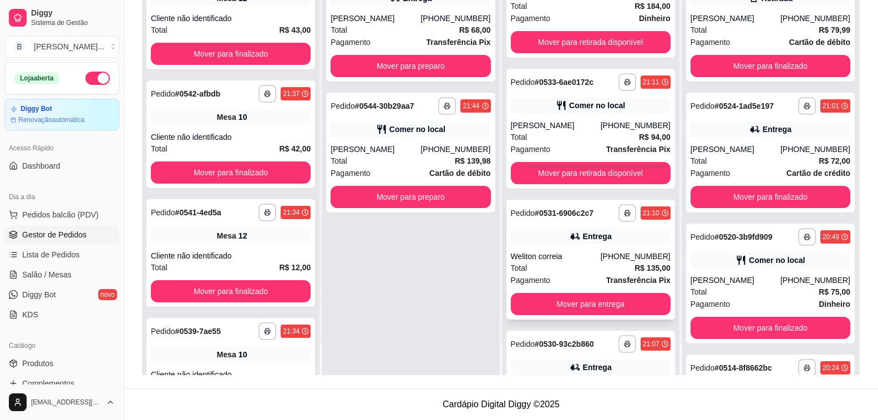
click at [541, 266] on div "Total R$ 135,00" at bounding box center [591, 268] width 160 height 12
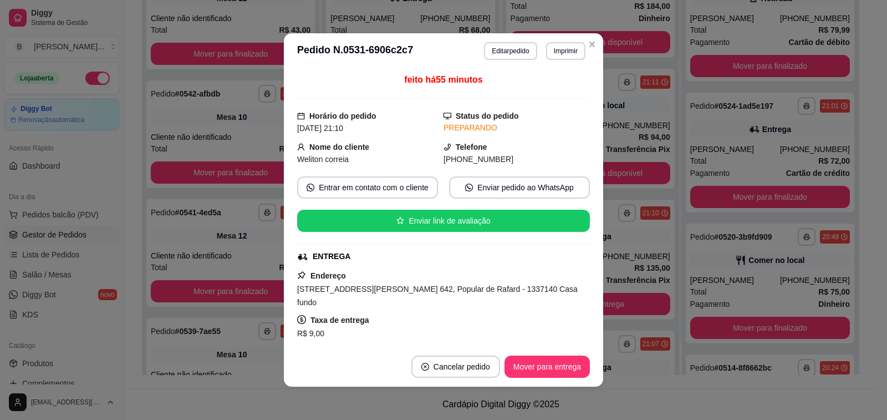
click at [453, 342] on div "feito há 55 minutos Horário do pedido [DATE] 21:10 Status do pedido PREPARANDO …" at bounding box center [443, 208] width 319 height 278
click at [448, 340] on button "Copiar Endereço" at bounding box center [444, 351] width 74 height 22
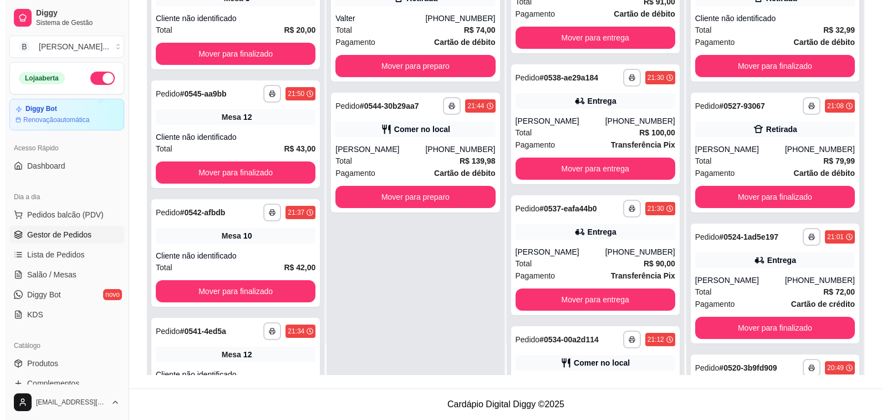
scroll to position [104, 0]
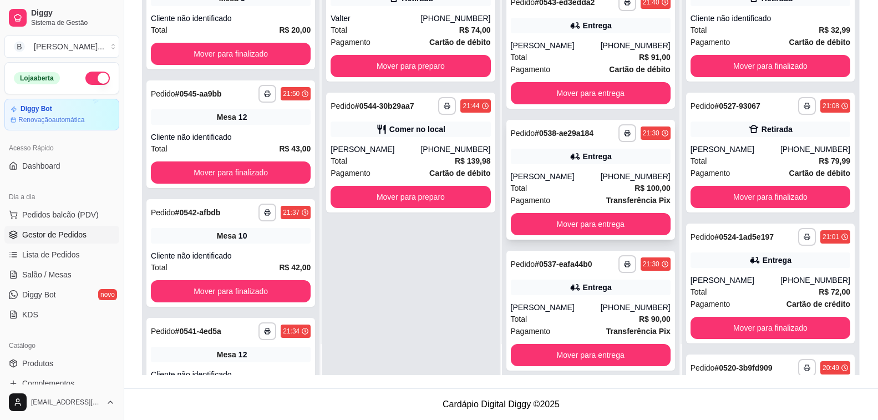
click at [563, 189] on div "Total R$ 100,00" at bounding box center [591, 188] width 160 height 12
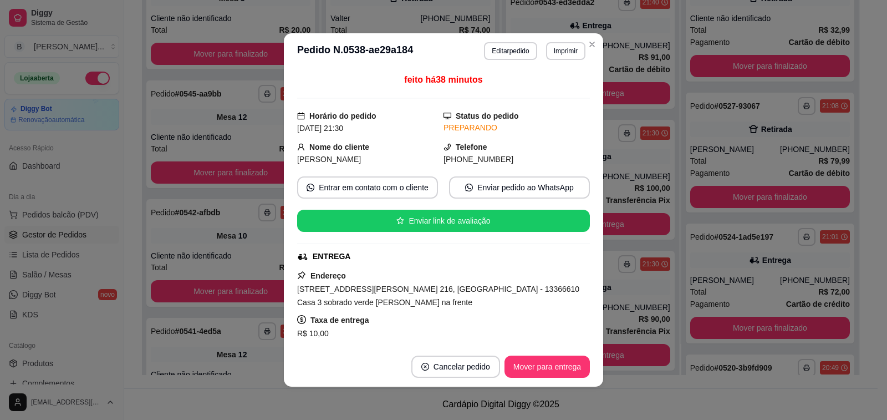
scroll to position [55, 0]
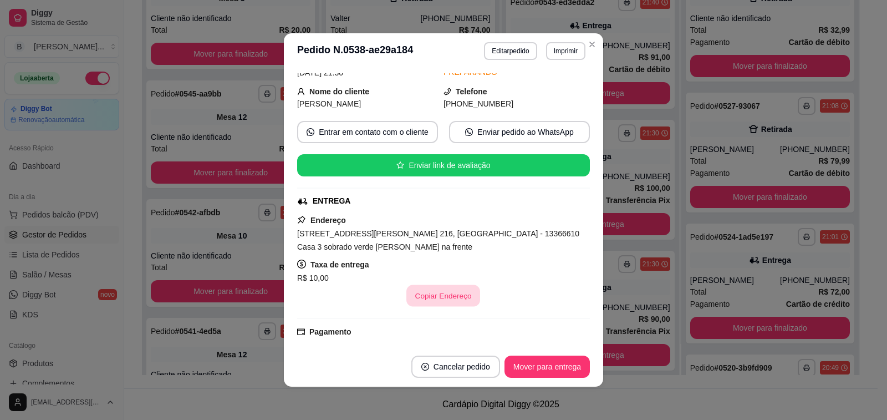
click at [444, 289] on button "Copiar Endereço" at bounding box center [444, 296] width 74 height 22
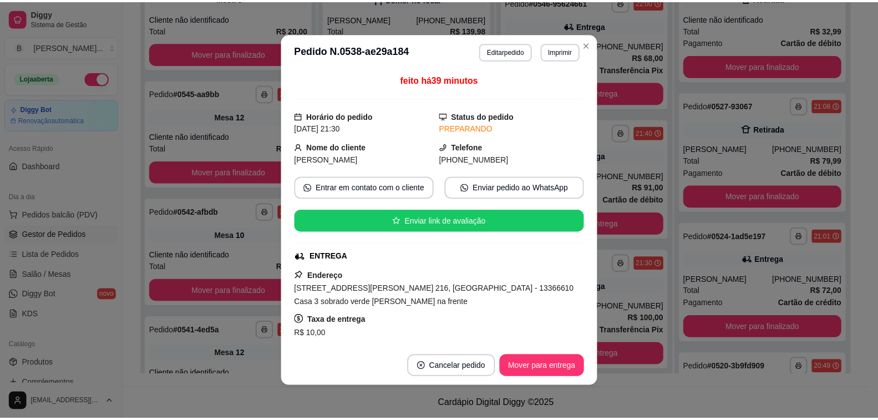
scroll to position [235, 0]
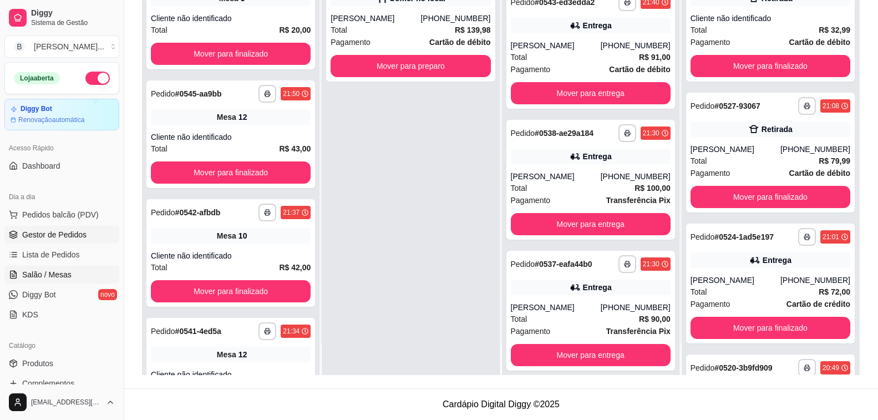
click at [63, 275] on span "Salão / Mesas" at bounding box center [46, 274] width 49 height 11
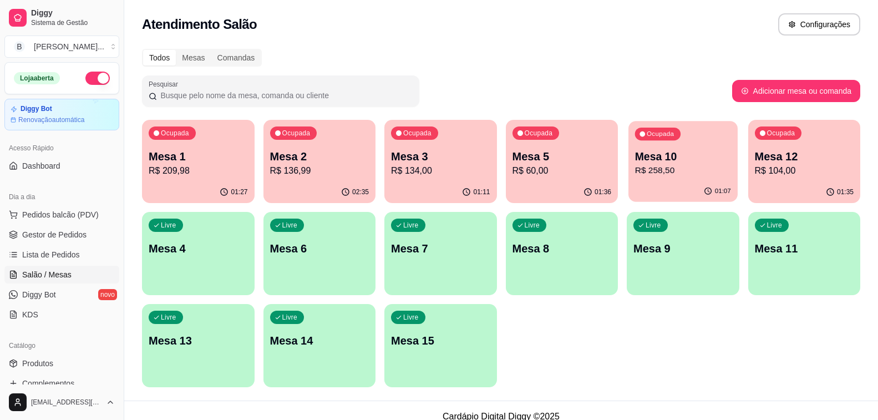
click at [683, 184] on div "01:07" at bounding box center [682, 191] width 109 height 21
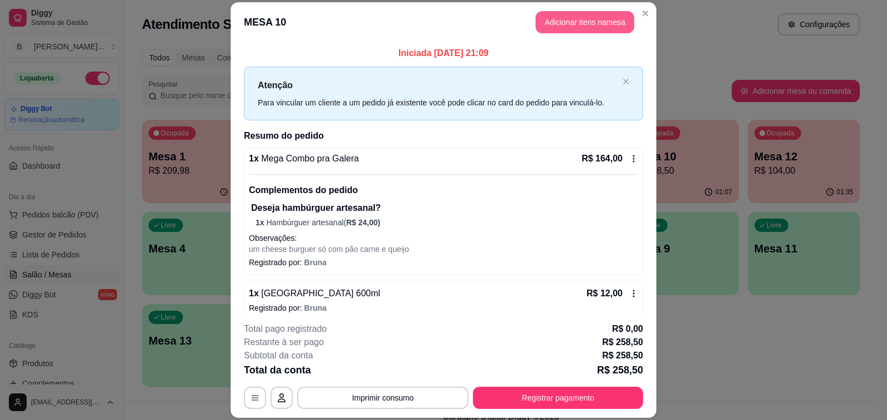
click at [561, 19] on button "Adicionar itens na mesa" at bounding box center [585, 22] width 99 height 22
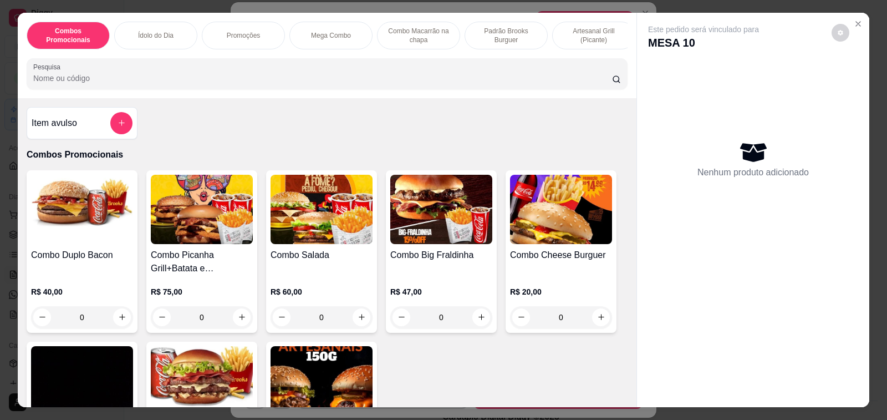
click at [85, 128] on div "Item avulso" at bounding box center [82, 123] width 101 height 22
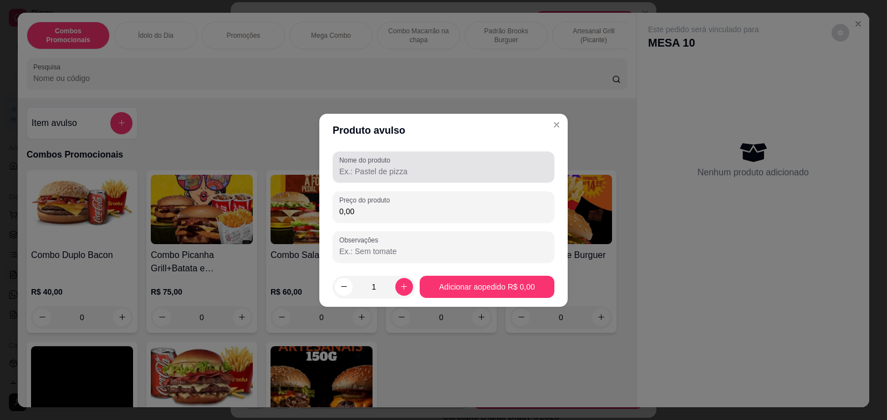
click at [394, 179] on div "Nome do produto" at bounding box center [444, 166] width 222 height 31
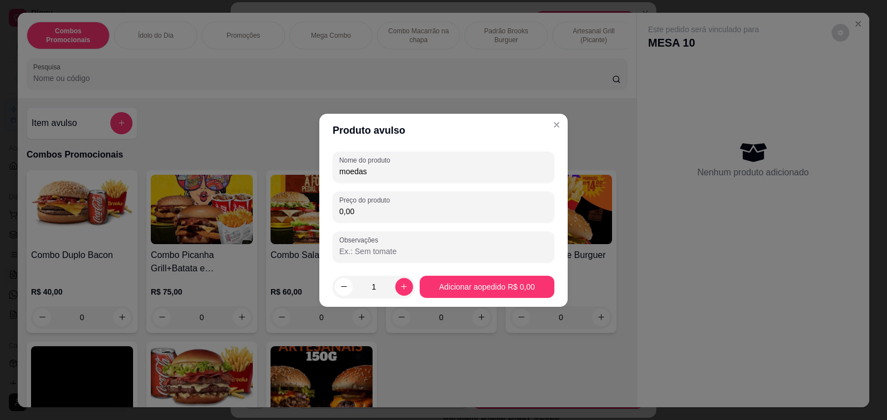
type input "moedas"
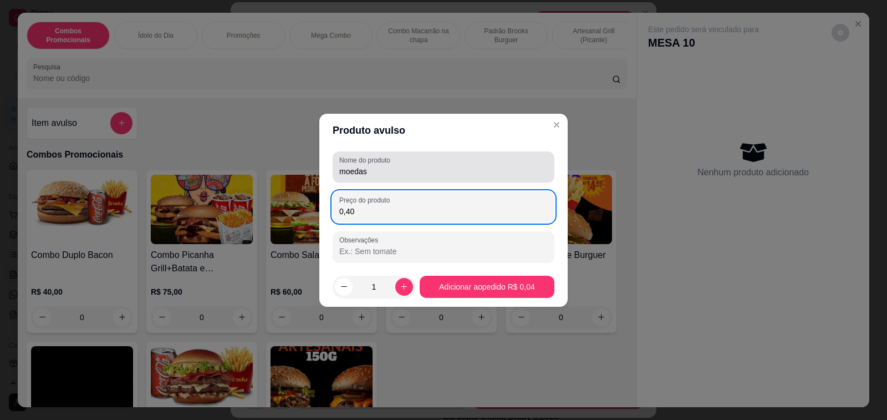
type input "4,00"
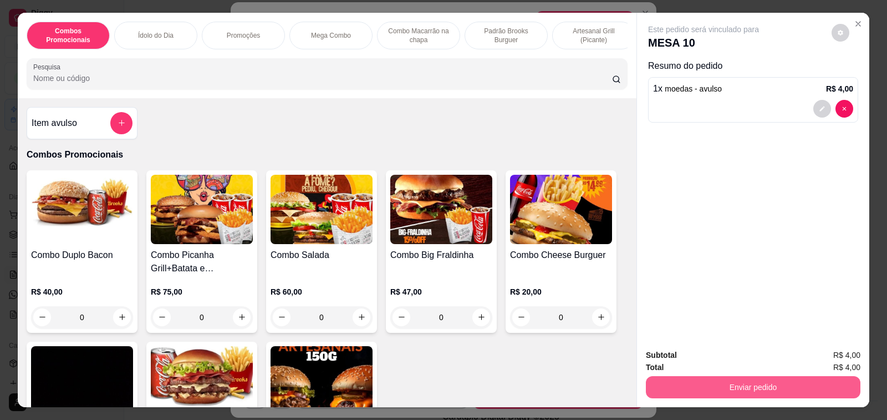
click at [758, 382] on button "Enviar pedido" at bounding box center [753, 387] width 215 height 22
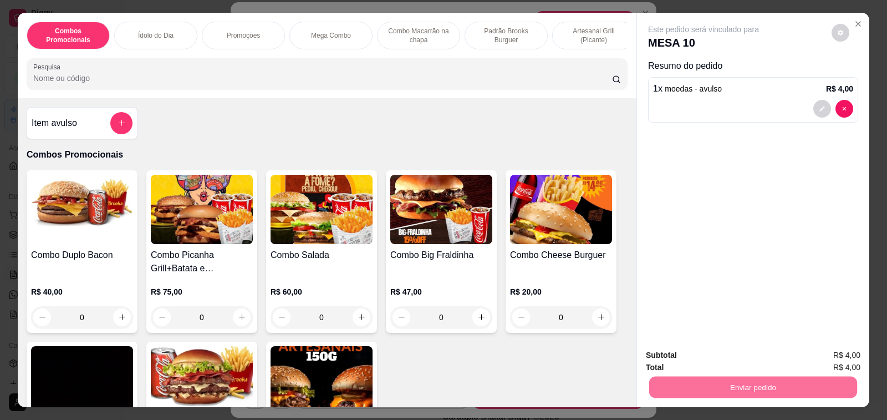
click at [713, 360] on button "Não registrar e enviar pedido" at bounding box center [716, 355] width 112 height 21
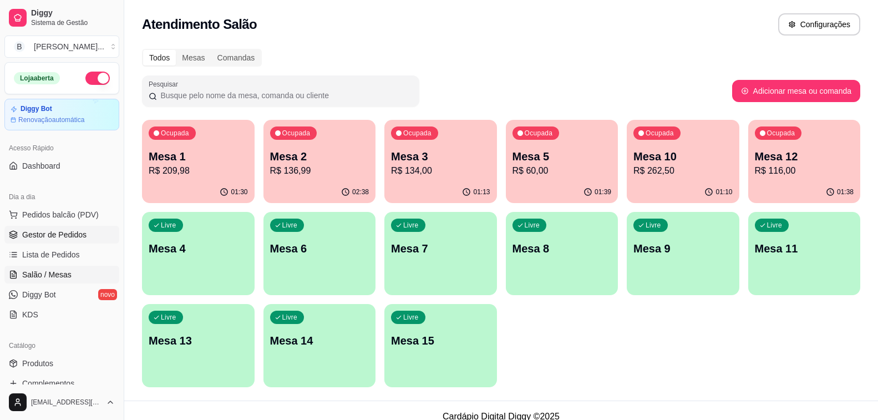
click at [43, 235] on span "Gestor de Pedidos" at bounding box center [54, 234] width 64 height 11
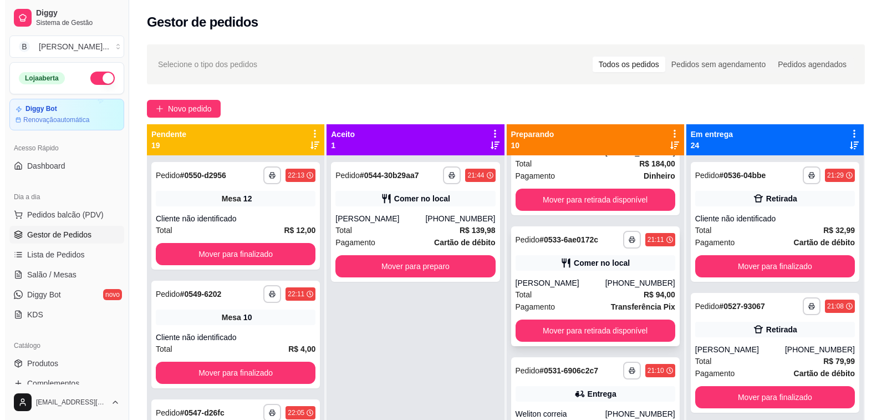
scroll to position [610, 0]
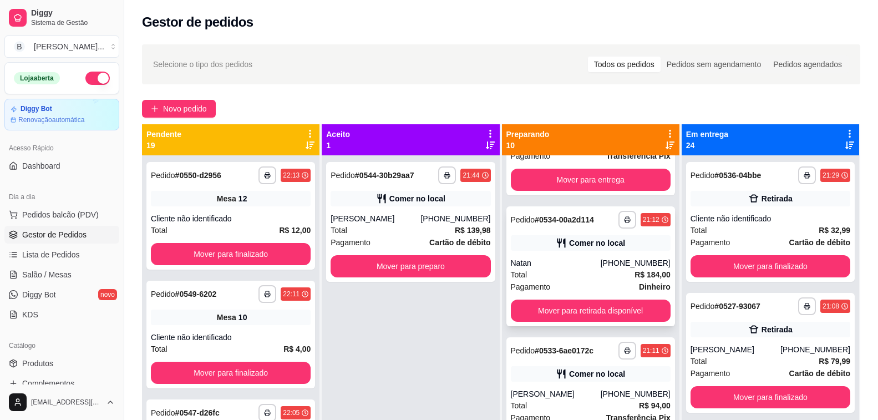
click at [539, 261] on div "Natan" at bounding box center [556, 262] width 90 height 11
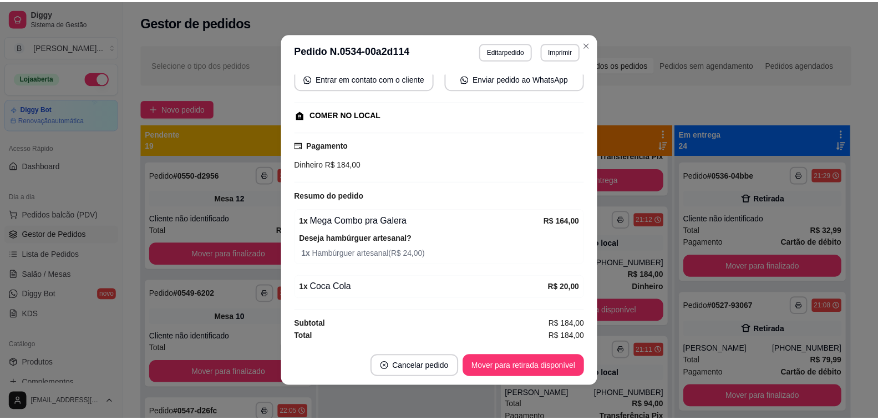
scroll to position [2, 0]
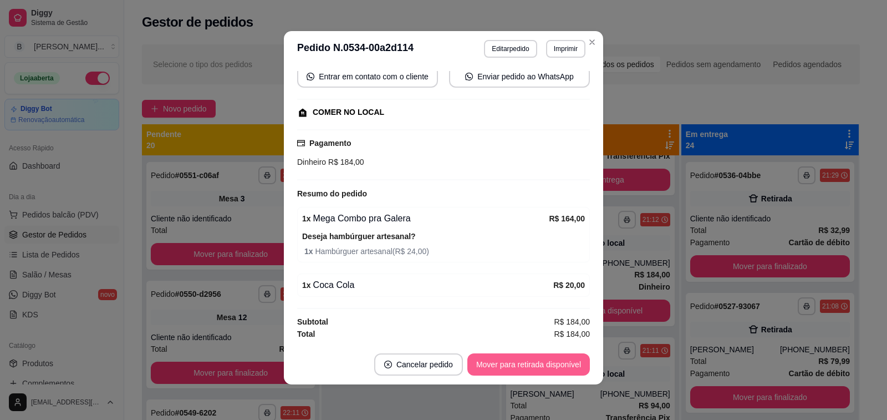
click at [529, 369] on button "Mover para retirada disponível" at bounding box center [528, 364] width 123 height 22
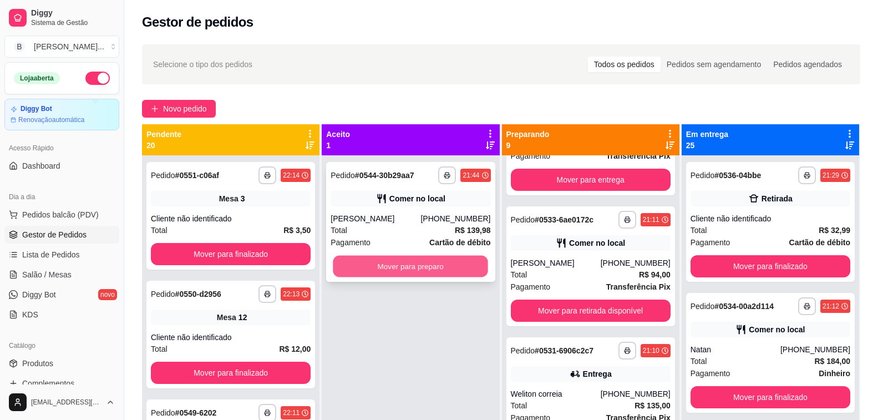
click at [394, 270] on button "Mover para preparo" at bounding box center [410, 267] width 155 height 22
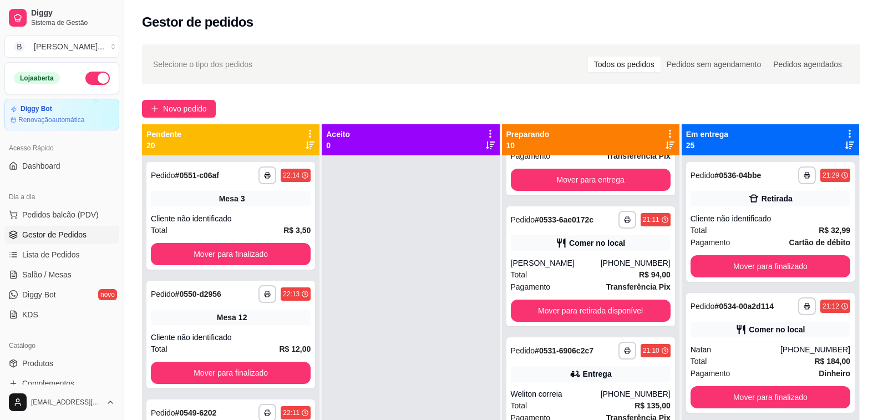
scroll to position [900, 0]
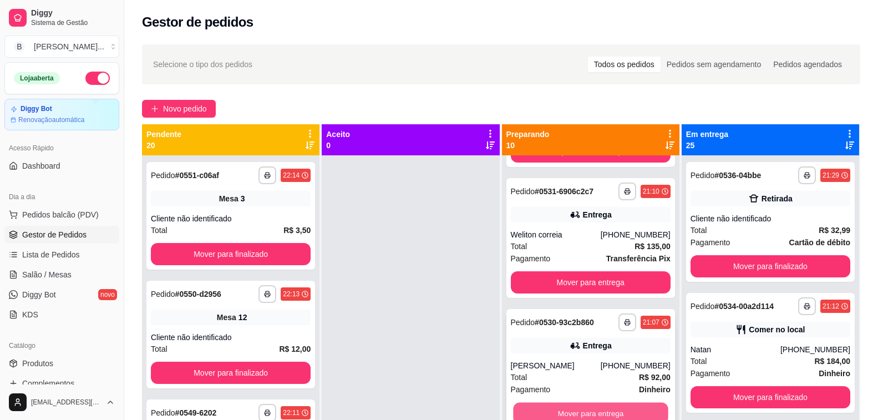
click at [595, 408] on button "Mover para entrega" at bounding box center [590, 414] width 155 height 22
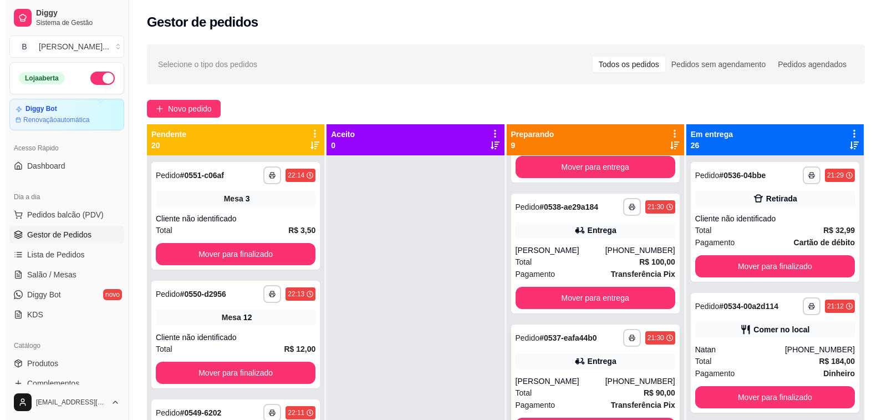
scroll to position [381, 0]
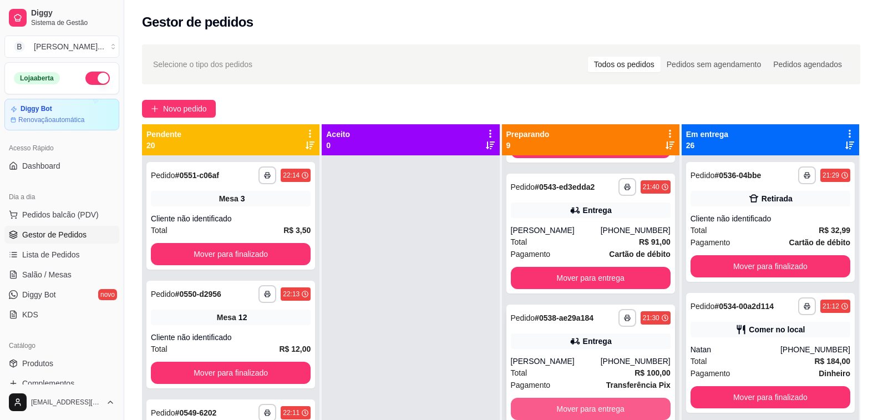
click at [571, 412] on button "Mover para entrega" at bounding box center [591, 409] width 160 height 22
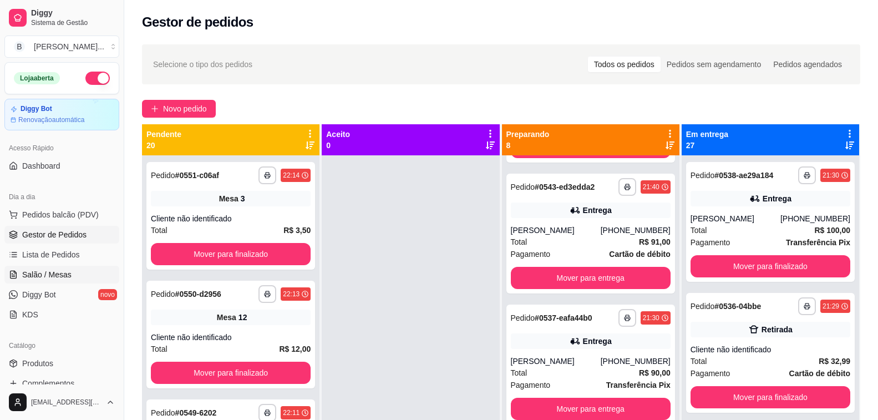
click at [83, 272] on link "Salão / Mesas" at bounding box center [61, 275] width 115 height 18
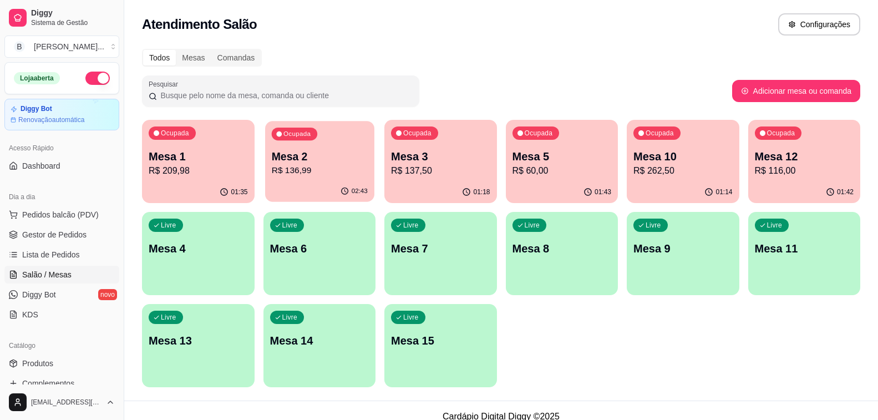
click at [313, 147] on div "Ocupada Mesa 2 R$ 136,99" at bounding box center [319, 151] width 109 height 60
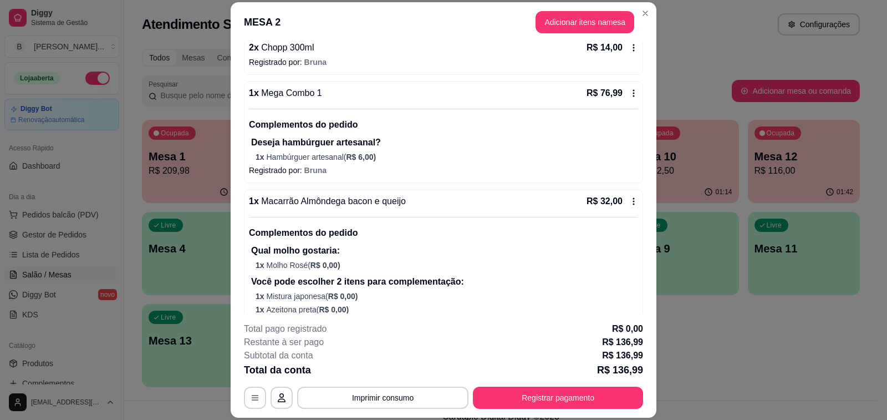
scroll to position [214, 0]
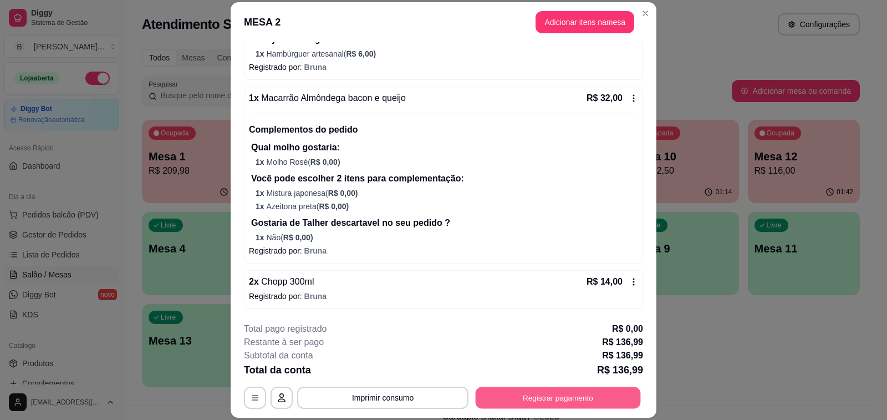
click at [531, 404] on button "Registrar pagamento" at bounding box center [558, 398] width 165 height 22
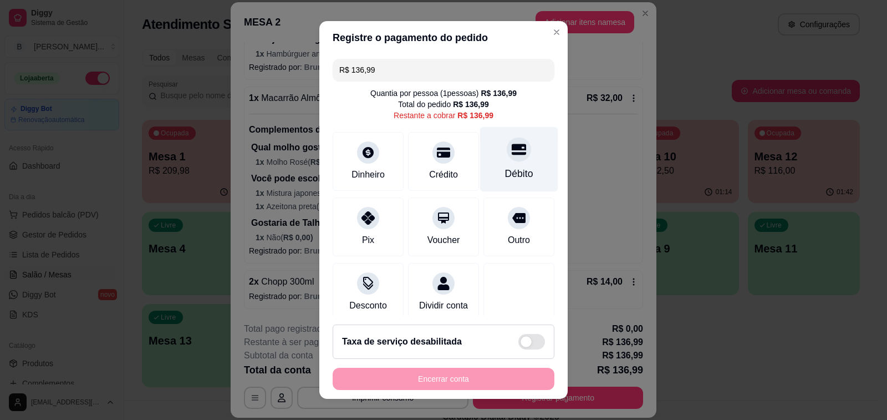
click at [512, 155] on icon at bounding box center [519, 149] width 14 height 11
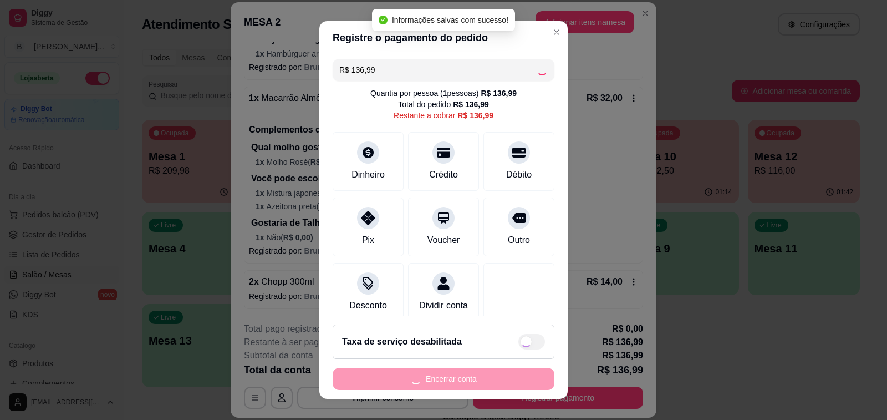
type input "R$ 0,00"
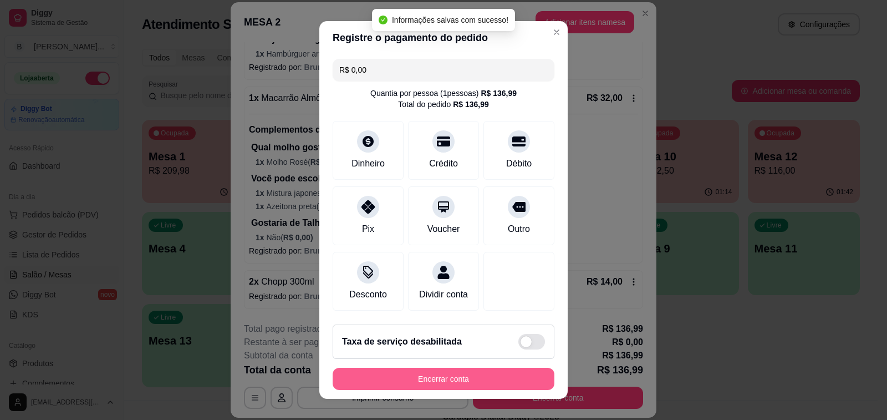
click at [453, 379] on button "Encerrar conta" at bounding box center [444, 379] width 222 height 22
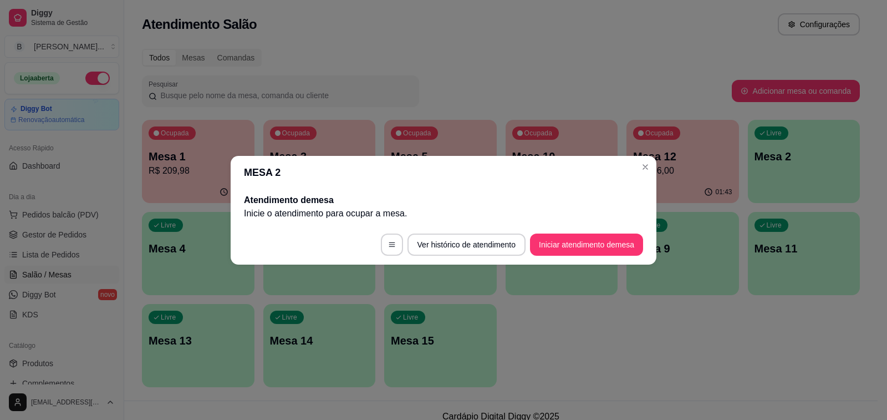
scroll to position [0, 0]
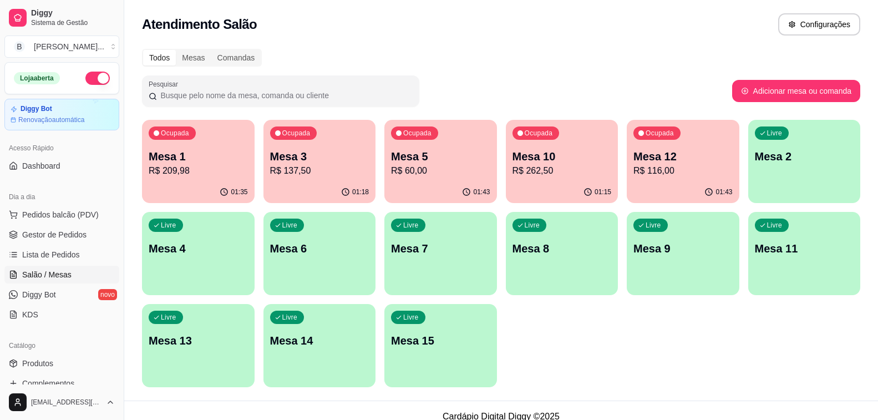
click at [307, 167] on p "R$ 137,50" at bounding box center [319, 170] width 99 height 13
click at [176, 149] on p "Mesa 1" at bounding box center [198, 157] width 99 height 16
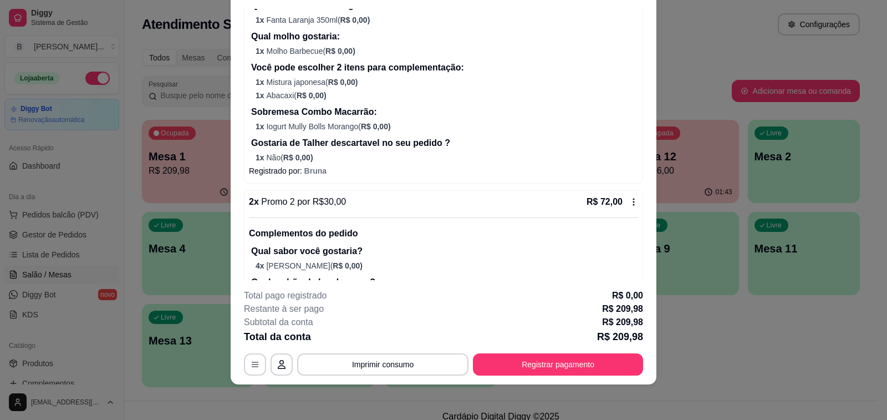
scroll to position [222, 0]
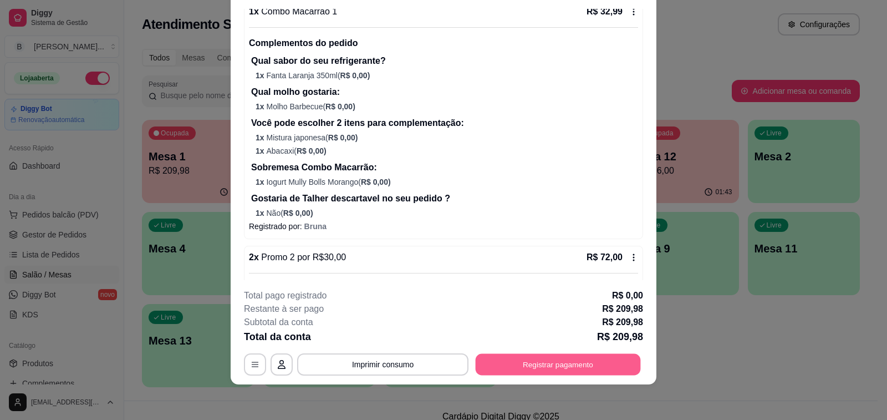
click at [506, 366] on button "Registrar pagamento" at bounding box center [558, 365] width 165 height 22
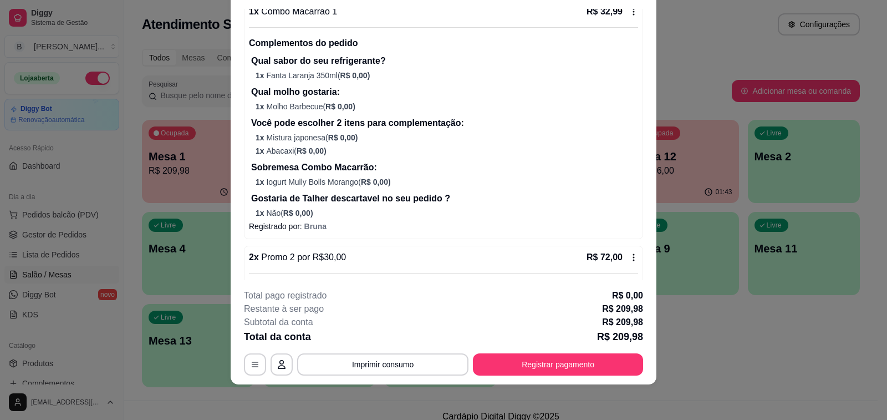
scroll to position [55, 0]
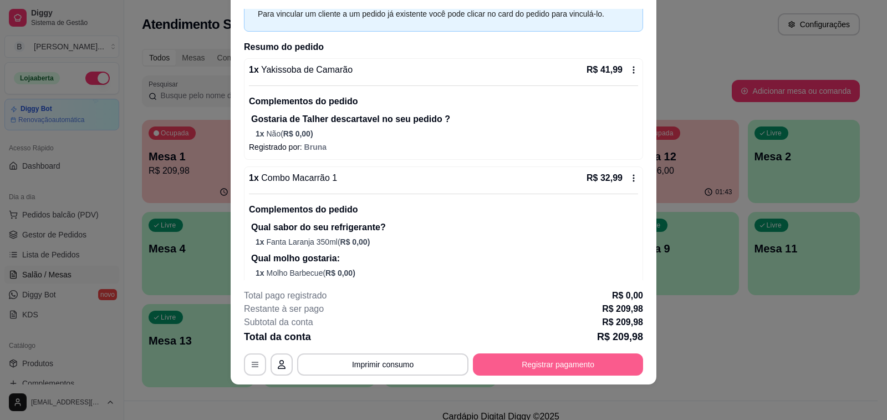
click at [556, 355] on button "Registrar pagamento" at bounding box center [558, 364] width 170 height 22
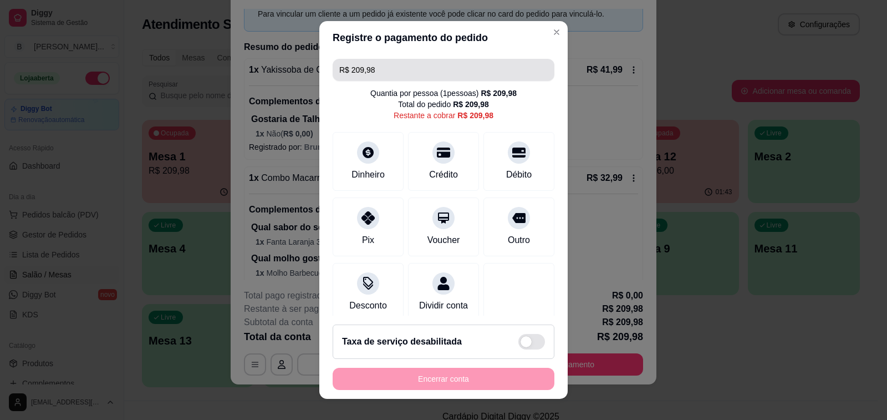
click at [467, 64] on input "R$ 209,98" at bounding box center [443, 70] width 209 height 22
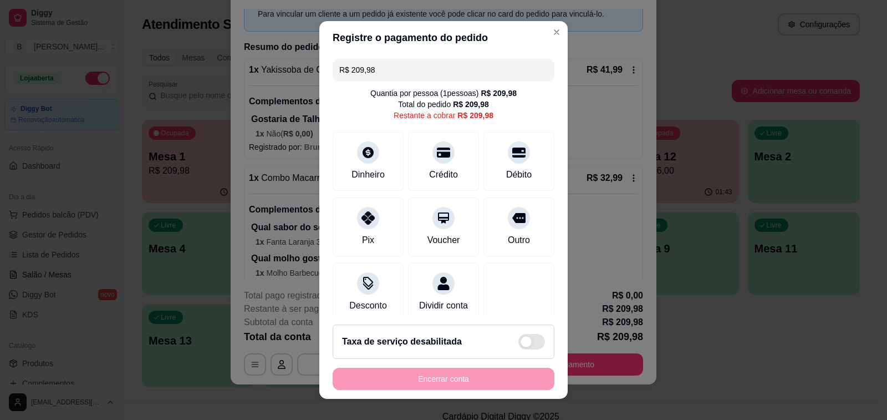
click at [467, 64] on input "R$ 209,98" at bounding box center [443, 70] width 209 height 22
click at [512, 153] on icon at bounding box center [519, 149] width 14 height 11
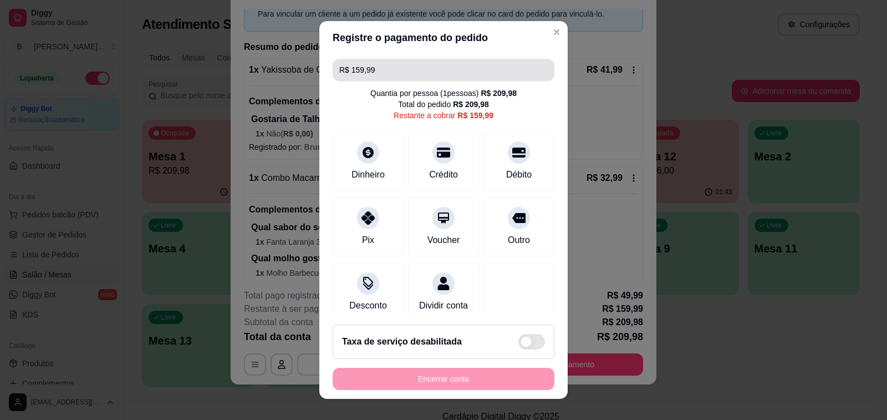
click at [423, 67] on input "R$ 159,99" at bounding box center [443, 70] width 209 height 22
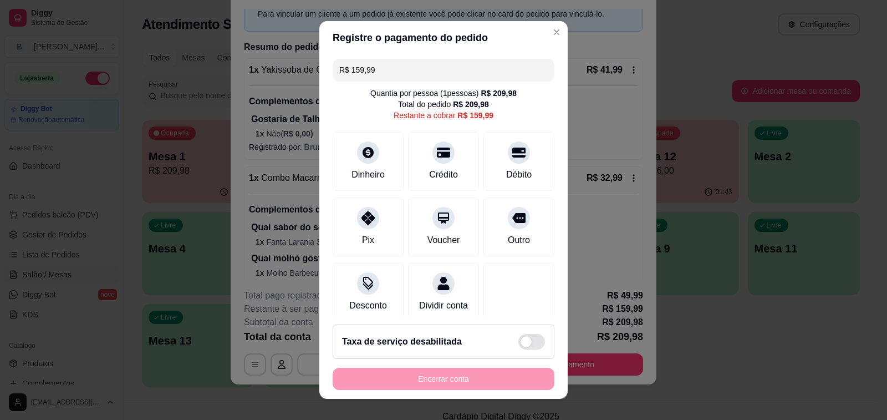
click at [423, 67] on input "R$ 159,99" at bounding box center [443, 70] width 209 height 22
click at [364, 216] on icon at bounding box center [368, 214] width 14 height 14
click at [507, 159] on div "Débito" at bounding box center [519, 159] width 78 height 65
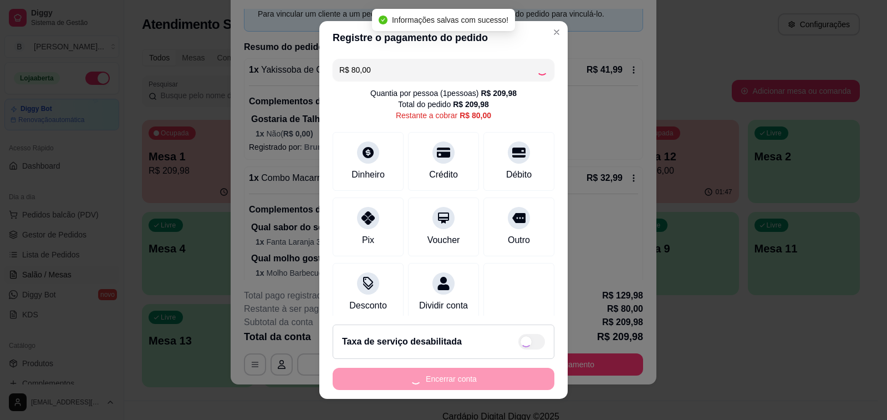
type input "R$ 0,00"
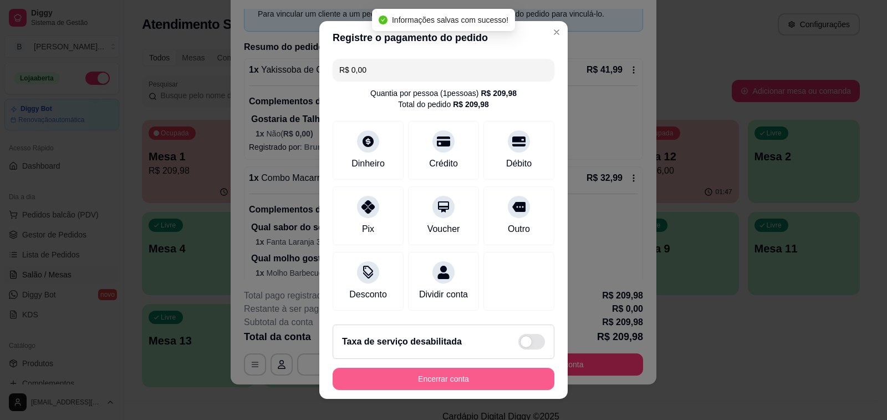
click at [456, 382] on button "Encerrar conta" at bounding box center [444, 379] width 222 height 22
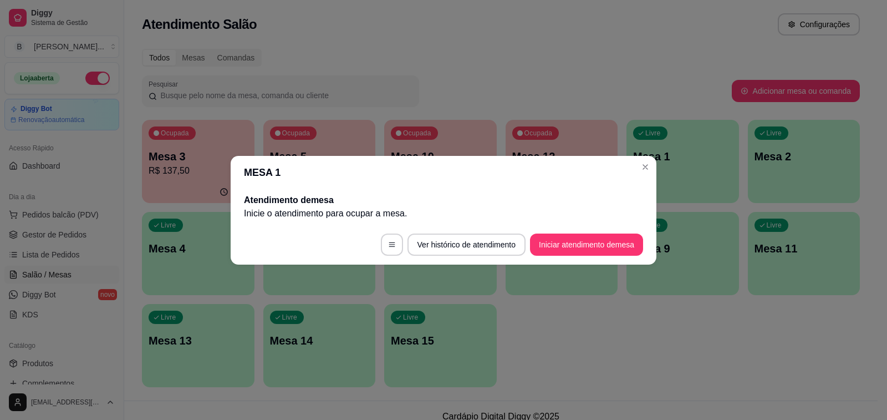
scroll to position [0, 0]
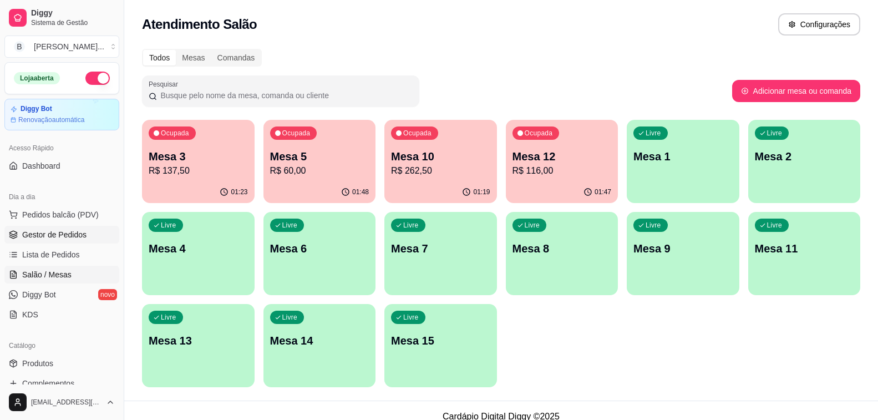
click at [82, 235] on span "Gestor de Pedidos" at bounding box center [54, 234] width 64 height 11
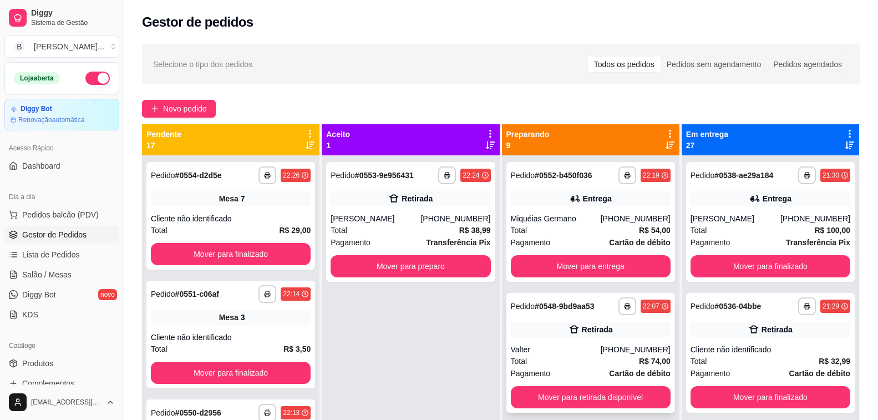
click at [567, 345] on div "Valter" at bounding box center [556, 349] width 90 height 11
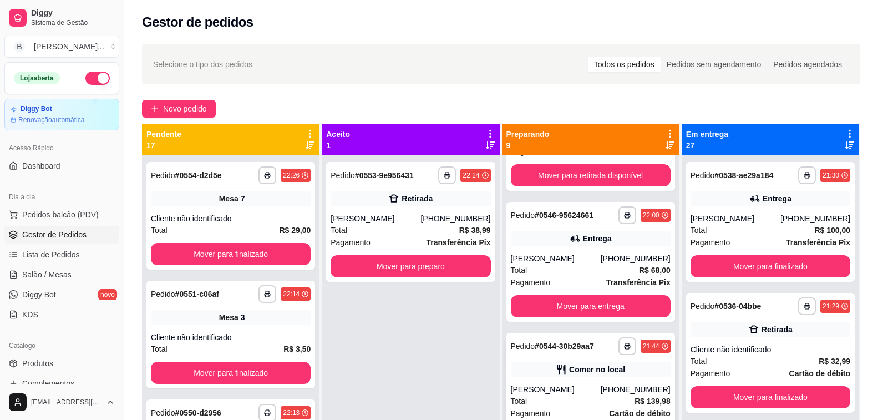
scroll to position [388, 0]
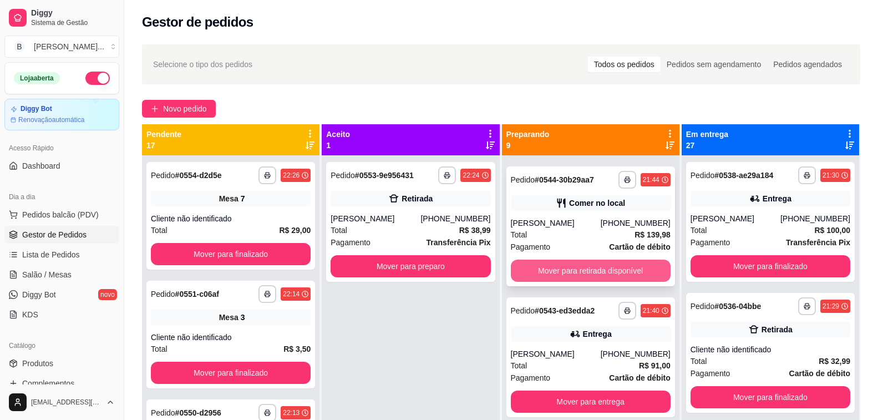
click at [550, 265] on button "Mover para retirada disponível" at bounding box center [591, 271] width 160 height 22
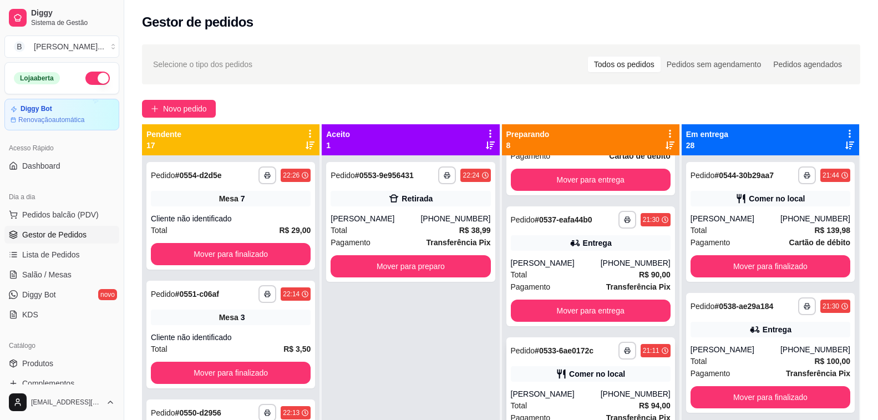
scroll to position [638, 0]
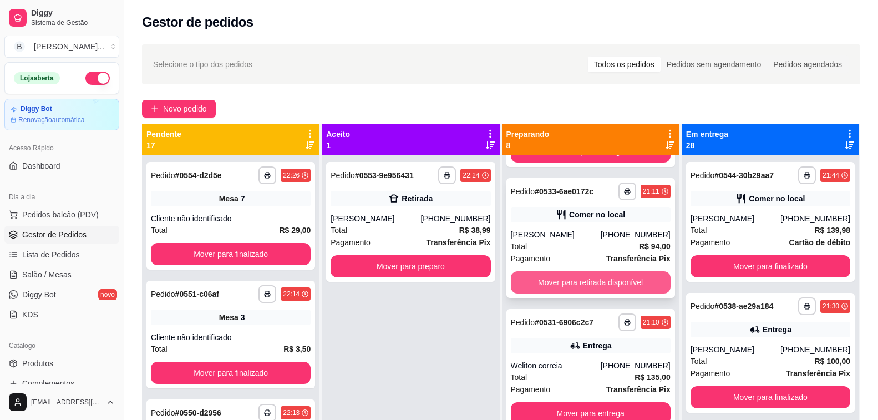
click at [571, 278] on button "Mover para retirada disponível" at bounding box center [591, 282] width 160 height 22
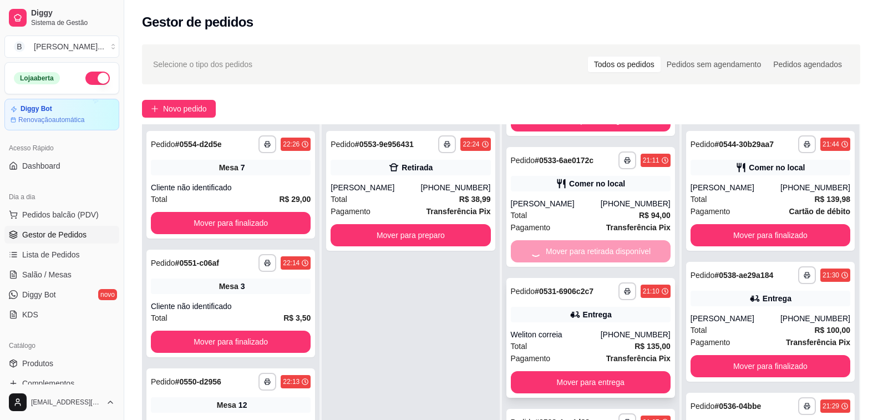
scroll to position [55, 0]
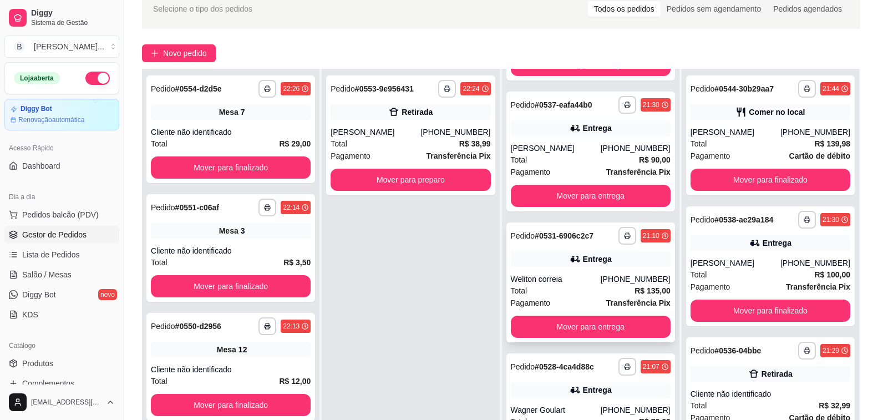
click at [563, 301] on div "Pagamento Transferência Pix" at bounding box center [591, 303] width 160 height 12
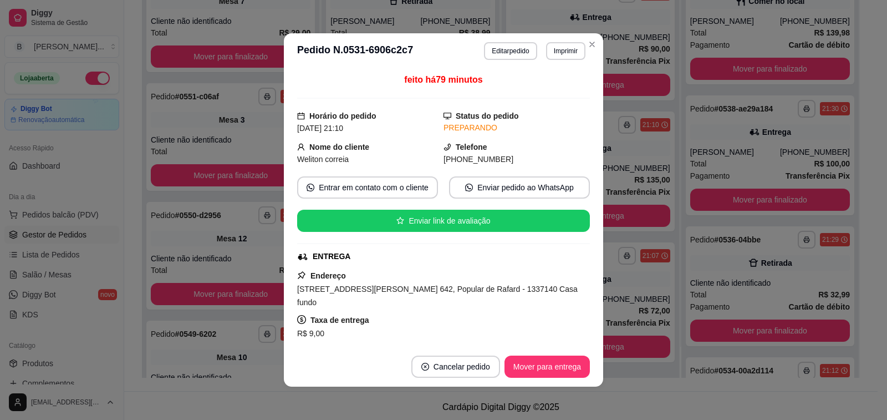
scroll to position [507, 0]
click at [427, 340] on button "Copiar Endereço" at bounding box center [443, 351] width 76 height 22
click at [443, 340] on button "Copiar Endereço" at bounding box center [443, 351] width 76 height 22
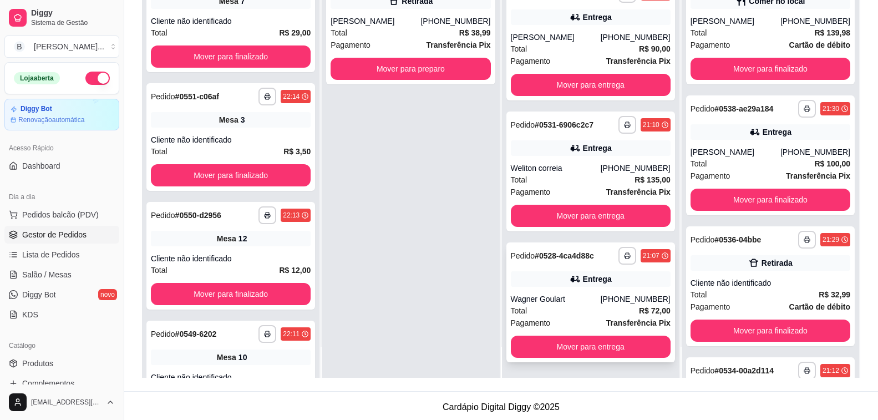
click at [585, 306] on div "Total R$ 72,00" at bounding box center [591, 310] width 160 height 12
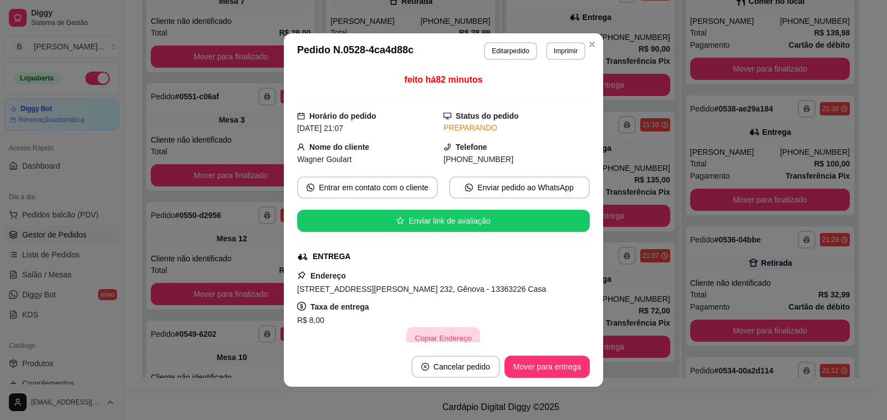
click at [433, 329] on button "Copiar Endereço" at bounding box center [444, 338] width 74 height 22
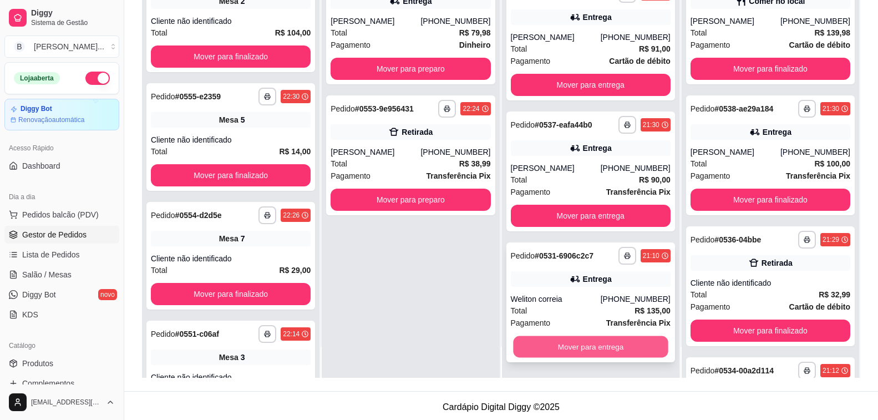
click at [551, 345] on button "Mover para entrega" at bounding box center [590, 347] width 155 height 22
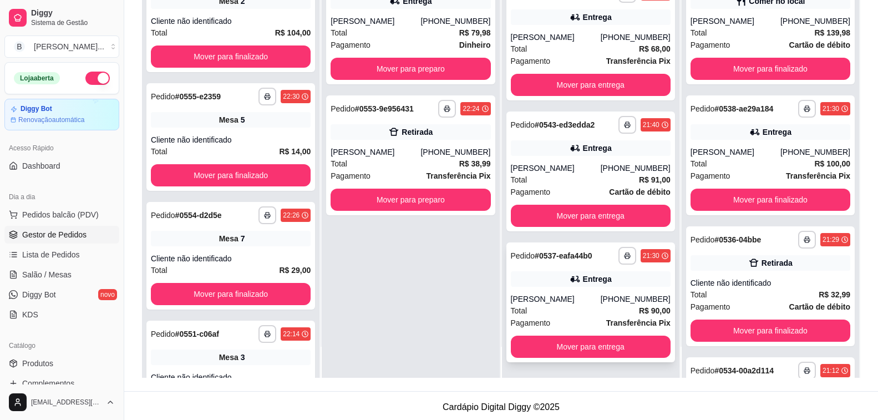
click at [564, 302] on div "[PERSON_NAME]" at bounding box center [556, 298] width 90 height 11
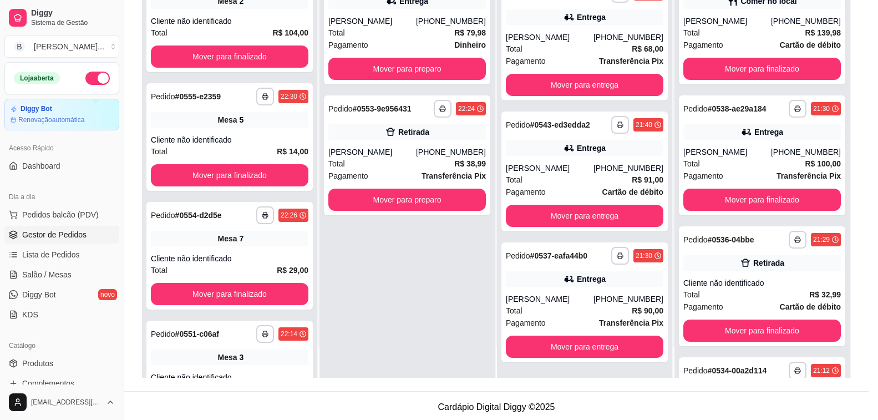
scroll to position [246, 0]
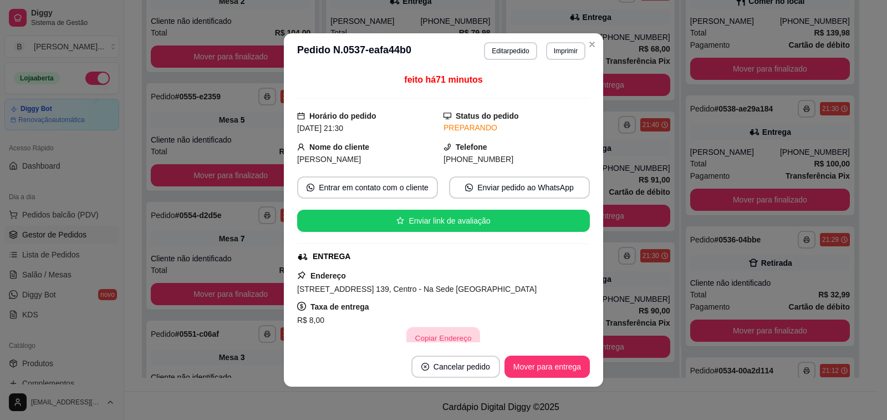
click at [428, 333] on button "Copiar Endereço" at bounding box center [444, 338] width 74 height 22
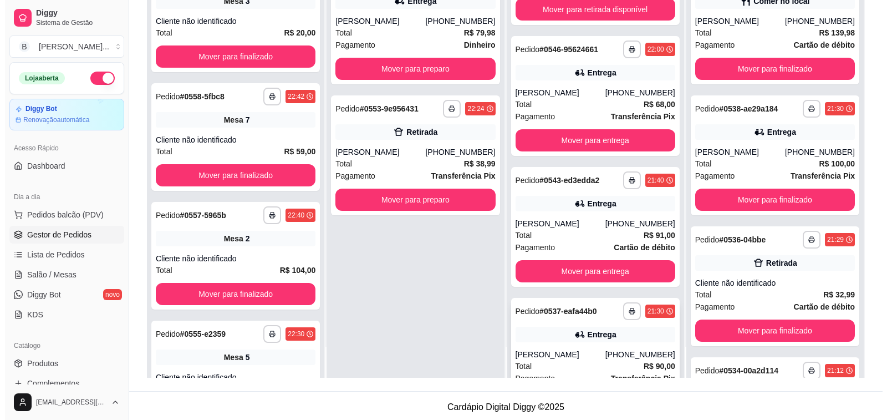
scroll to position [135, 0]
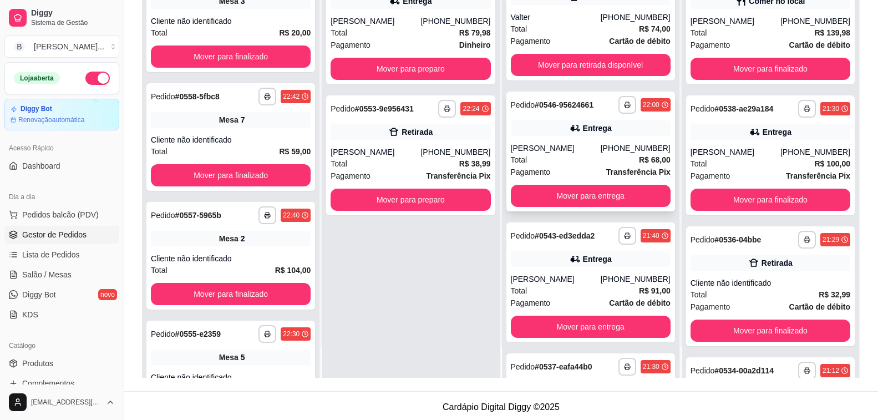
click at [538, 146] on div "[PERSON_NAME]" at bounding box center [556, 148] width 90 height 11
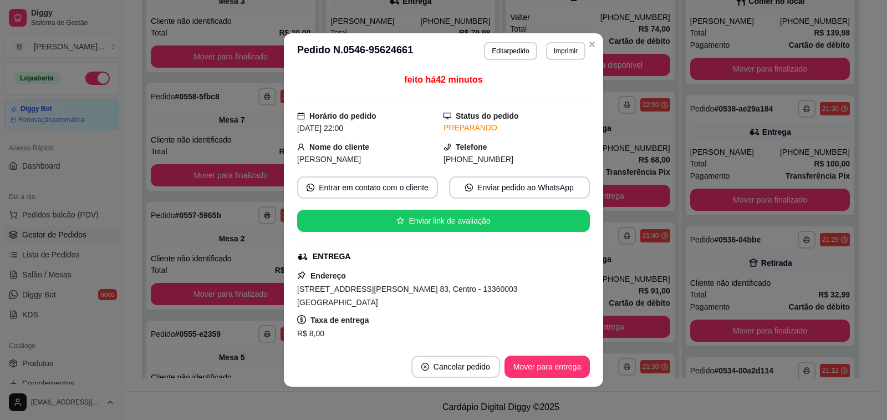
click at [420, 340] on button "Copiar Endereço" at bounding box center [443, 351] width 76 height 22
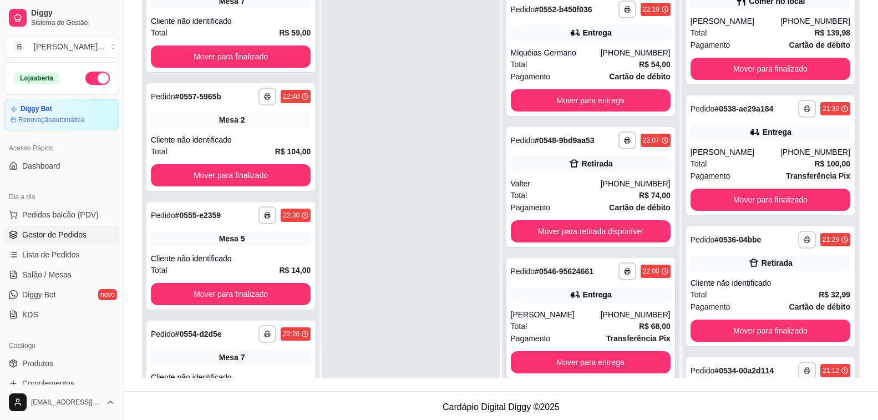
scroll to position [306, 0]
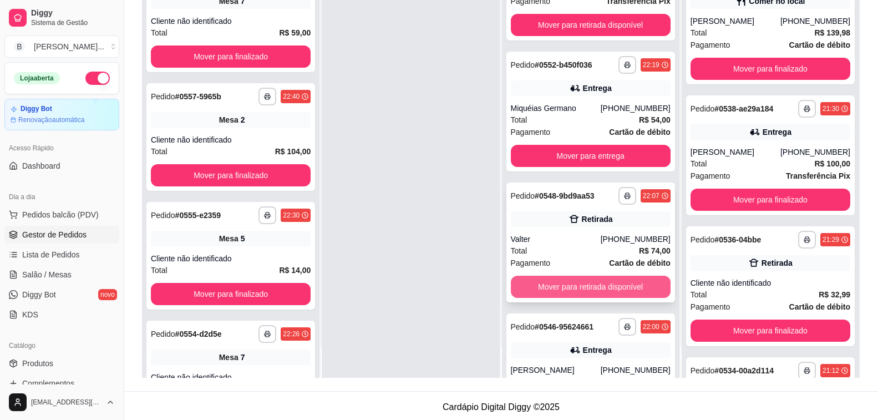
click at [550, 284] on button "Mover para retirada disponível" at bounding box center [591, 287] width 160 height 22
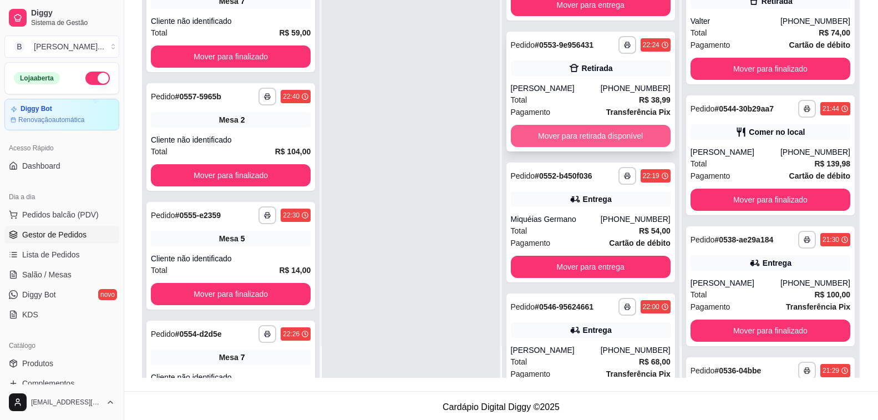
click at [569, 138] on button "Mover para retirada disponível" at bounding box center [591, 136] width 160 height 22
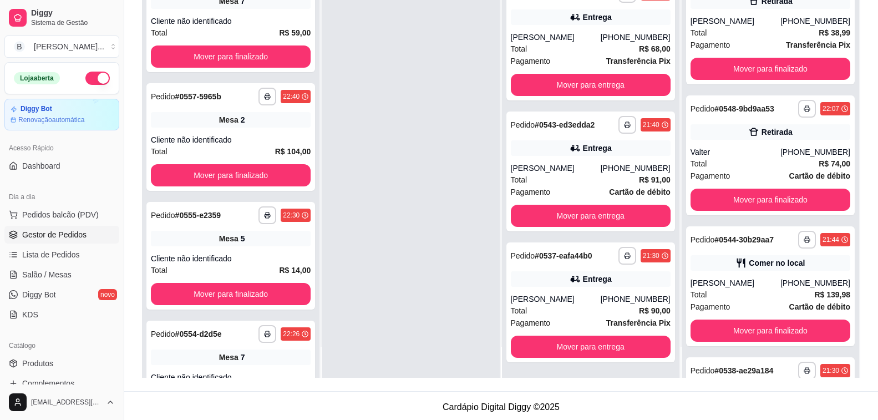
scroll to position [169, 0]
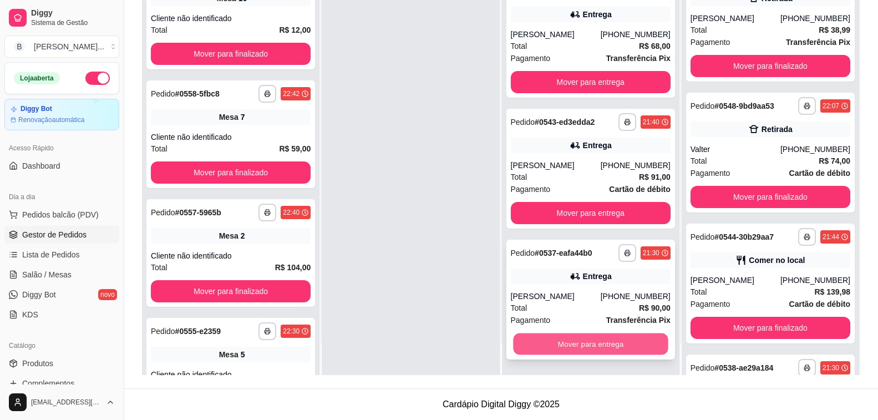
click at [570, 347] on button "Mover para entrega" at bounding box center [590, 344] width 155 height 22
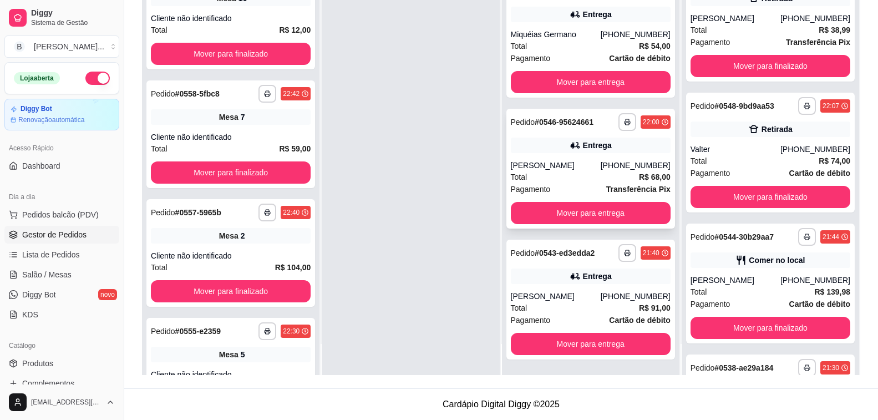
scroll to position [246, 0]
click at [565, 216] on button "Mover para entrega" at bounding box center [591, 213] width 160 height 22
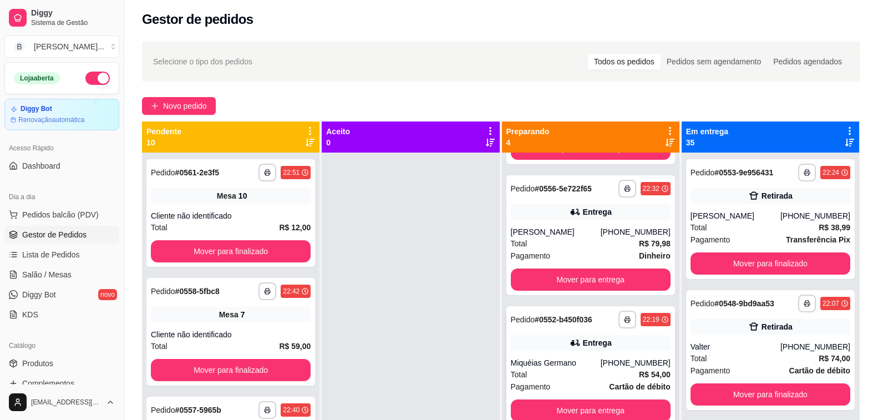
scroll to position [31, 0]
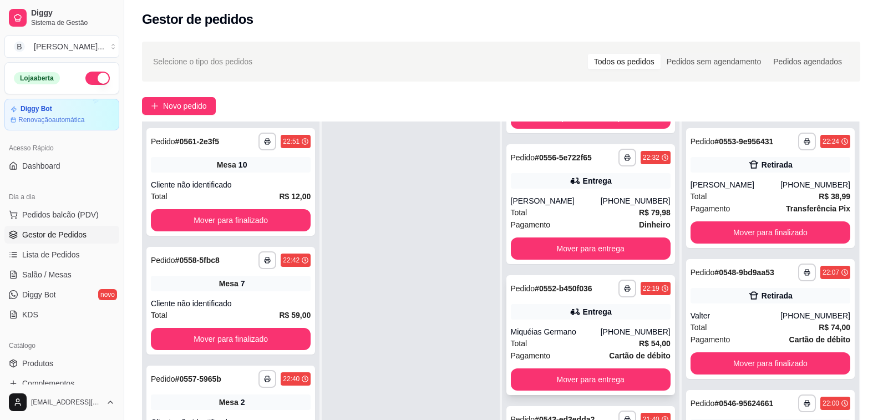
click at [573, 339] on div "Total R$ 54,00" at bounding box center [591, 343] width 160 height 12
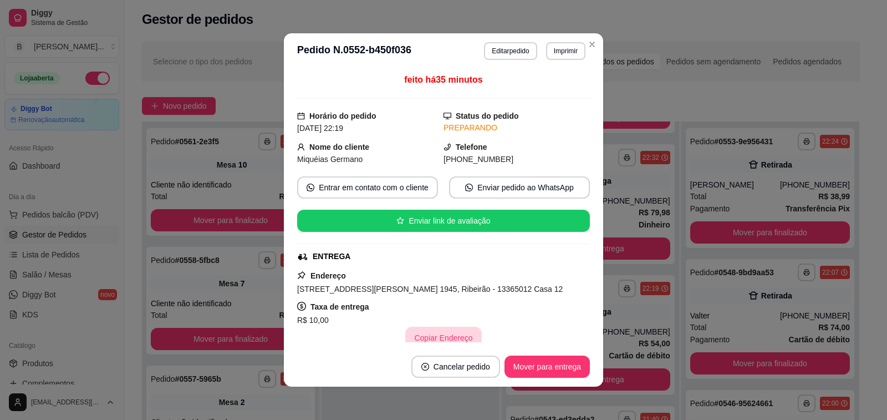
click at [456, 336] on button "Copiar Endereço" at bounding box center [443, 338] width 76 height 22
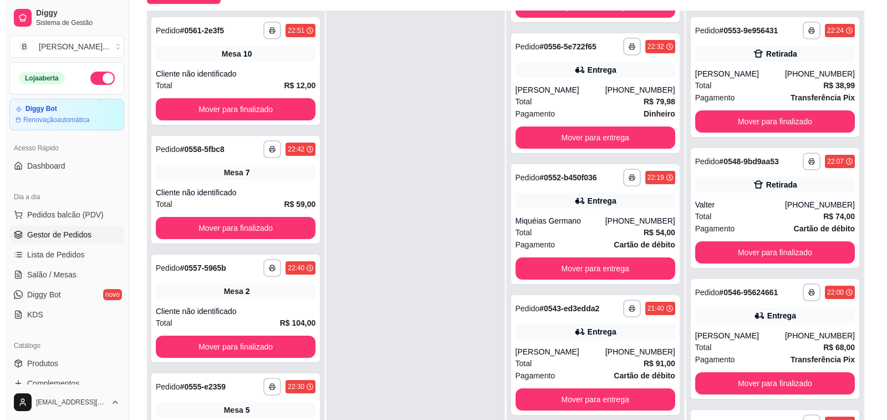
scroll to position [169, 0]
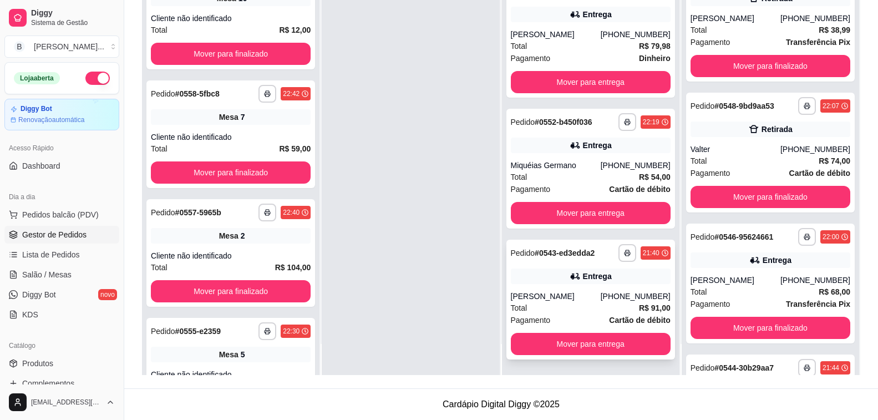
click at [548, 314] on div "Pagamento Cartão de débito" at bounding box center [591, 320] width 160 height 12
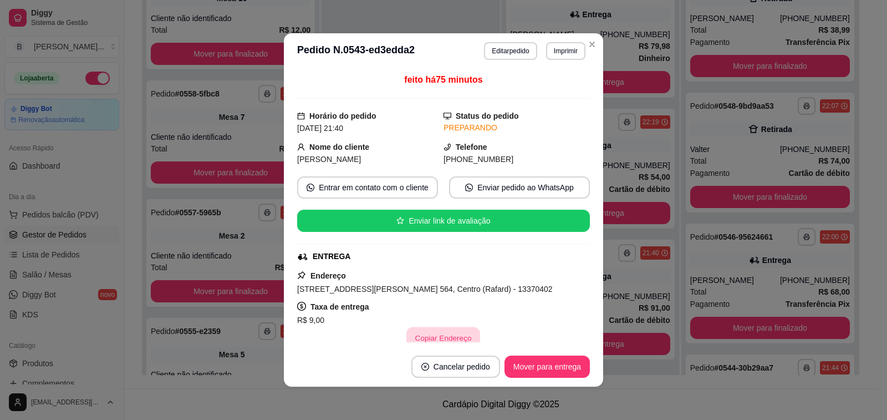
click at [447, 336] on button "Copiar Endereço" at bounding box center [444, 338] width 74 height 22
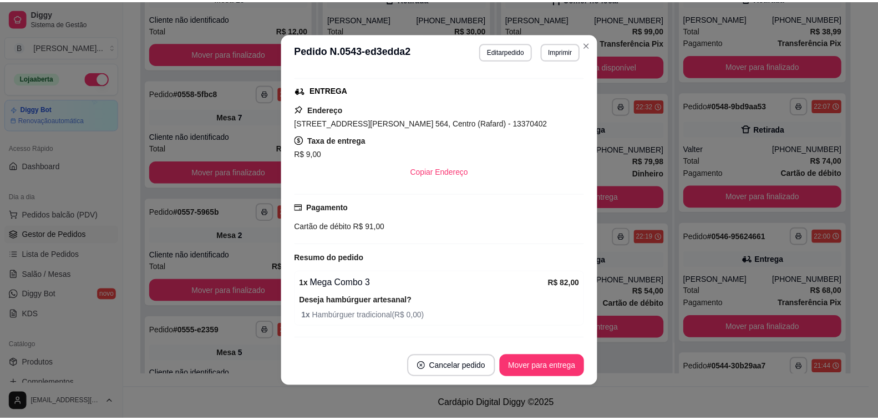
scroll to position [0, 0]
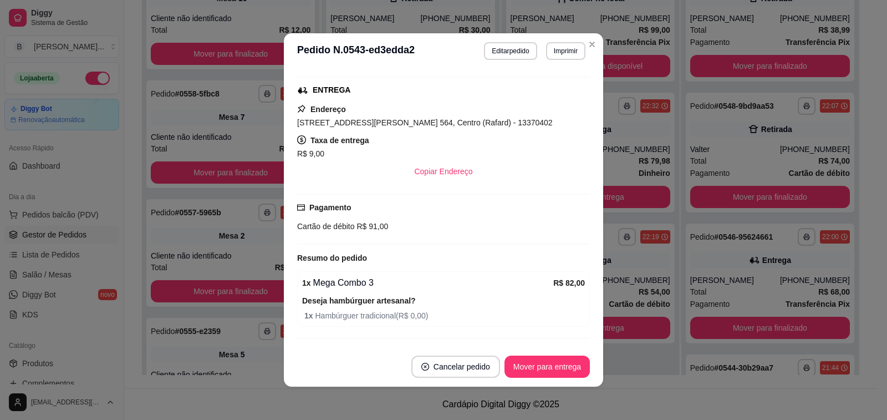
click at [548, 370] on button "Mover para entrega" at bounding box center [547, 366] width 85 height 22
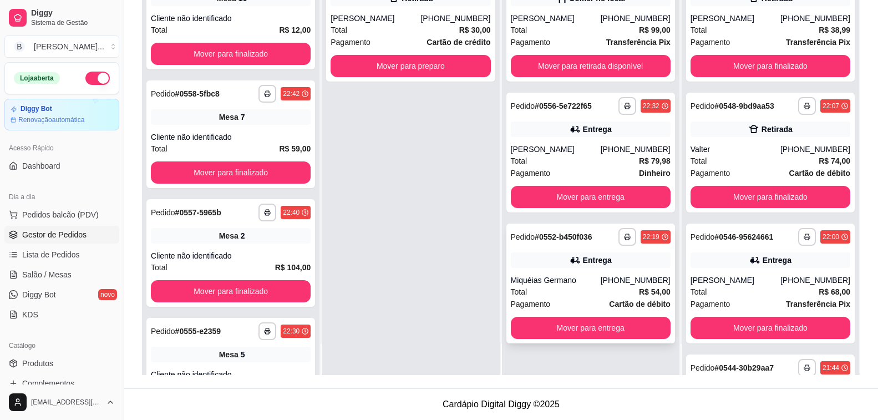
click at [566, 282] on div "Miquéias Germano" at bounding box center [556, 280] width 90 height 11
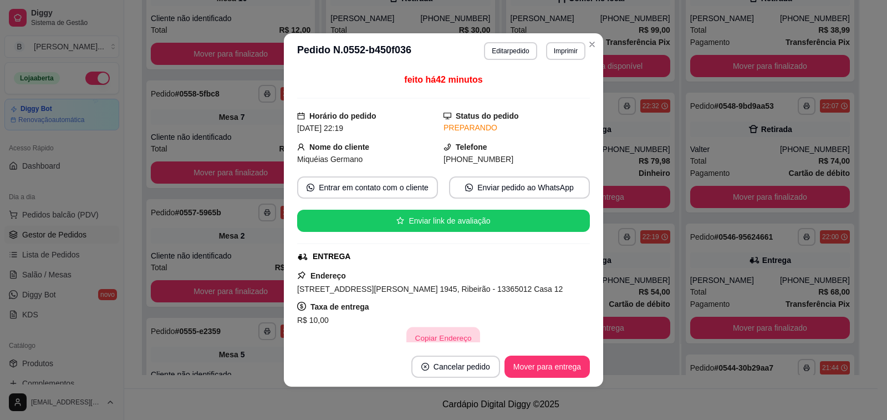
click at [456, 334] on button "Copiar Endereço" at bounding box center [444, 338] width 74 height 22
click at [560, 368] on button "Mover para entrega" at bounding box center [547, 366] width 85 height 22
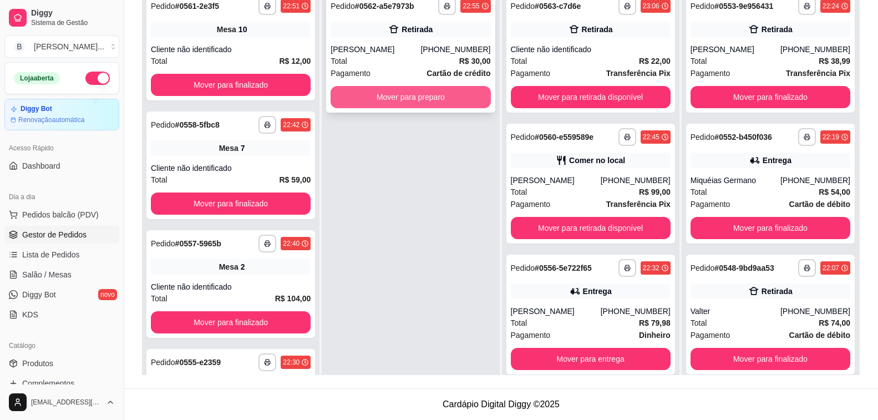
click at [382, 106] on button "Mover para preparo" at bounding box center [411, 97] width 160 height 22
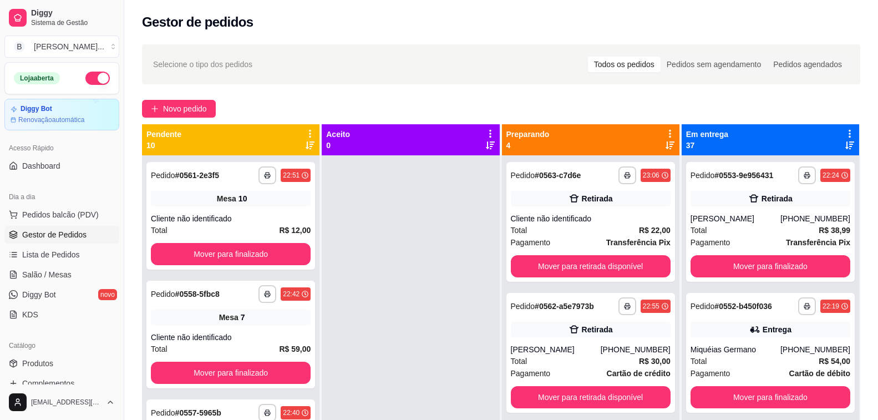
click at [378, 252] on div at bounding box center [410, 365] width 177 height 420
click at [56, 277] on span "Salão / Mesas" at bounding box center [46, 274] width 49 height 11
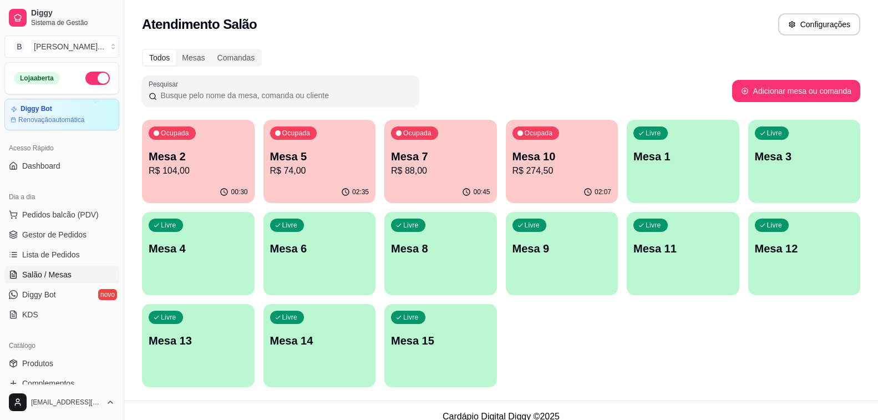
click at [329, 159] on p "Mesa 5" at bounding box center [319, 157] width 99 height 16
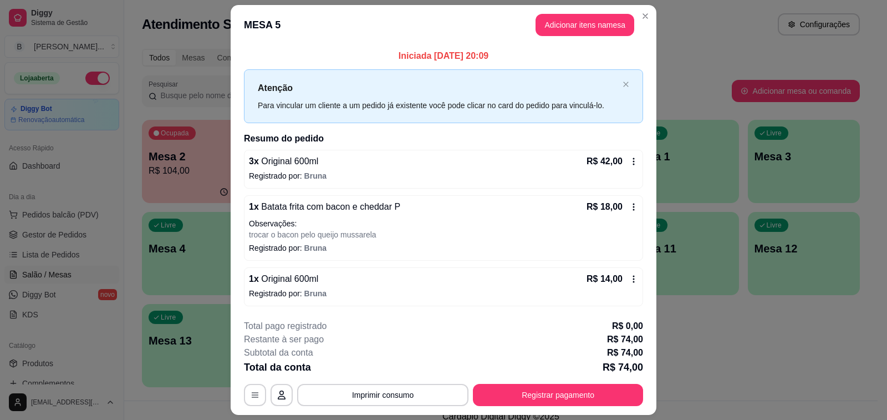
scroll to position [31, 0]
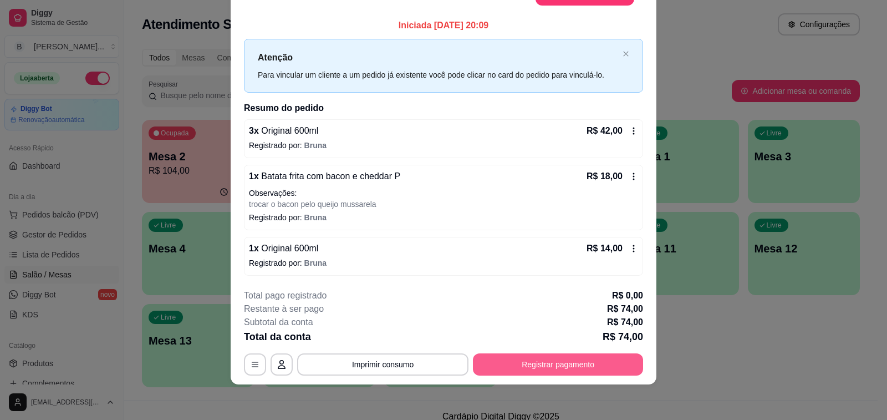
click at [563, 364] on button "Registrar pagamento" at bounding box center [558, 364] width 170 height 22
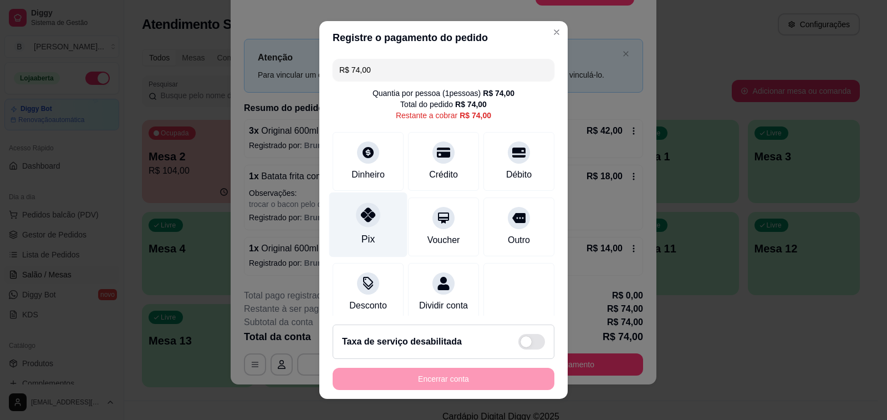
click at [362, 227] on div at bounding box center [368, 214] width 24 height 24
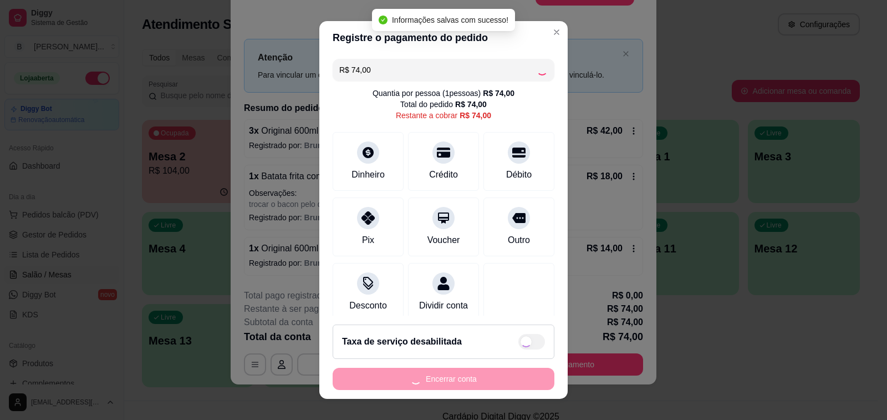
type input "R$ 0,00"
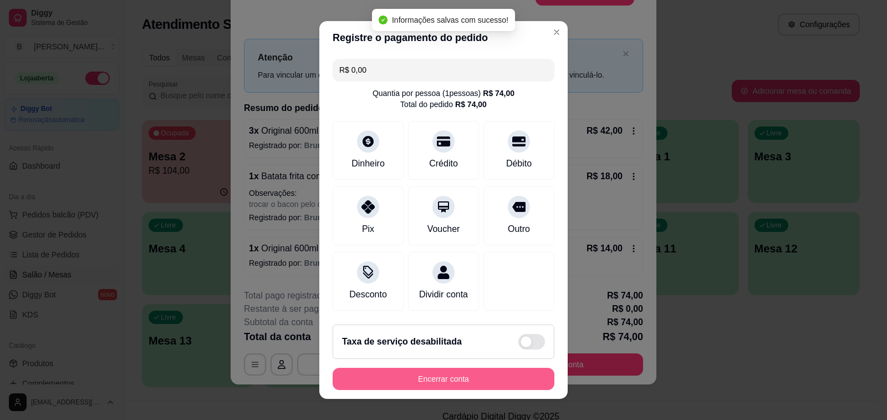
click at [431, 375] on button "Encerrar conta" at bounding box center [444, 379] width 222 height 22
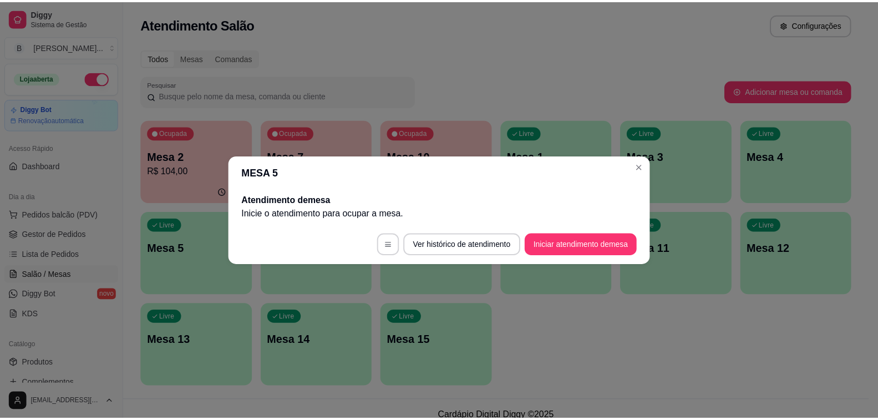
scroll to position [0, 0]
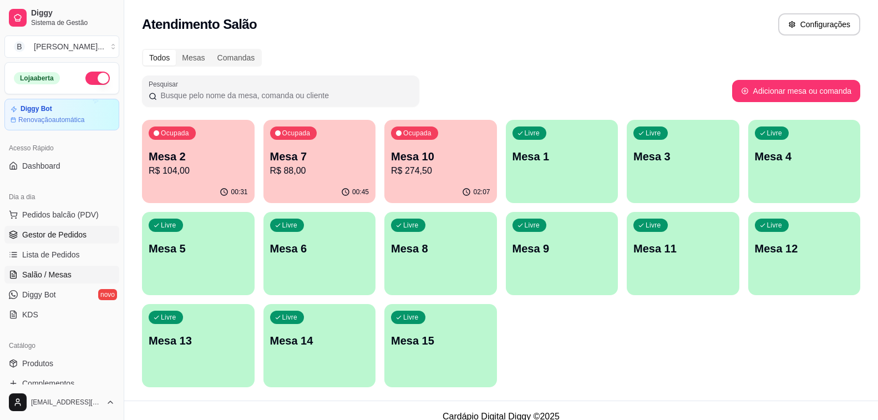
click at [66, 238] on span "Gestor de Pedidos" at bounding box center [54, 234] width 64 height 11
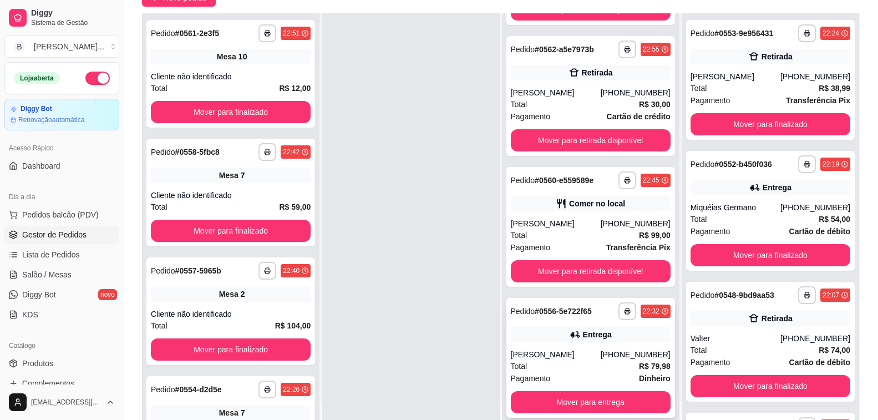
scroll to position [166, 0]
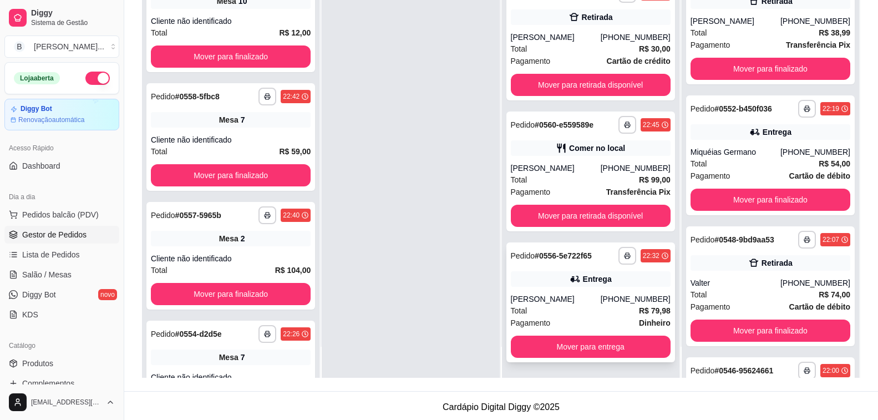
click at [541, 303] on div "[PERSON_NAME]" at bounding box center [556, 298] width 90 height 11
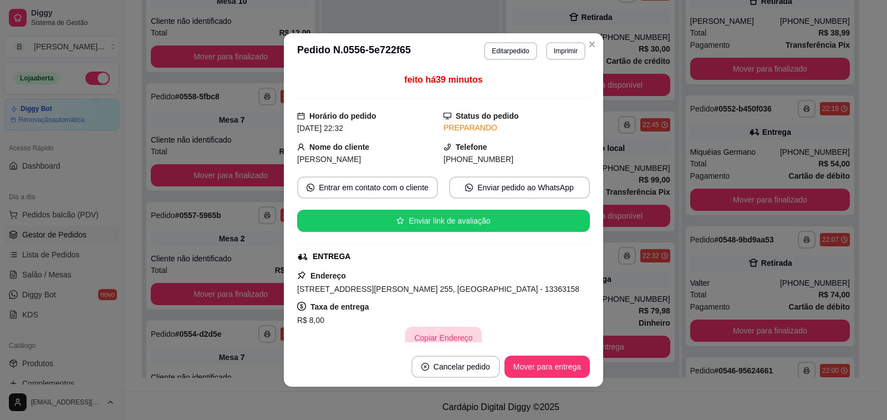
click at [435, 338] on button "Copiar Endereço" at bounding box center [443, 338] width 76 height 22
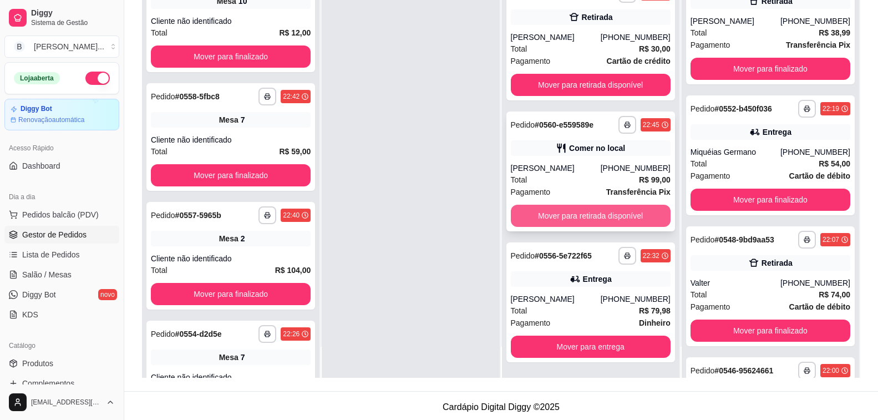
scroll to position [4, 0]
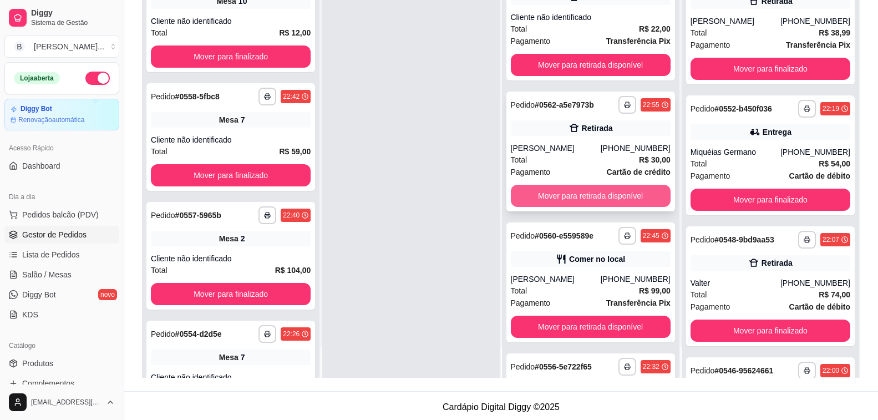
click at [570, 194] on button "Mover para retirada disponível" at bounding box center [591, 196] width 160 height 22
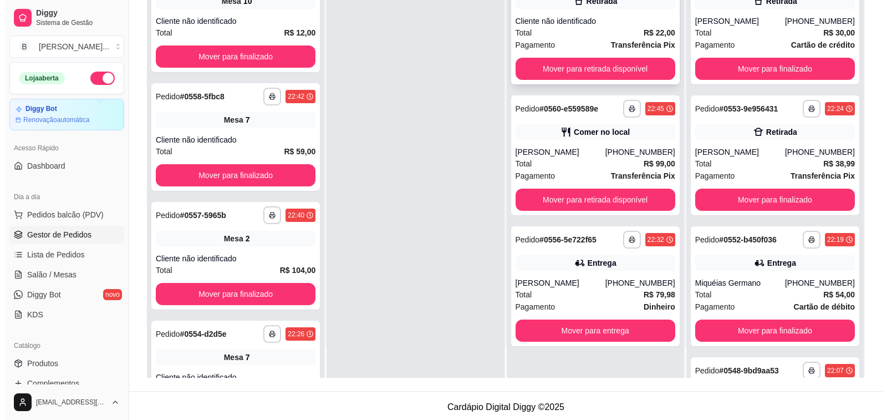
scroll to position [0, 0]
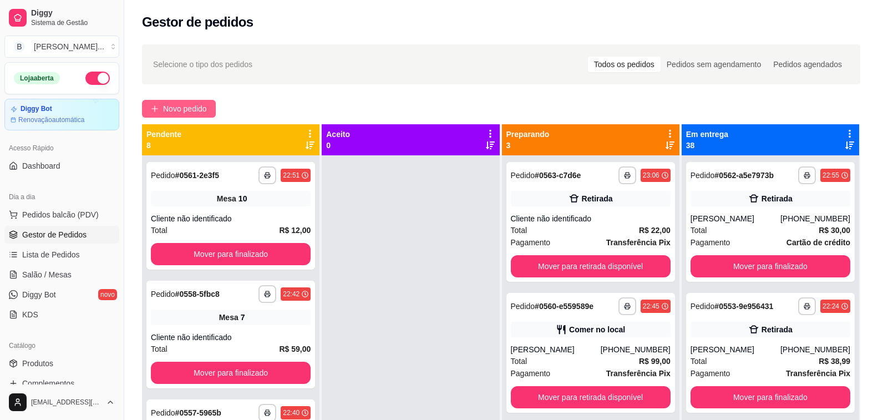
click at [191, 114] on span "Novo pedido" at bounding box center [185, 109] width 44 height 12
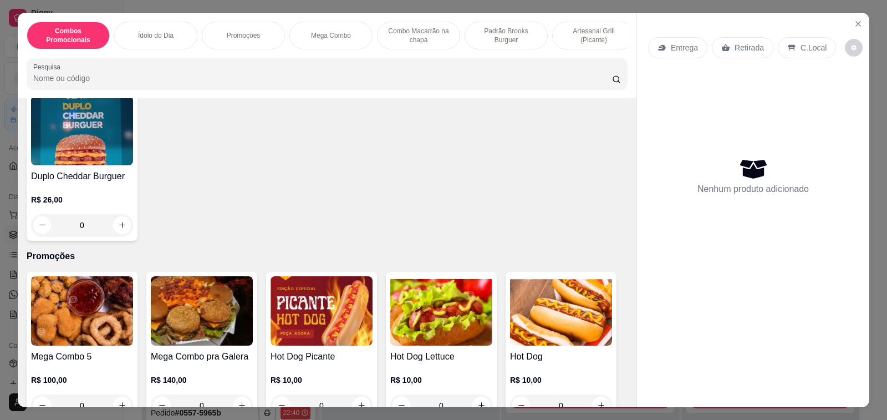
scroll to position [499, 0]
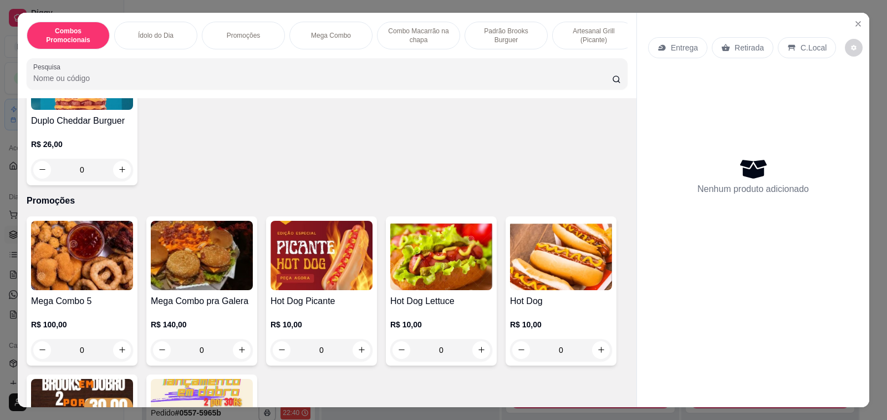
click at [194, 281] on img at bounding box center [202, 255] width 102 height 69
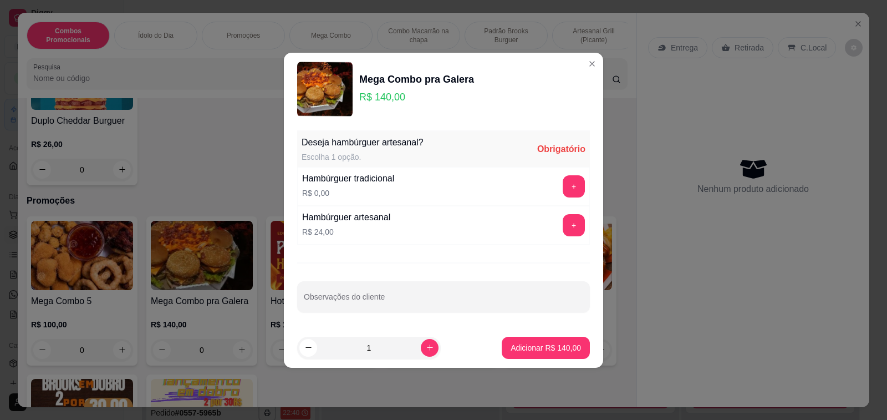
click at [563, 190] on button "+" at bounding box center [574, 186] width 22 height 22
click at [551, 349] on p "Adicionar R$ 140,00" at bounding box center [546, 347] width 70 height 11
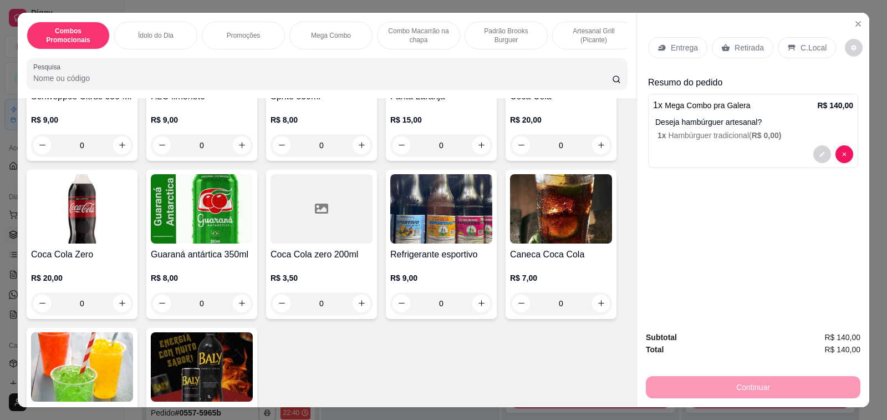
scroll to position [4547, 0]
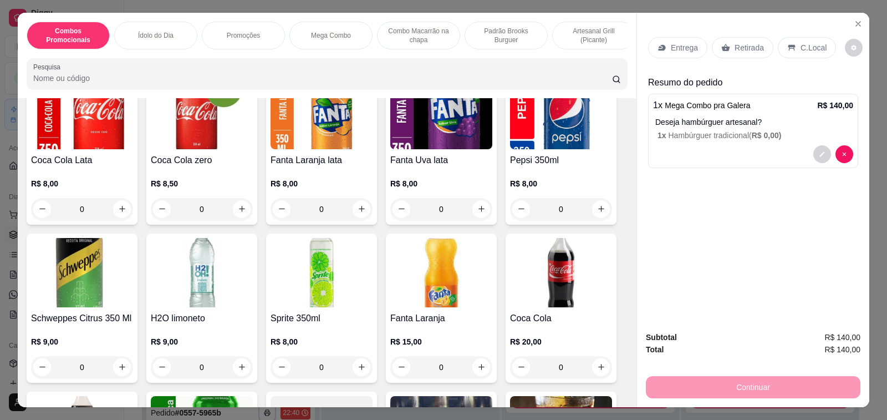
click at [442, 281] on img at bounding box center [441, 272] width 102 height 69
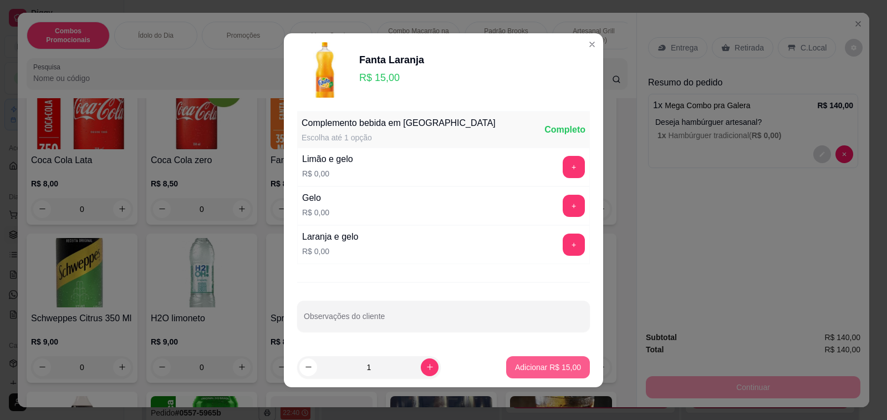
click at [537, 367] on p "Adicionar R$ 15,00" at bounding box center [548, 367] width 66 height 11
type input "1"
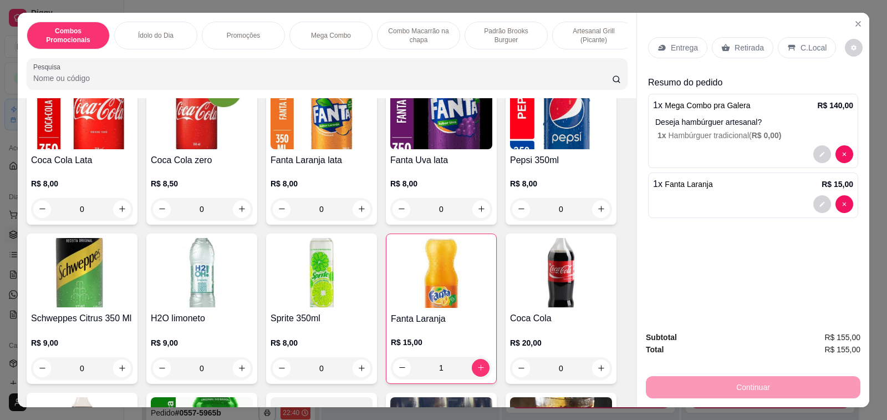
click at [743, 44] on p "Retirada" at bounding box center [749, 47] width 29 height 11
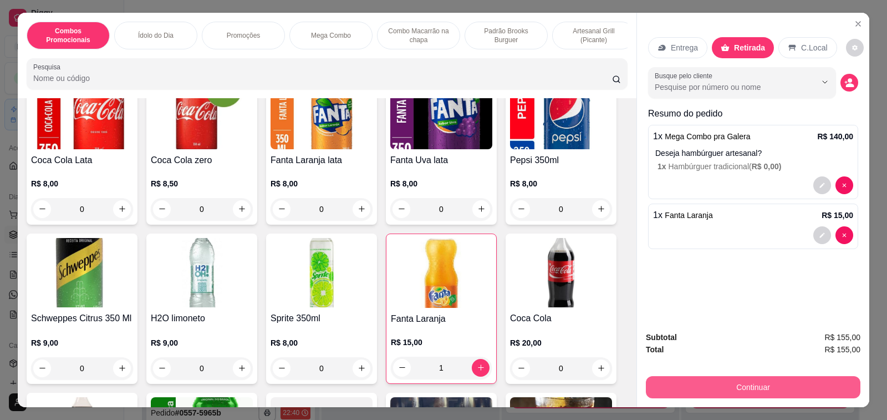
click at [779, 382] on button "Continuar" at bounding box center [753, 387] width 215 height 22
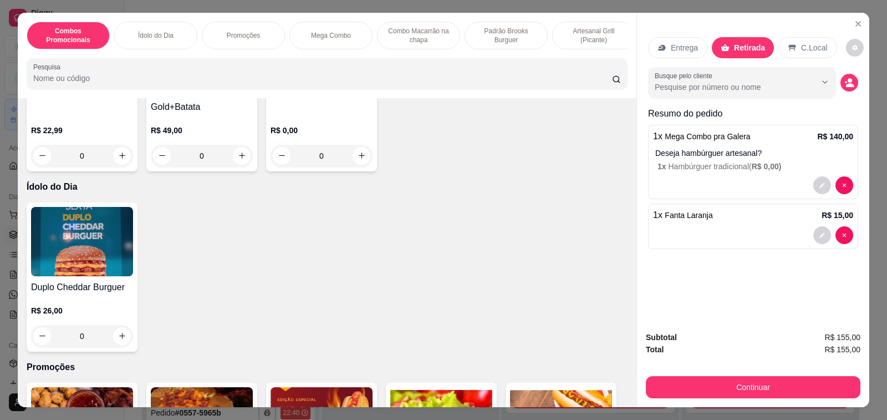
scroll to position [0, 0]
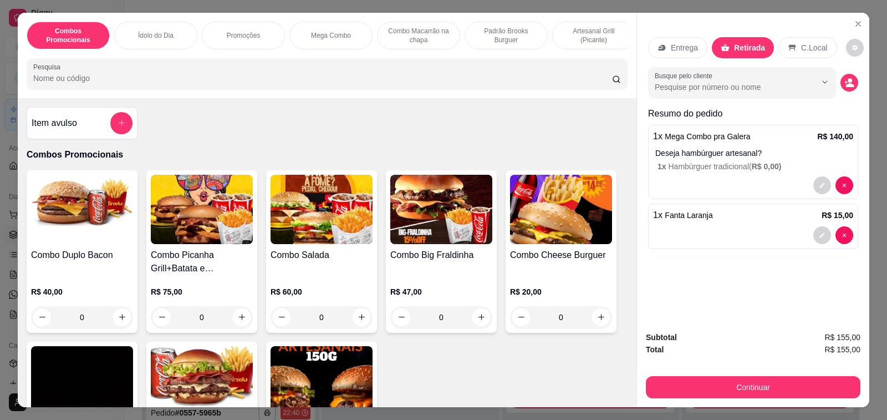
click at [42, 134] on div "Item avulso" at bounding box center [82, 123] width 101 height 22
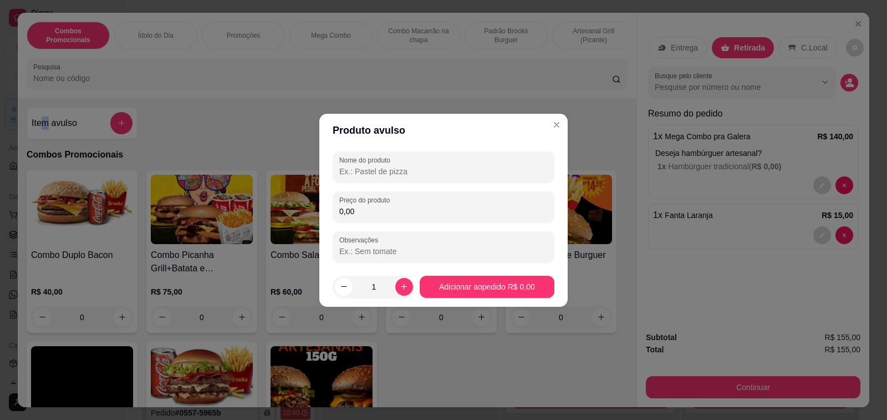
click at [444, 170] on input "Nome do produto" at bounding box center [443, 171] width 209 height 11
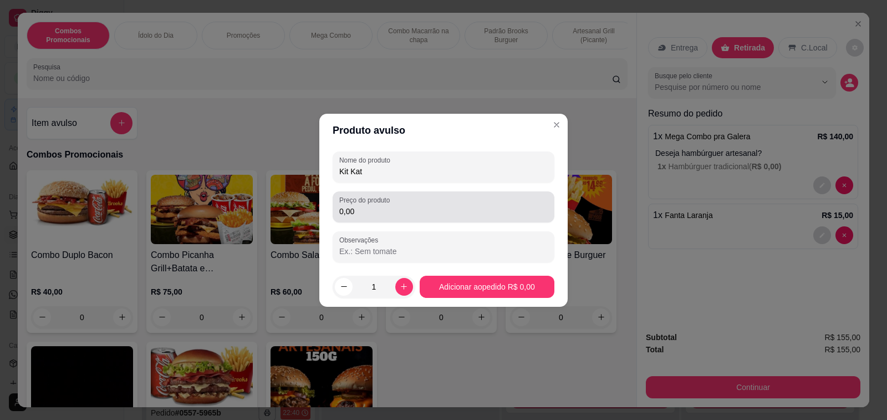
type input "Kit Kat"
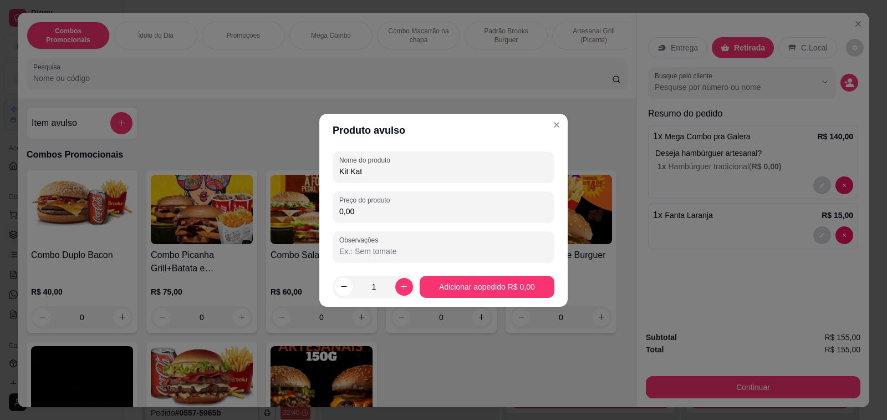
click at [425, 210] on input "0,00" at bounding box center [443, 211] width 209 height 11
type input "7,00"
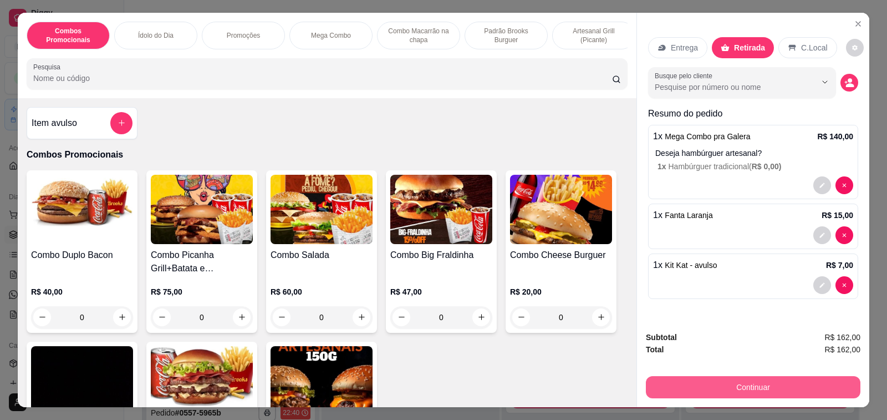
click at [771, 383] on button "Continuar" at bounding box center [753, 387] width 215 height 22
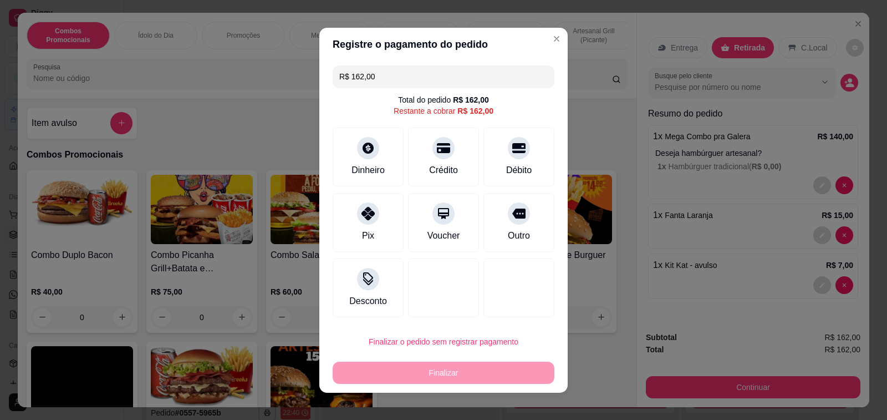
click at [508, 154] on div at bounding box center [519, 148] width 22 height 22
click at [466, 374] on button "Finalizar" at bounding box center [444, 373] width 222 height 22
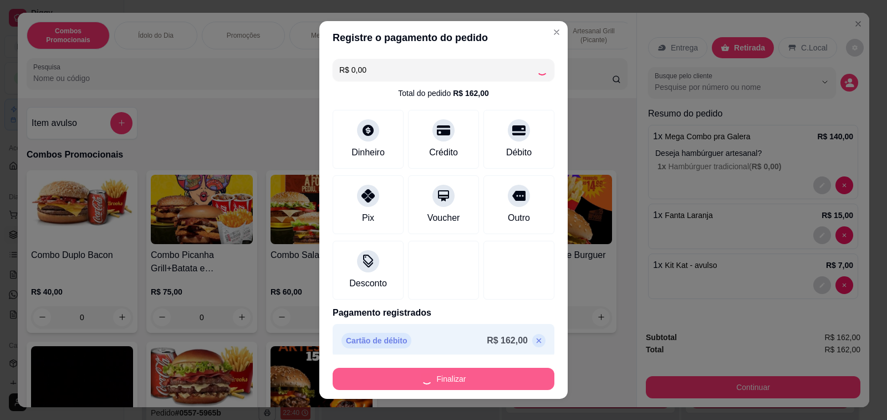
type input "R$ 0,00"
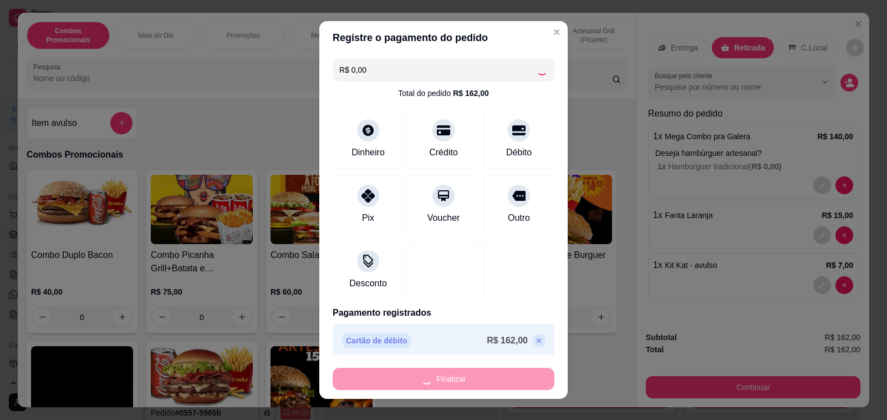
type input "0"
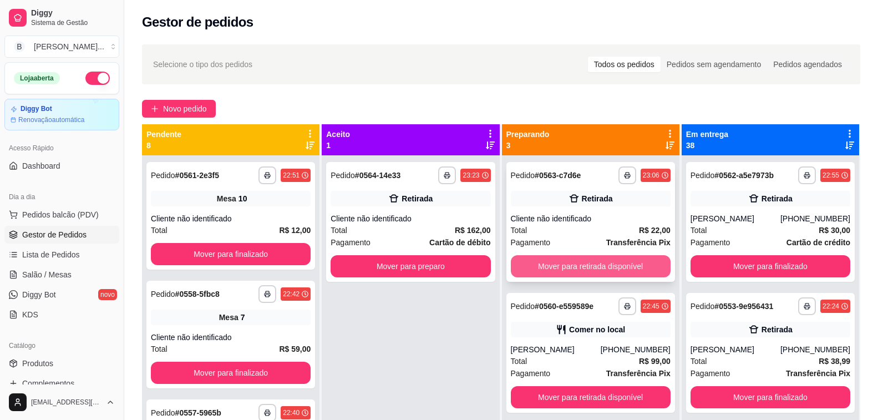
click at [564, 266] on button "Mover para retirada disponível" at bounding box center [591, 266] width 160 height 22
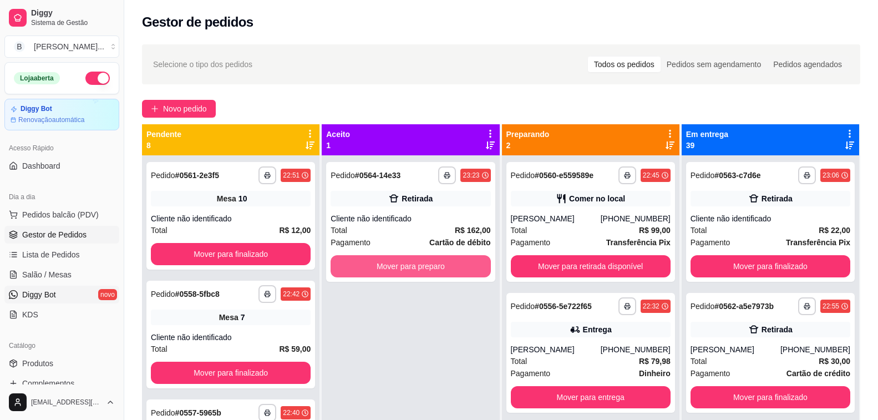
click at [417, 268] on button "Mover para preparo" at bounding box center [411, 266] width 160 height 22
click at [61, 275] on span "Salão / Mesas" at bounding box center [46, 274] width 49 height 11
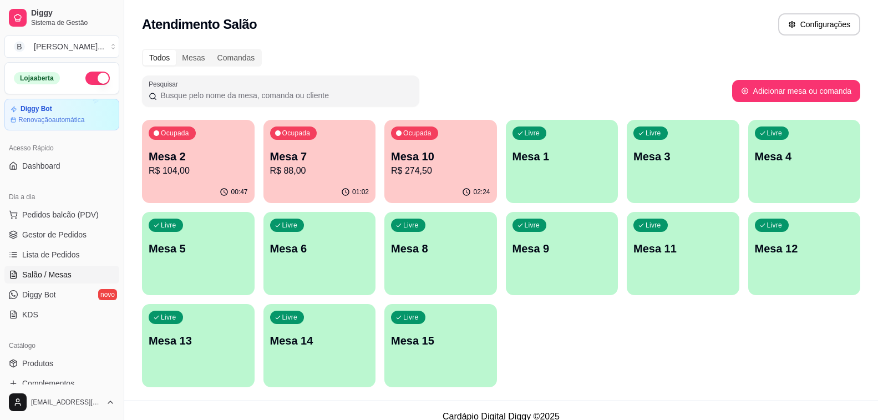
click at [292, 164] on p "R$ 88,00" at bounding box center [319, 170] width 99 height 13
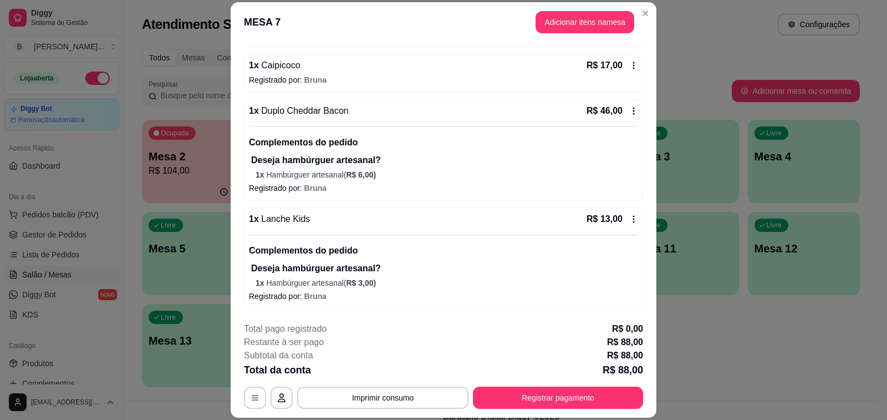
scroll to position [33, 0]
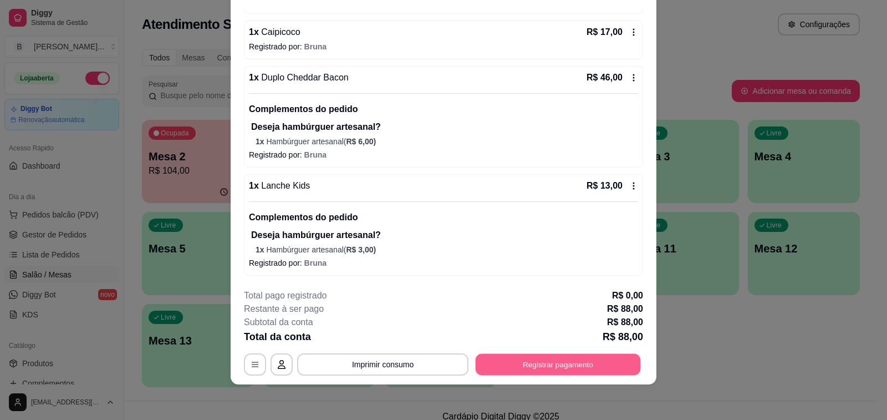
click at [535, 358] on button "Registrar pagamento" at bounding box center [558, 365] width 165 height 22
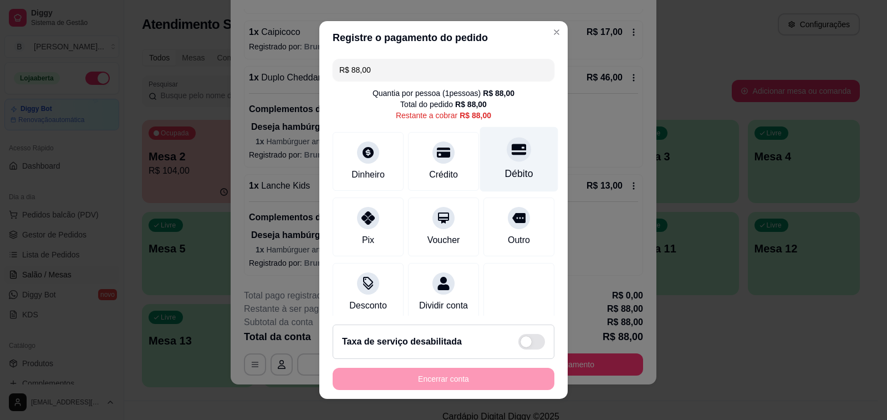
click at [483, 161] on div "Débito" at bounding box center [519, 159] width 78 height 65
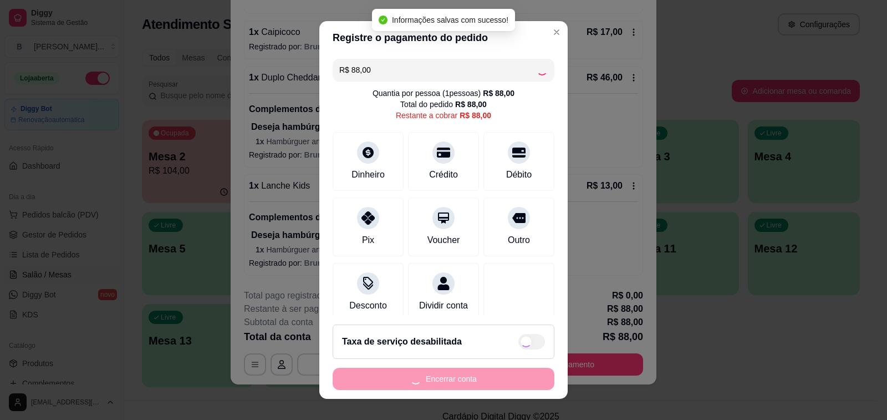
type input "R$ 0,00"
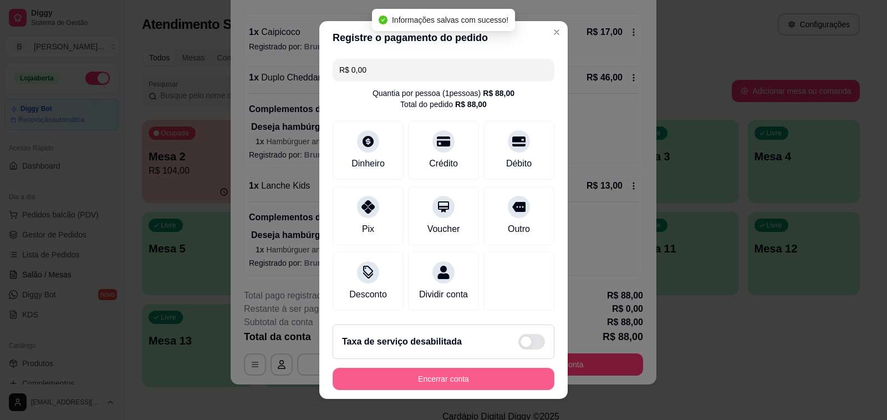
click at [445, 379] on button "Encerrar conta" at bounding box center [444, 379] width 222 height 22
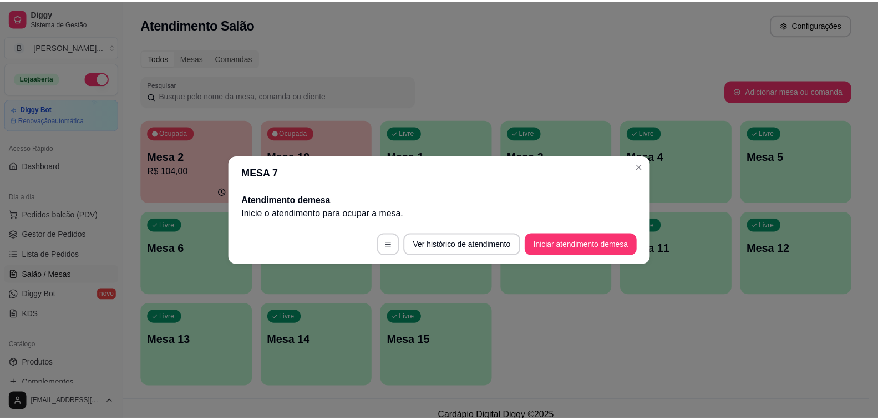
scroll to position [0, 0]
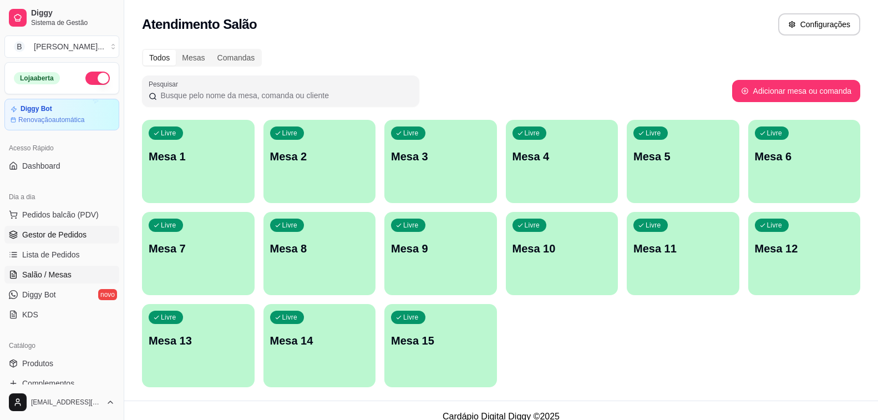
click at [51, 237] on span "Gestor de Pedidos" at bounding box center [54, 234] width 64 height 11
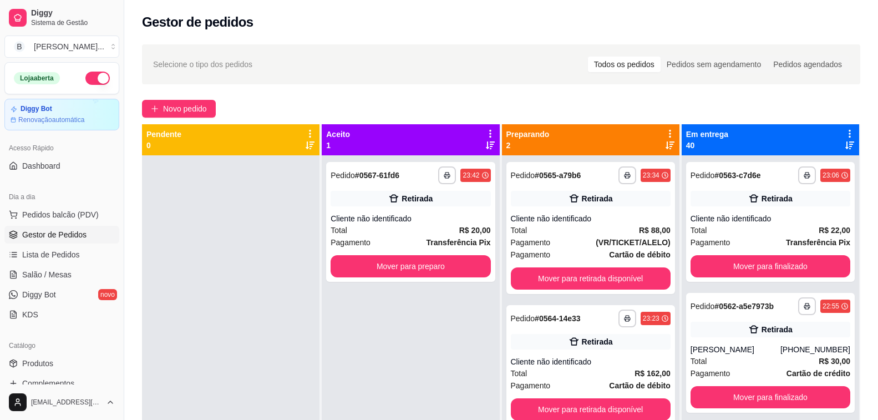
scroll to position [166, 0]
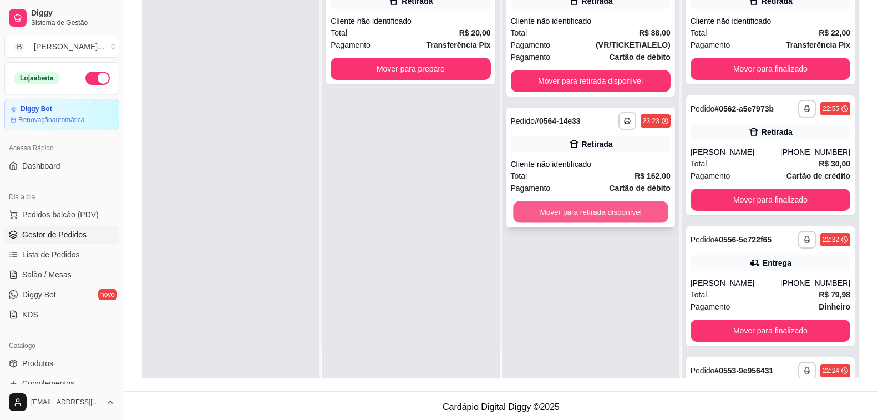
click at [587, 215] on button "Mover para retirada disponível" at bounding box center [590, 212] width 155 height 22
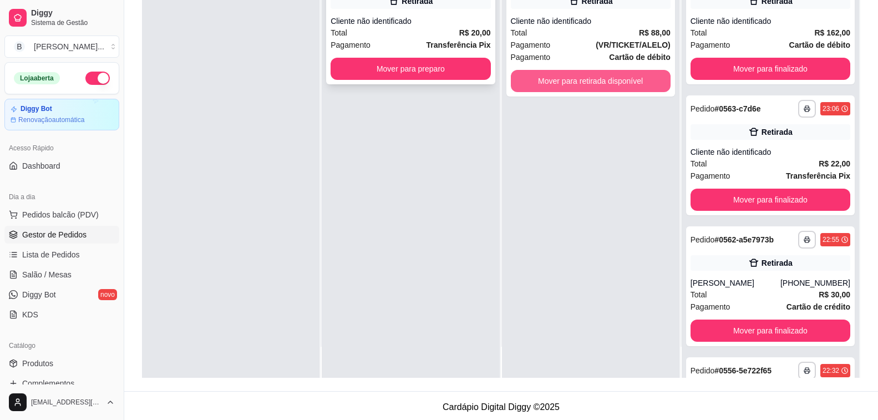
click at [570, 84] on button "Mover para retirada disponível" at bounding box center [591, 81] width 160 height 22
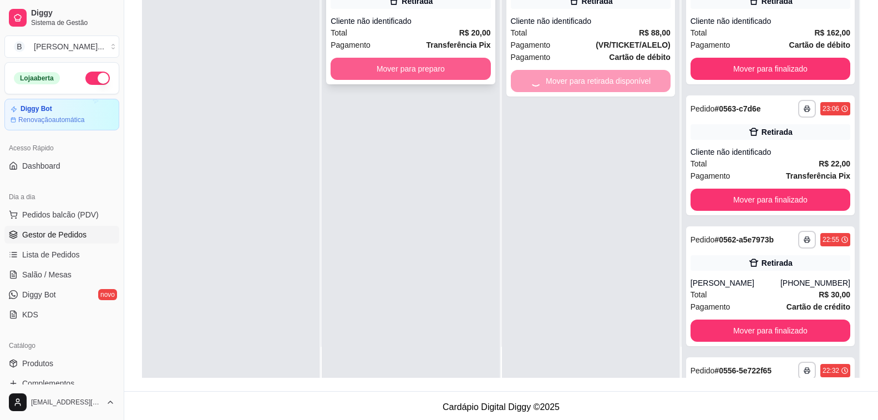
click at [430, 74] on button "Mover para preparo" at bounding box center [411, 69] width 160 height 22
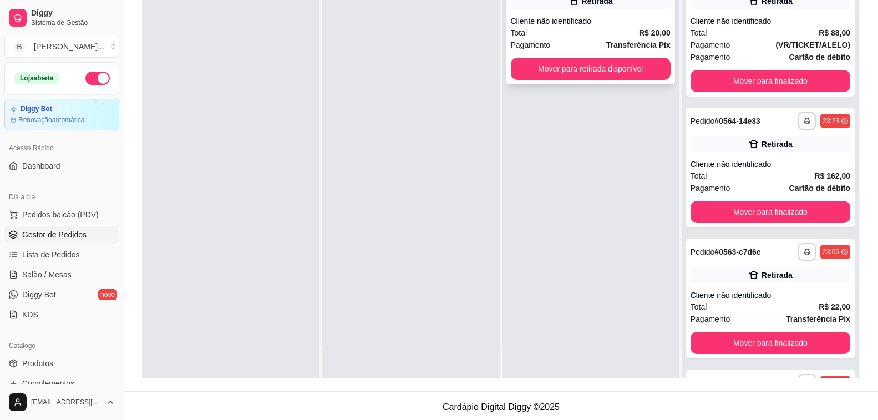
click at [586, 76] on button "Mover para retirada disponível" at bounding box center [591, 69] width 160 height 22
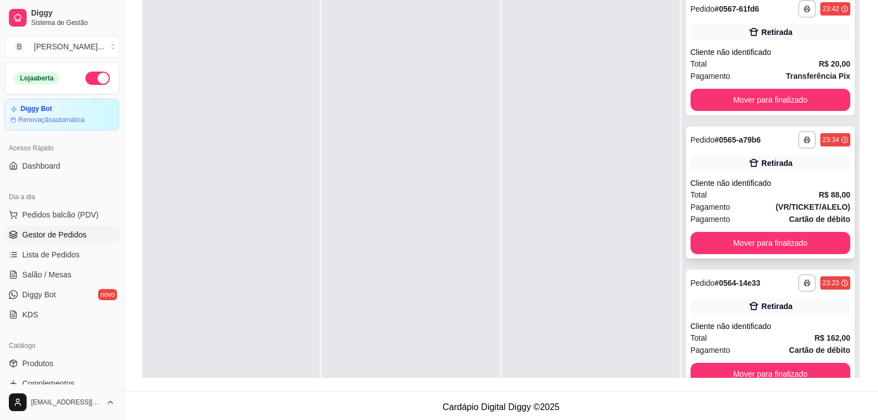
scroll to position [0, 0]
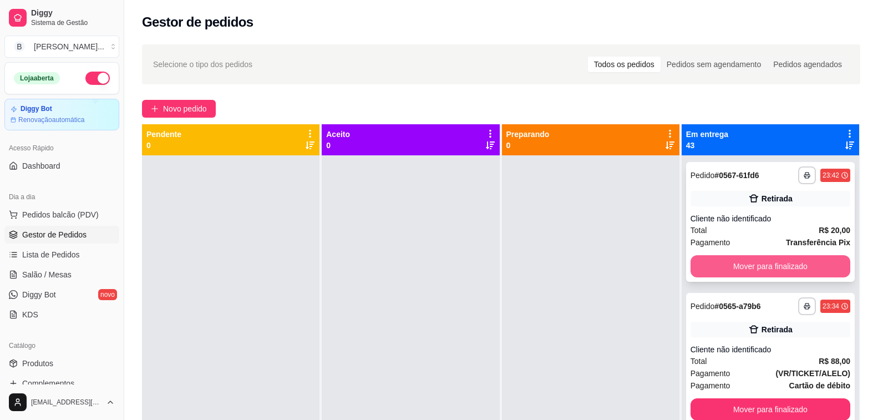
click at [781, 264] on button "Mover para finalizado" at bounding box center [770, 266] width 160 height 22
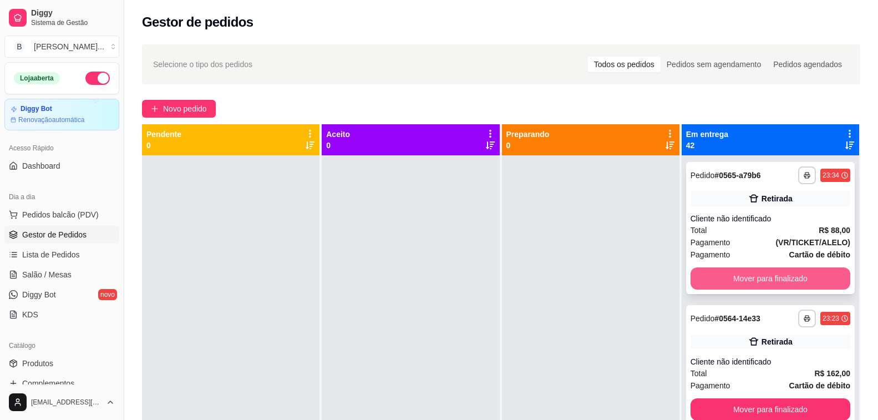
click at [789, 273] on button "Mover para finalizado" at bounding box center [770, 278] width 160 height 22
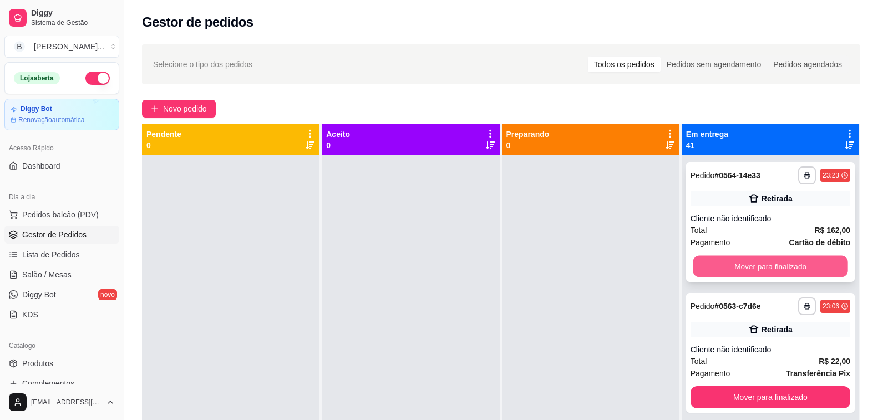
click at [784, 273] on button "Mover para finalizado" at bounding box center [770, 267] width 155 height 22
click at [780, 268] on button "Mover para finalizado" at bounding box center [770, 266] width 160 height 22
click at [780, 268] on button "Mover para finalizado" at bounding box center [770, 267] width 155 height 22
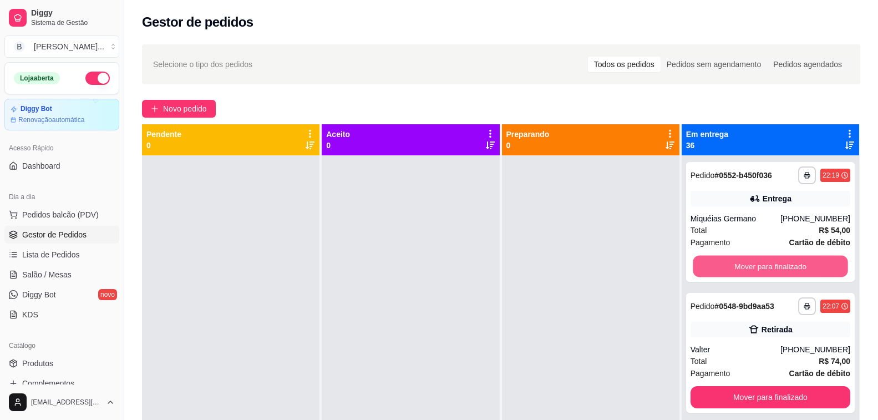
click at [780, 268] on button "Mover para finalizado" at bounding box center [770, 267] width 155 height 22
click at [780, 268] on button "Mover para finalizado" at bounding box center [770, 266] width 160 height 22
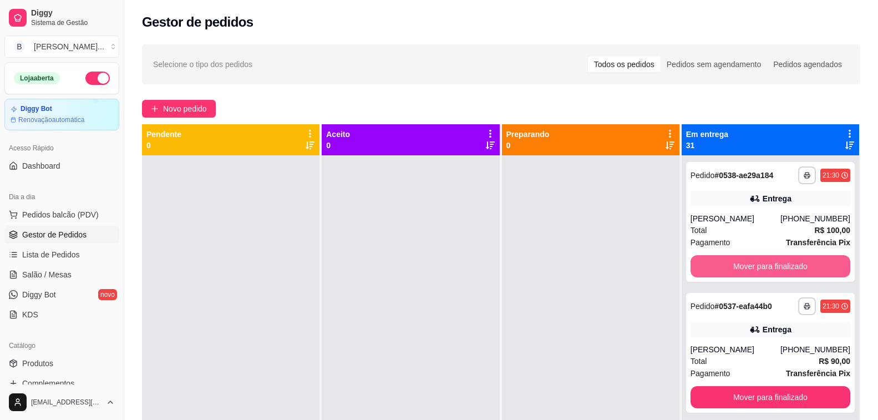
click at [780, 268] on button "Mover para finalizado" at bounding box center [770, 266] width 160 height 22
click at [780, 268] on button "Mover para finalizado" at bounding box center [770, 267] width 155 height 22
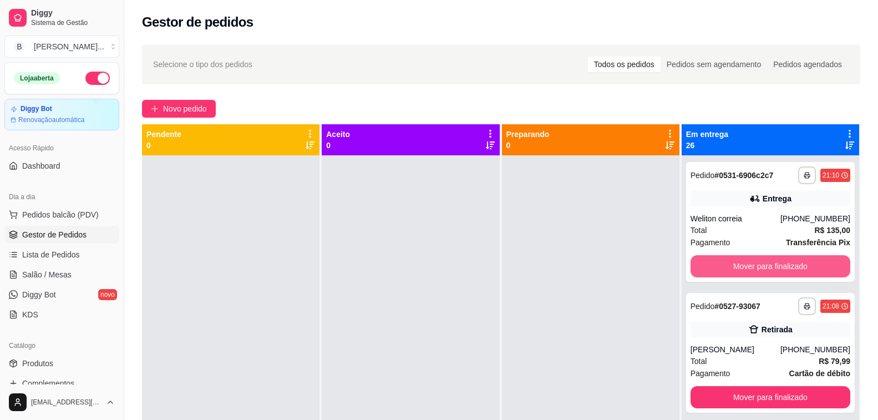
click at [780, 268] on button "Mover para finalizado" at bounding box center [770, 266] width 160 height 22
click at [780, 268] on button "Mover para finalizado" at bounding box center [770, 267] width 155 height 22
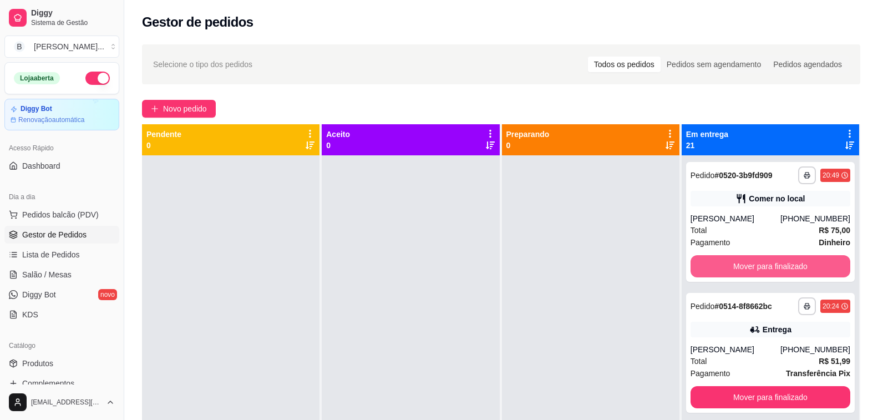
click at [780, 268] on button "Mover para finalizado" at bounding box center [770, 266] width 160 height 22
click at [780, 268] on button "Mover para finalizado" at bounding box center [770, 267] width 155 height 22
click at [780, 268] on button "Mover para finalizado" at bounding box center [770, 266] width 160 height 22
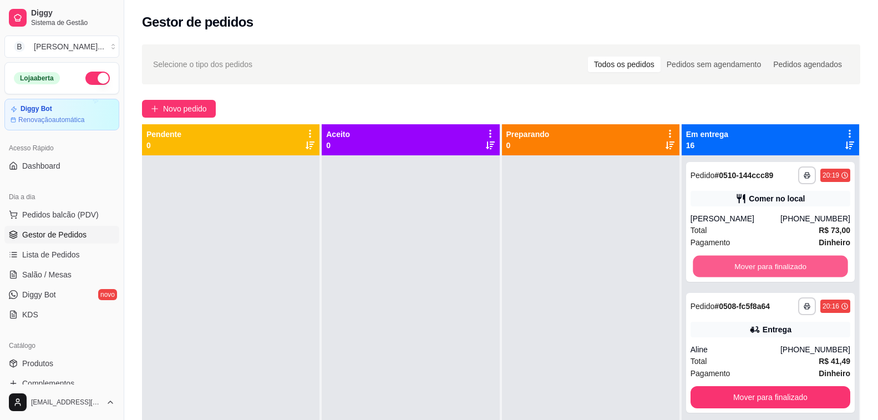
click at [780, 268] on button "Mover para finalizado" at bounding box center [770, 267] width 155 height 22
click at [780, 268] on button "Mover para finalizado" at bounding box center [770, 266] width 160 height 22
click at [780, 268] on button "Mover para finalizado" at bounding box center [770, 267] width 155 height 22
click at [780, 268] on button "Mover para finalizado" at bounding box center [770, 266] width 160 height 22
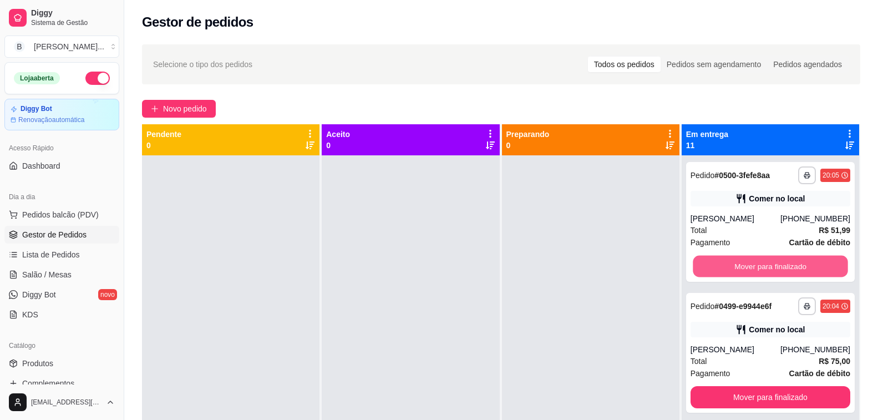
click at [780, 268] on button "Mover para finalizado" at bounding box center [770, 267] width 155 height 22
click at [780, 268] on button "Mover para finalizado" at bounding box center [770, 266] width 160 height 22
click at [780, 268] on button "Mover para finalizado" at bounding box center [770, 267] width 155 height 22
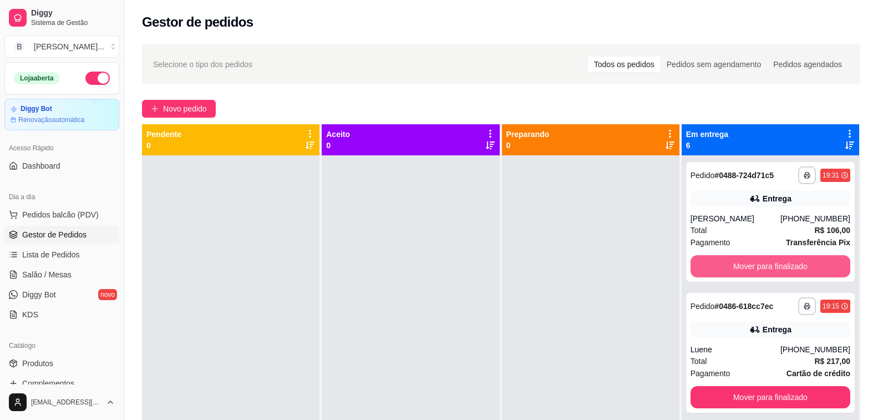
click at [780, 268] on button "Mover para finalizado" at bounding box center [770, 266] width 160 height 22
click at [775, 271] on button "Mover para finalizado" at bounding box center [770, 267] width 155 height 22
click at [775, 271] on button "Mover para finalizado" at bounding box center [770, 266] width 160 height 22
click at [775, 271] on button "Mover para finalizado" at bounding box center [770, 267] width 155 height 22
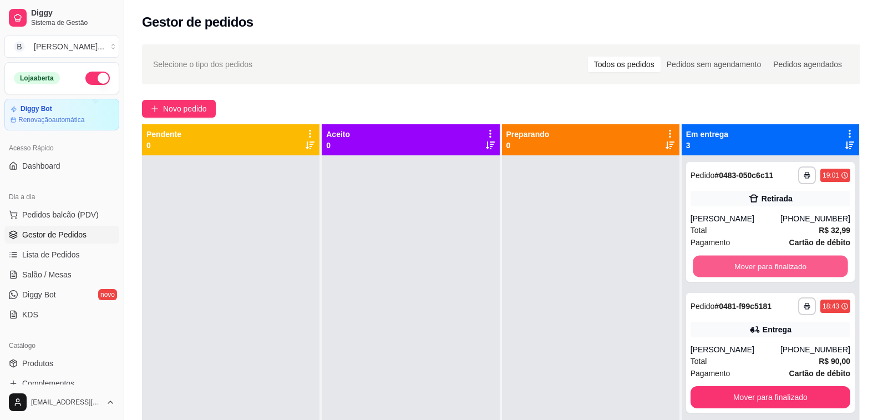
click at [775, 271] on button "Mover para finalizado" at bounding box center [770, 267] width 155 height 22
click at [775, 271] on button "Mover para finalizado" at bounding box center [770, 266] width 160 height 22
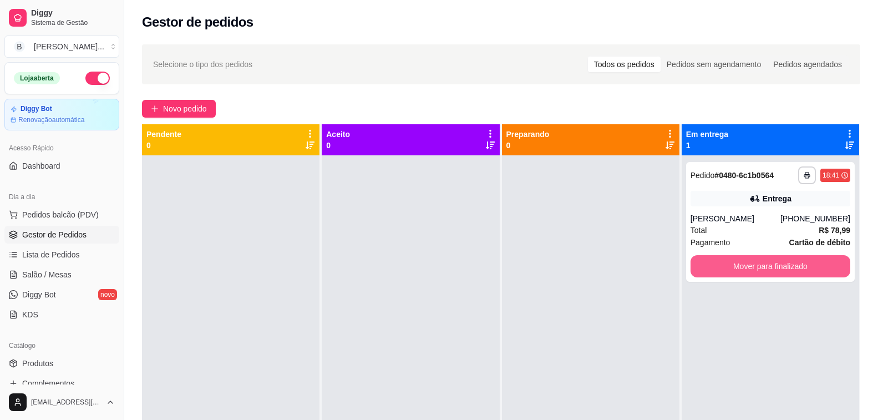
click at [775, 271] on button "Mover para finalizado" at bounding box center [770, 266] width 160 height 22
click at [775, 271] on div "Mover para finalizado" at bounding box center [770, 266] width 160 height 22
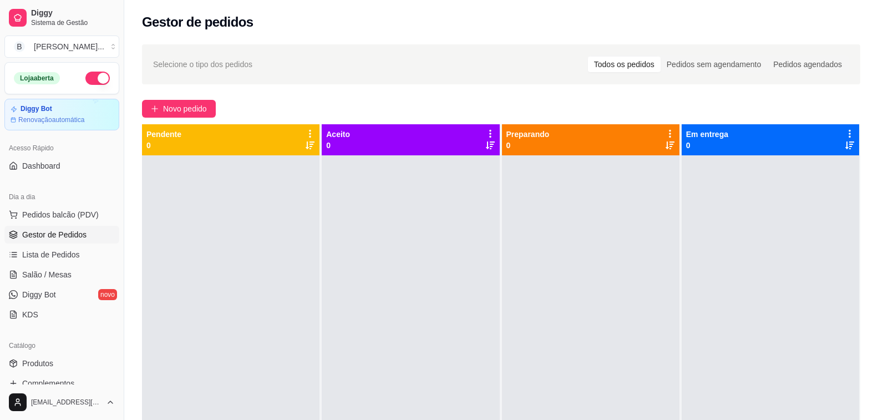
click at [69, 231] on span "Gestor de Pedidos" at bounding box center [54, 234] width 64 height 11
